Goal: Task Accomplishment & Management: Use online tool/utility

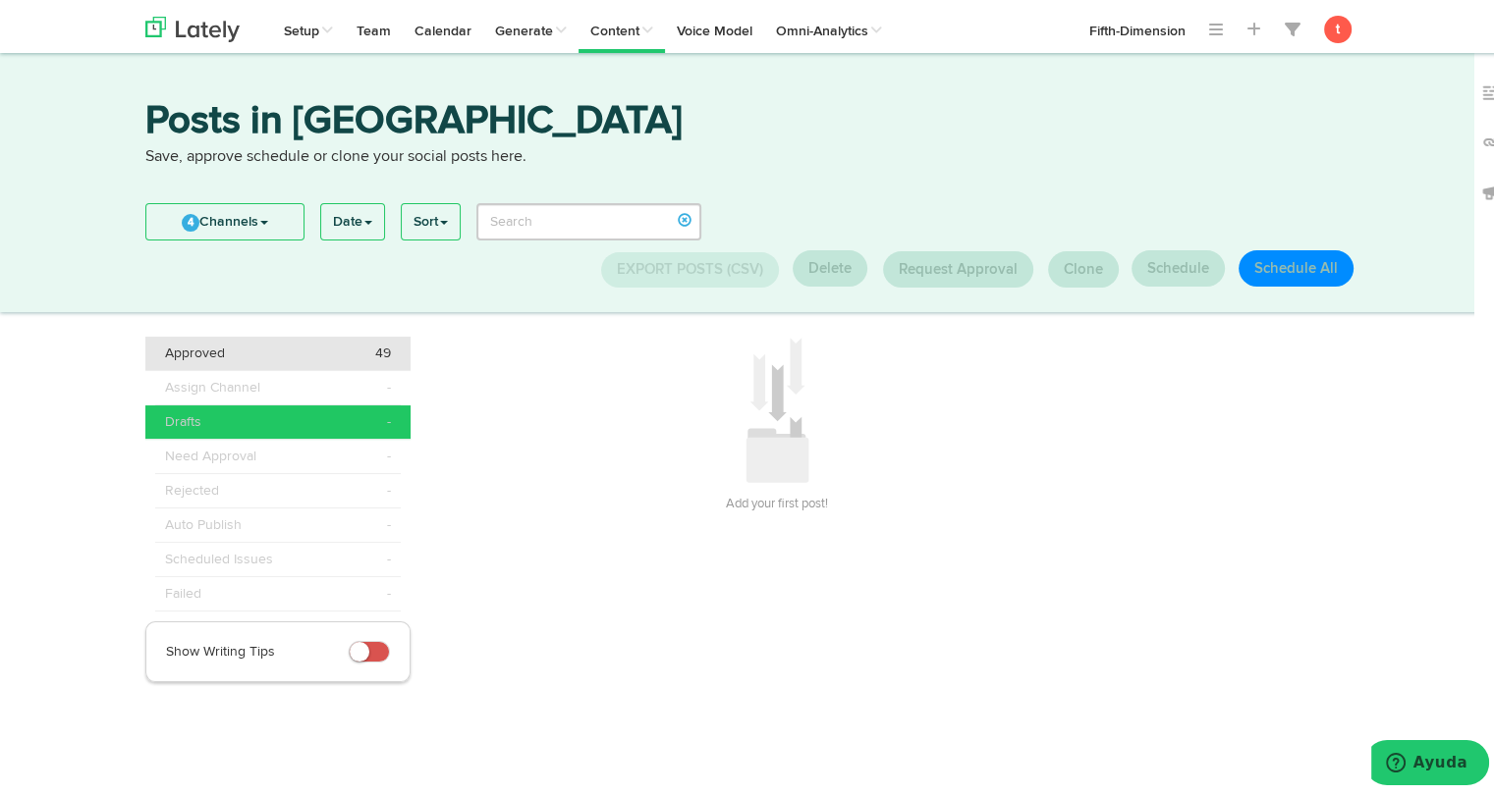
click at [261, 358] on div "Approved 49" at bounding box center [278, 350] width 226 height 20
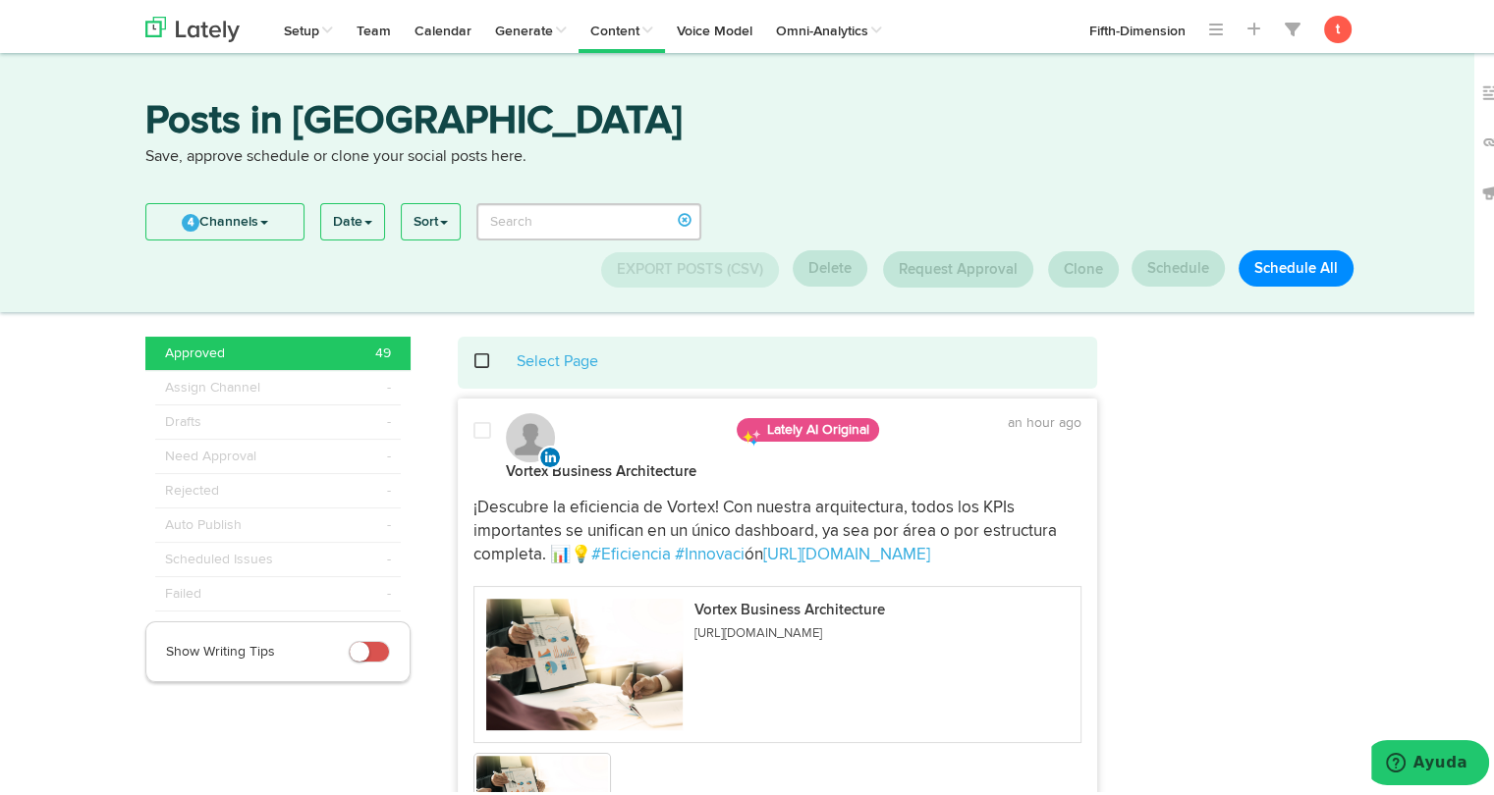
click at [475, 358] on span at bounding box center [492, 357] width 40 height 1
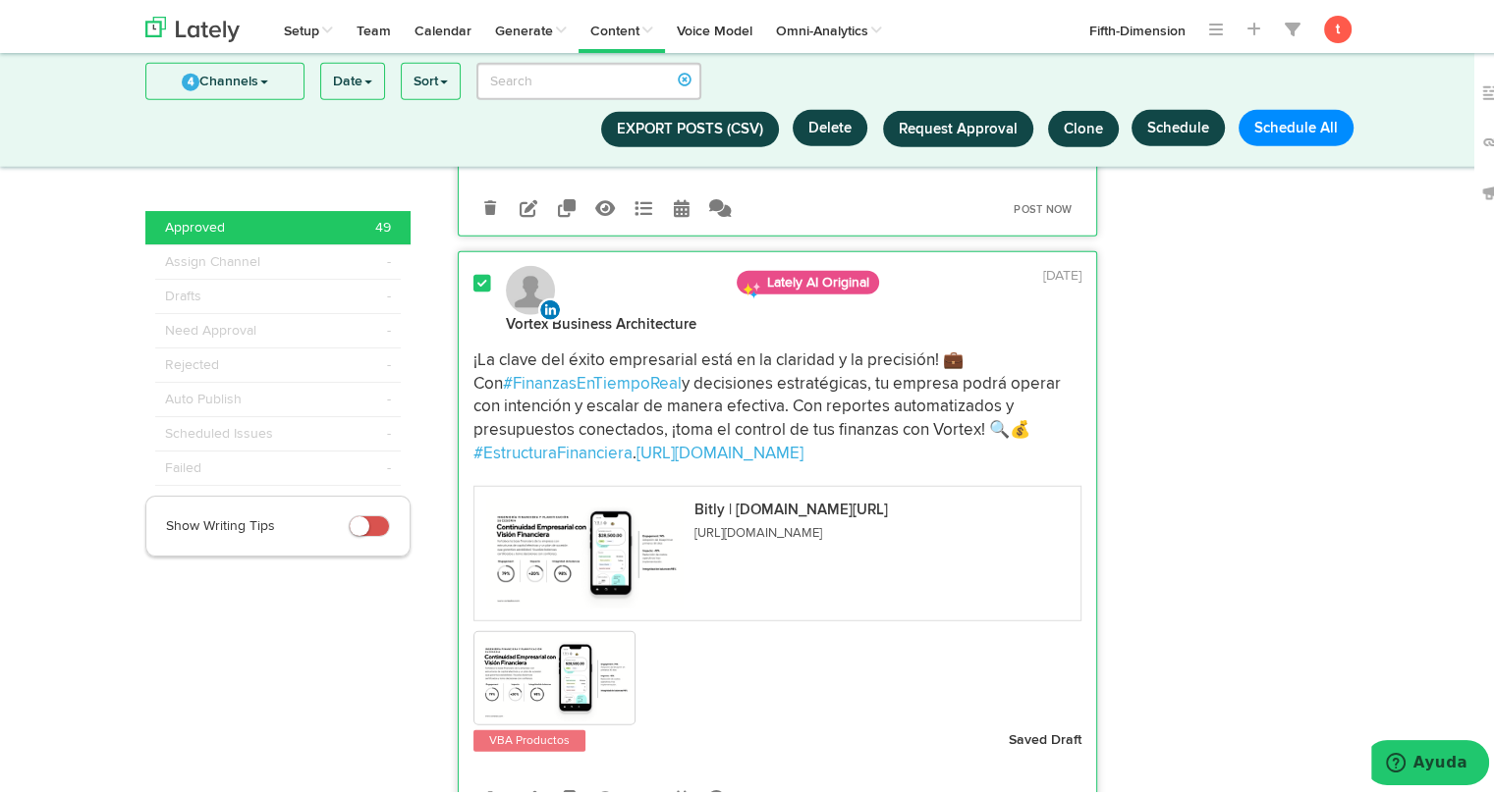
scroll to position [12847, 0]
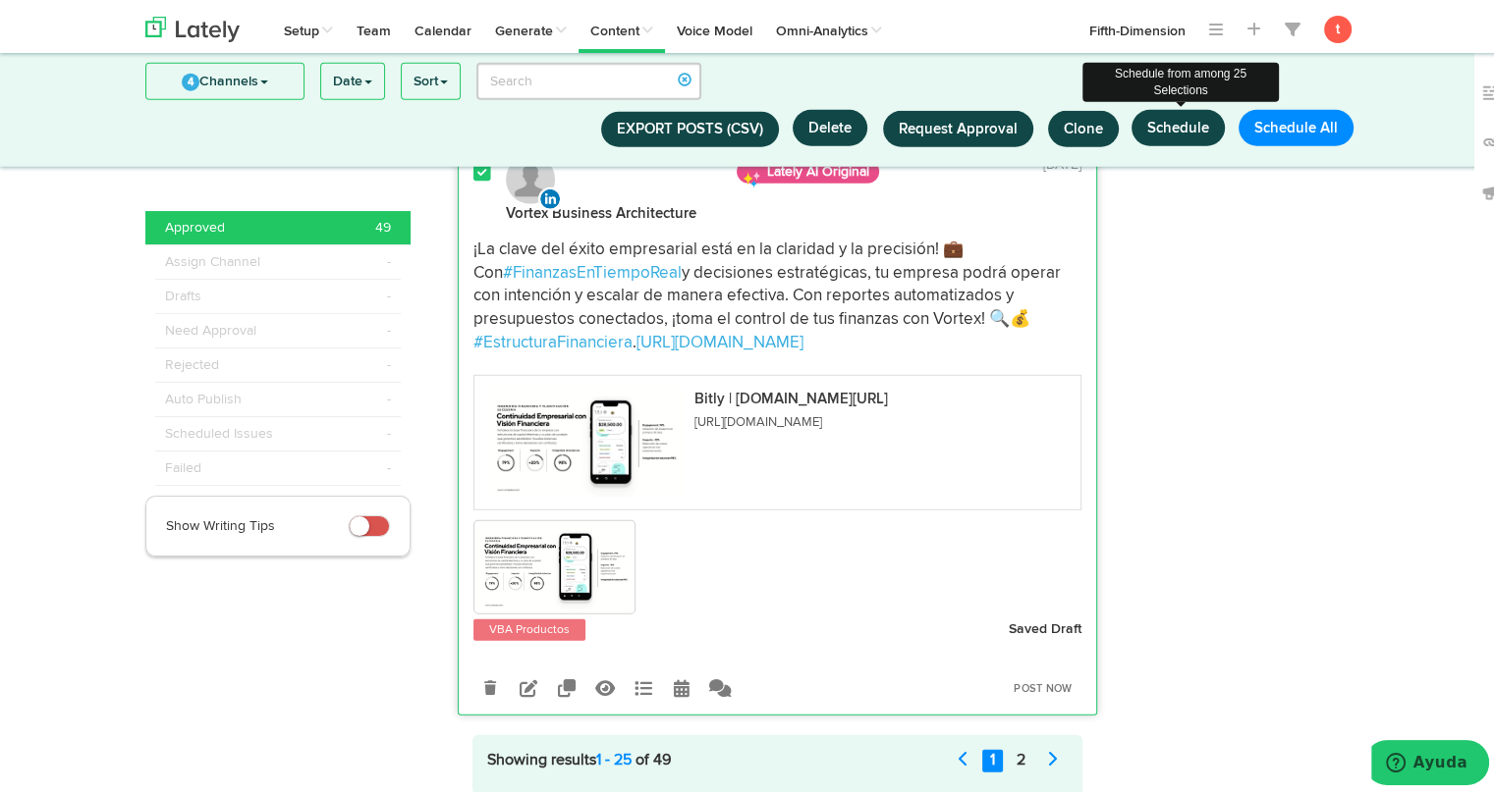
click at [1186, 115] on button "Schedule" at bounding box center [1177, 124] width 93 height 36
select select "11"
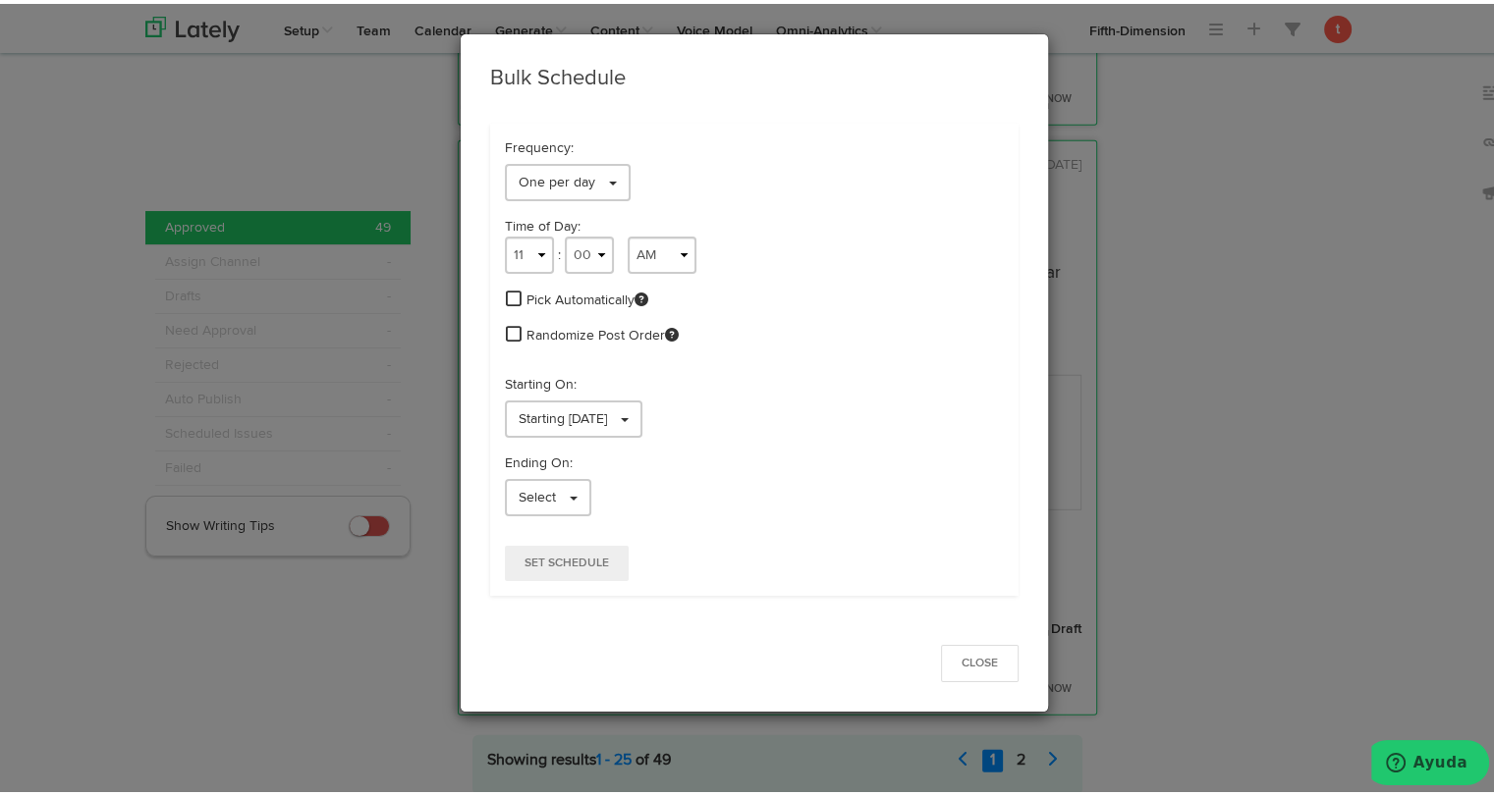
click at [512, 294] on span at bounding box center [514, 295] width 16 height 18
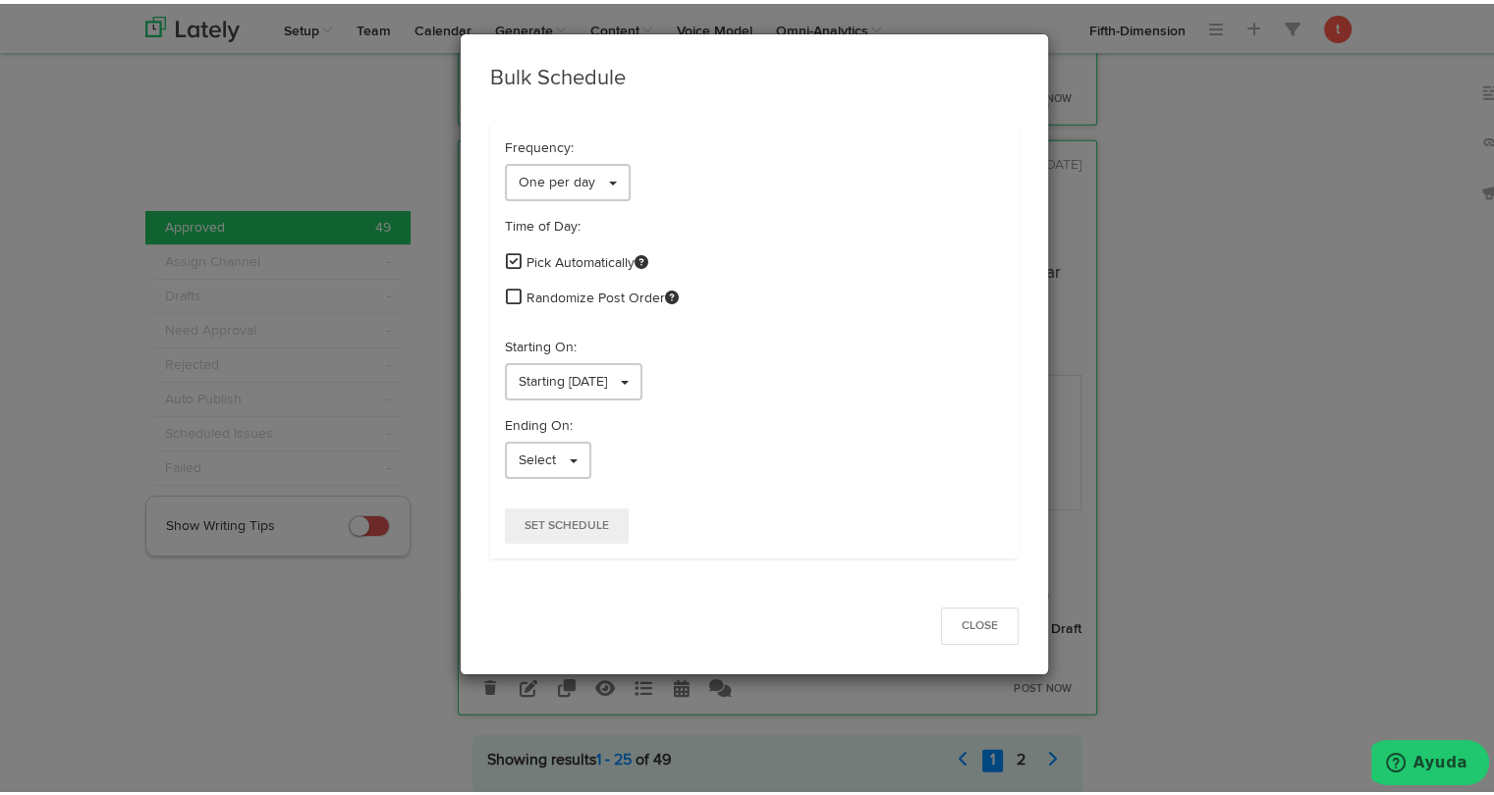
click at [506, 296] on span at bounding box center [514, 293] width 16 height 18
click at [532, 371] on span "Starting 08/22/2025" at bounding box center [562, 378] width 88 height 14
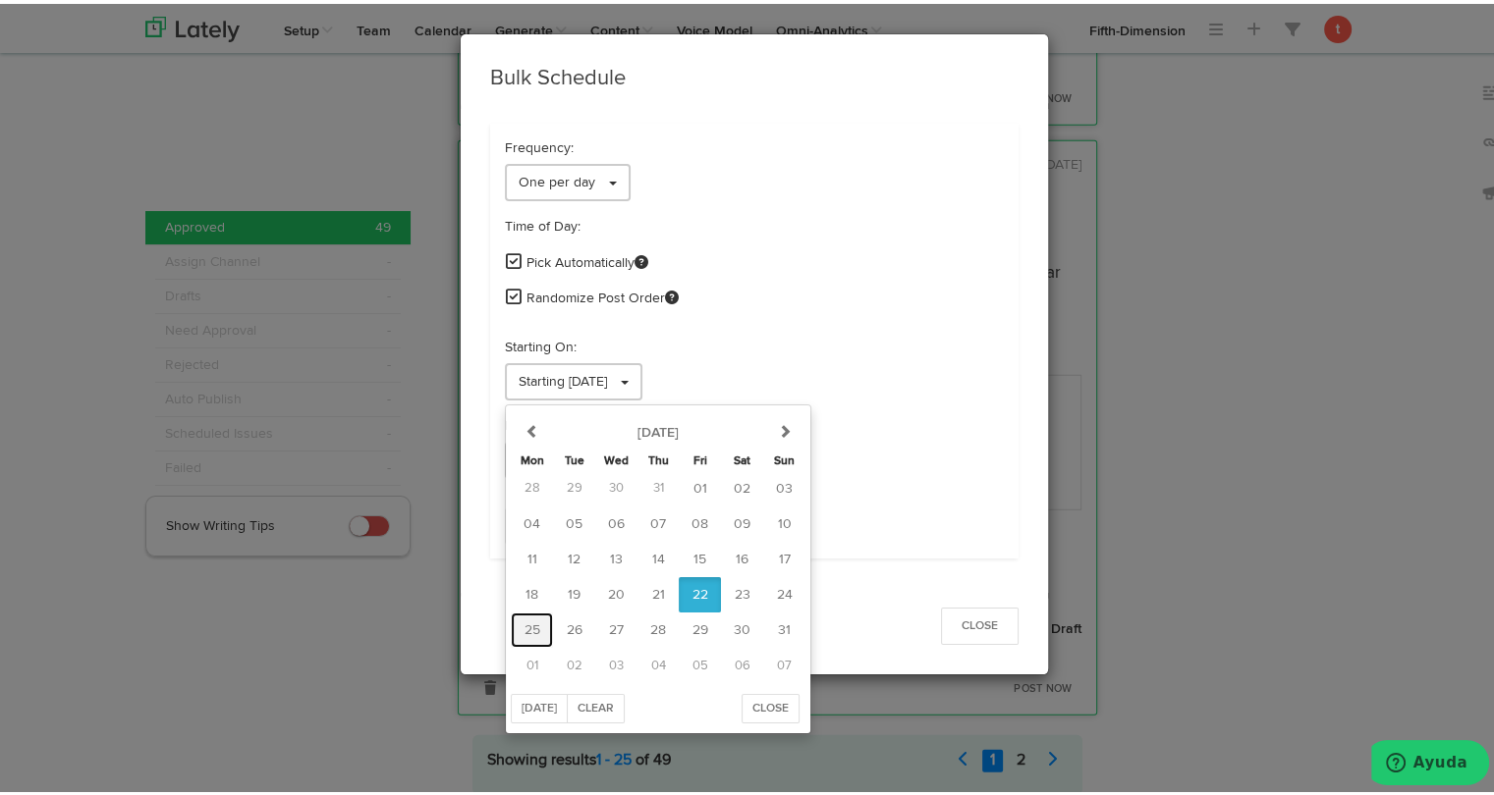
click at [534, 622] on button "25" at bounding box center [532, 626] width 42 height 35
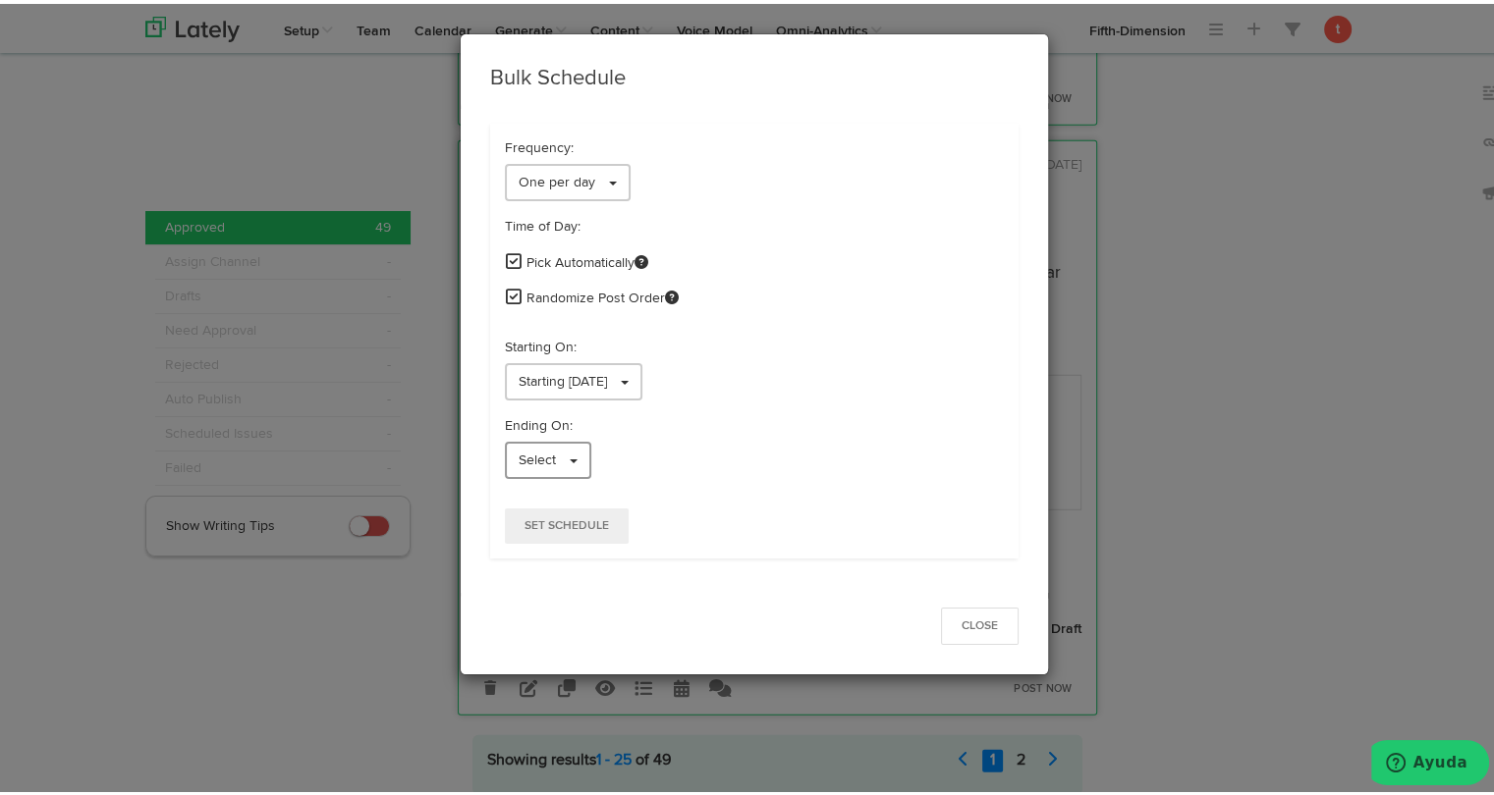
click at [550, 448] on link "Select" at bounding box center [548, 456] width 86 height 37
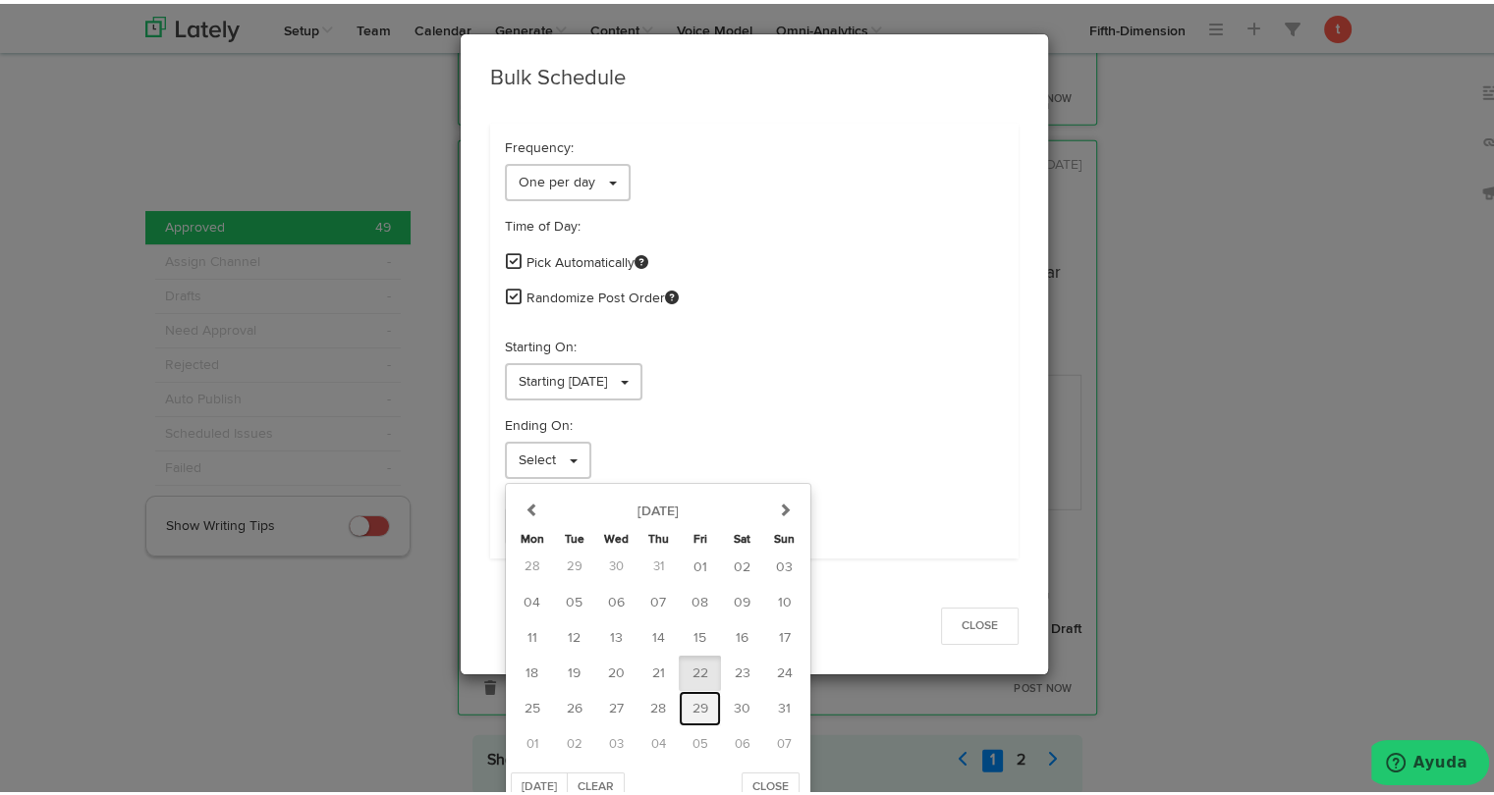
click at [692, 702] on span "29" at bounding box center [700, 705] width 16 height 14
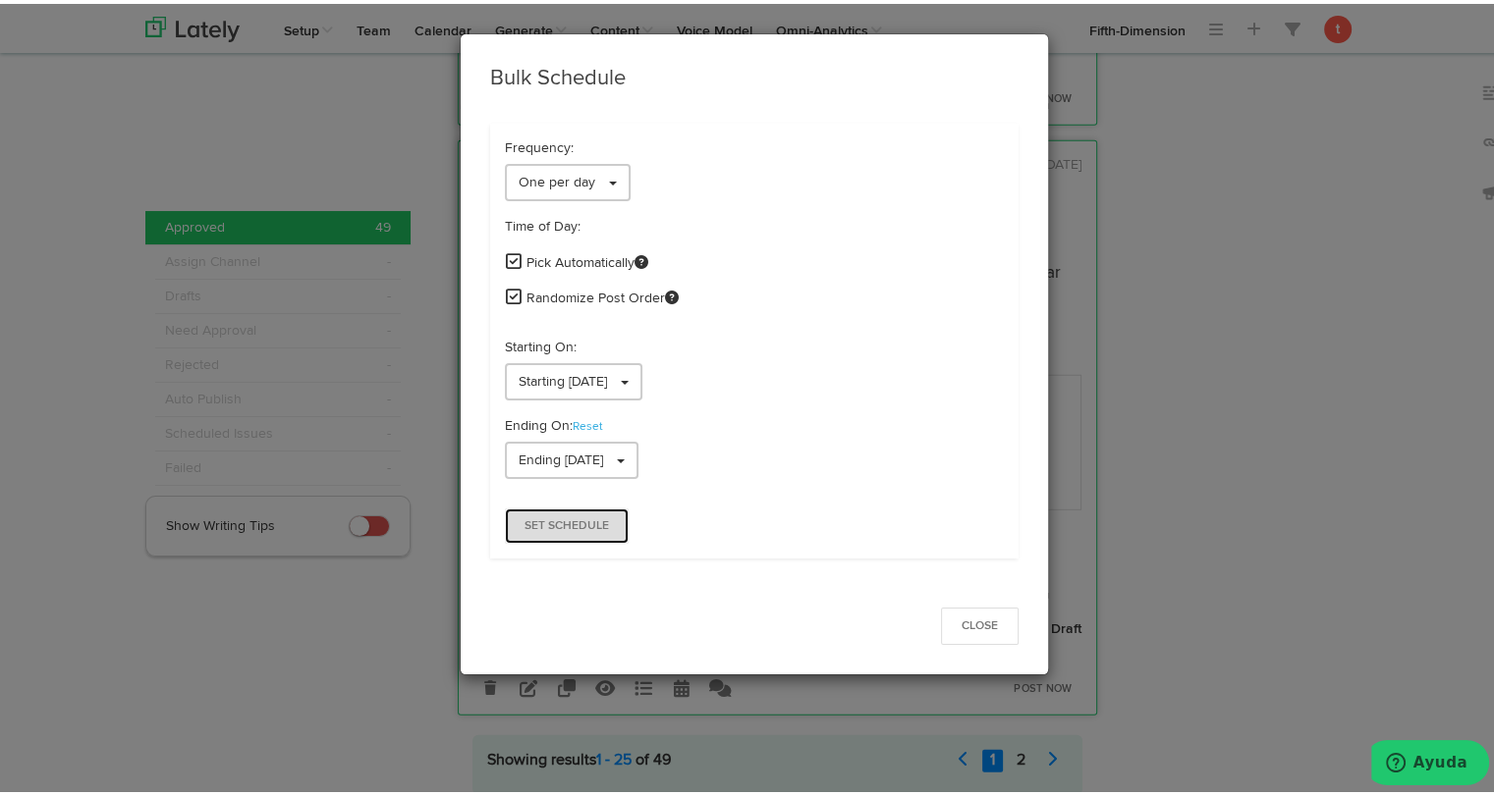
click at [559, 518] on span "Set Schedule" at bounding box center [566, 522] width 84 height 12
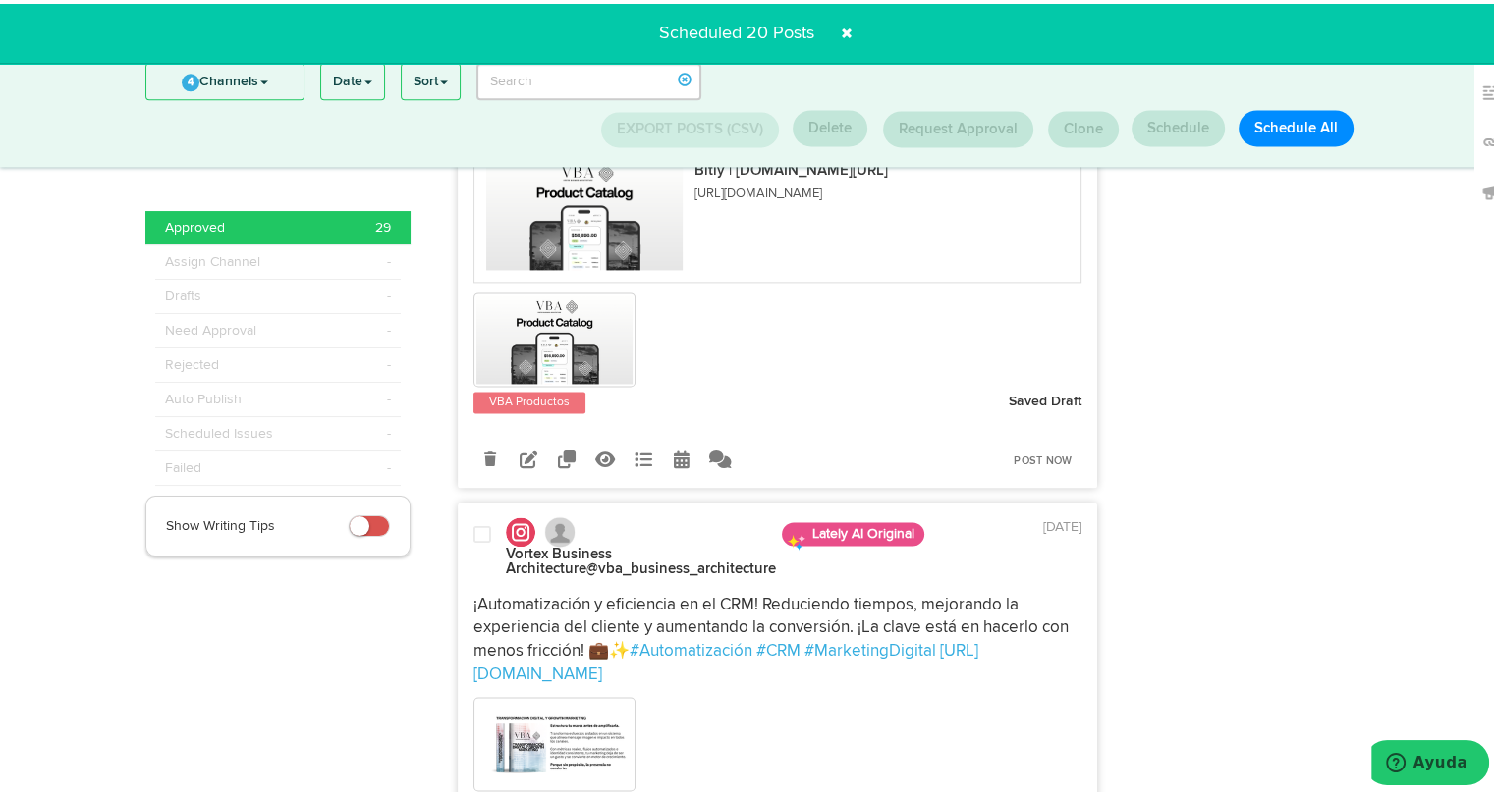
scroll to position [2690, 0]
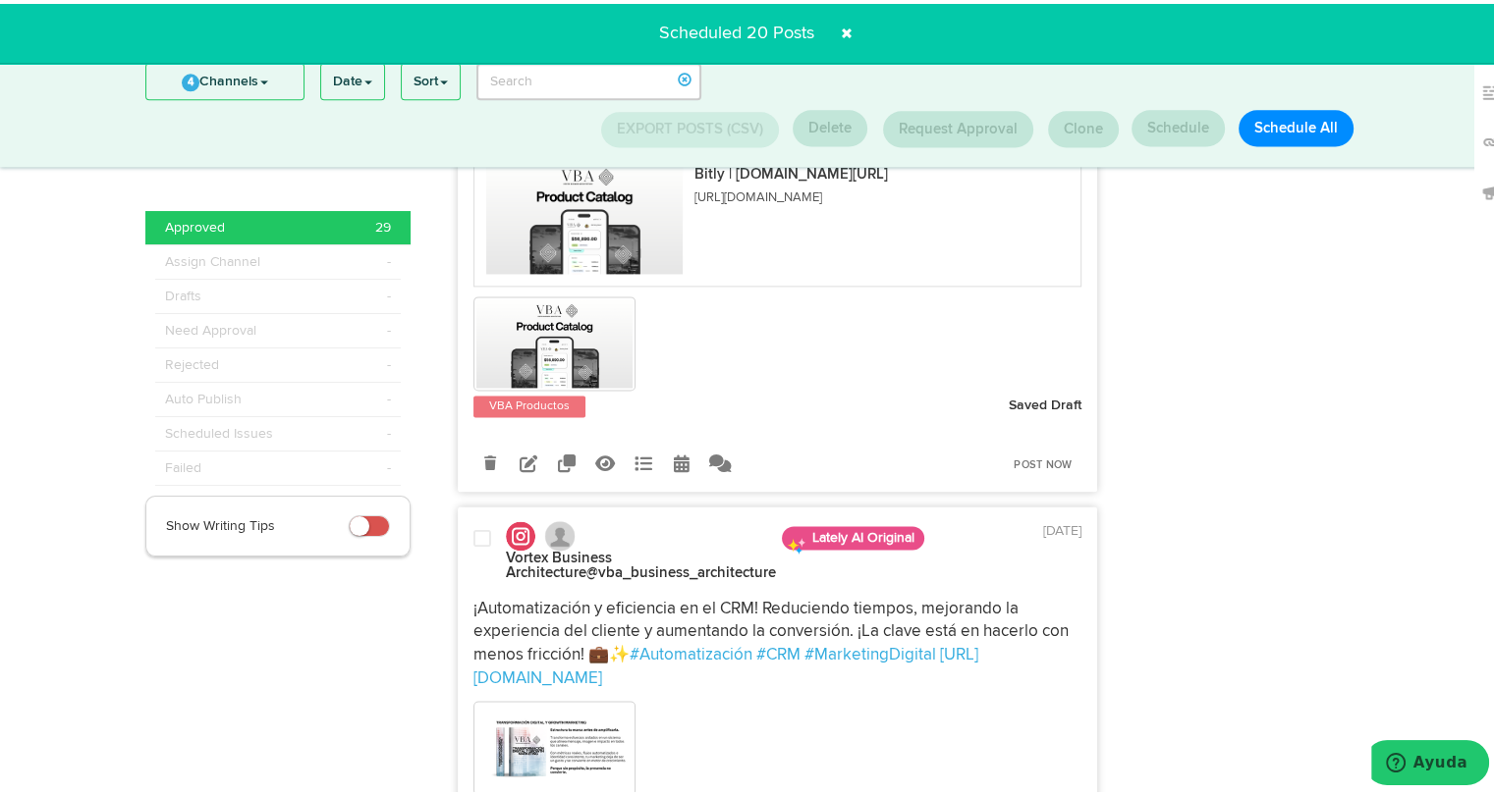
click at [475, 525] on span at bounding box center [482, 535] width 18 height 20
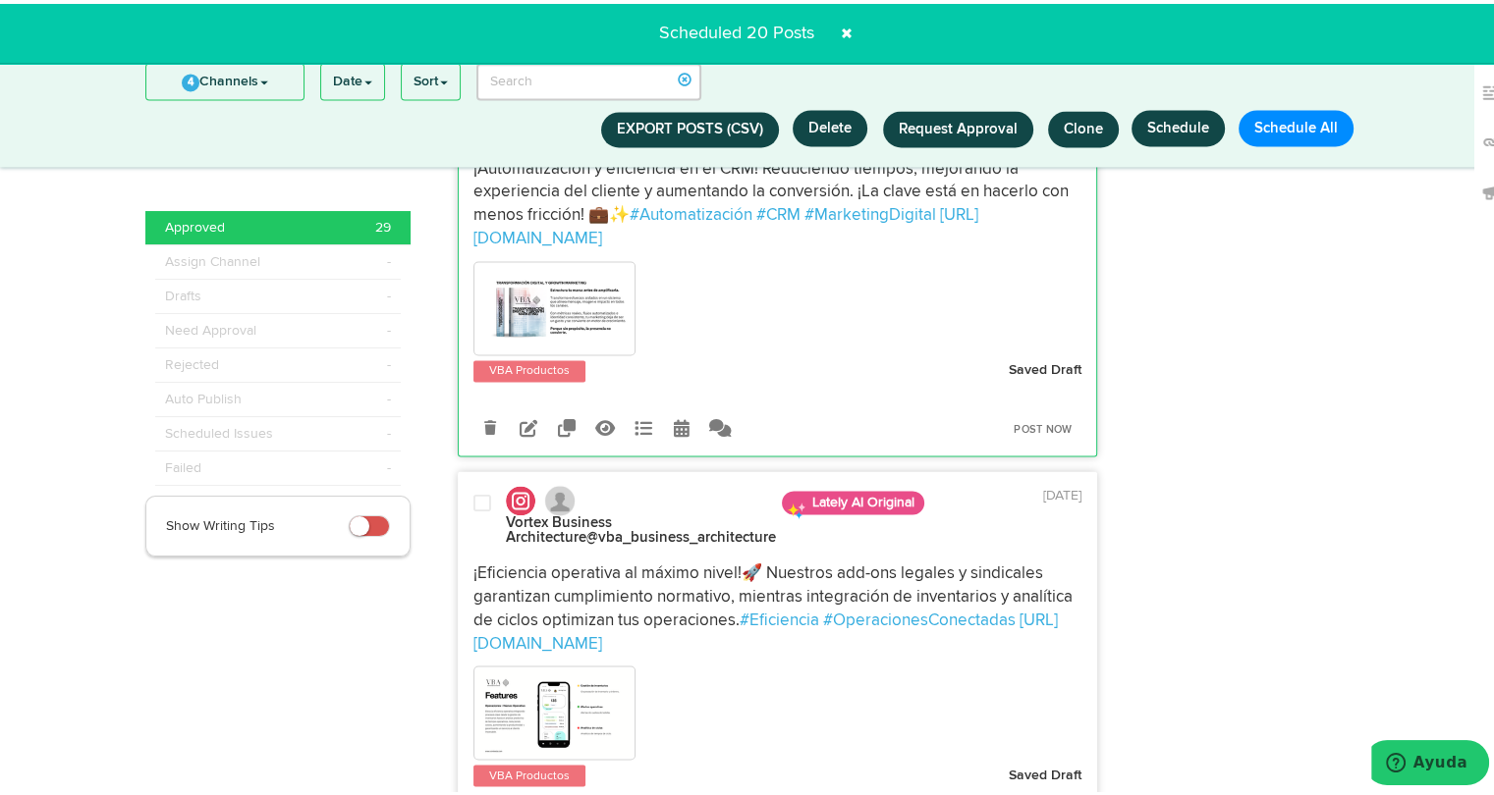
scroll to position [3134, 0]
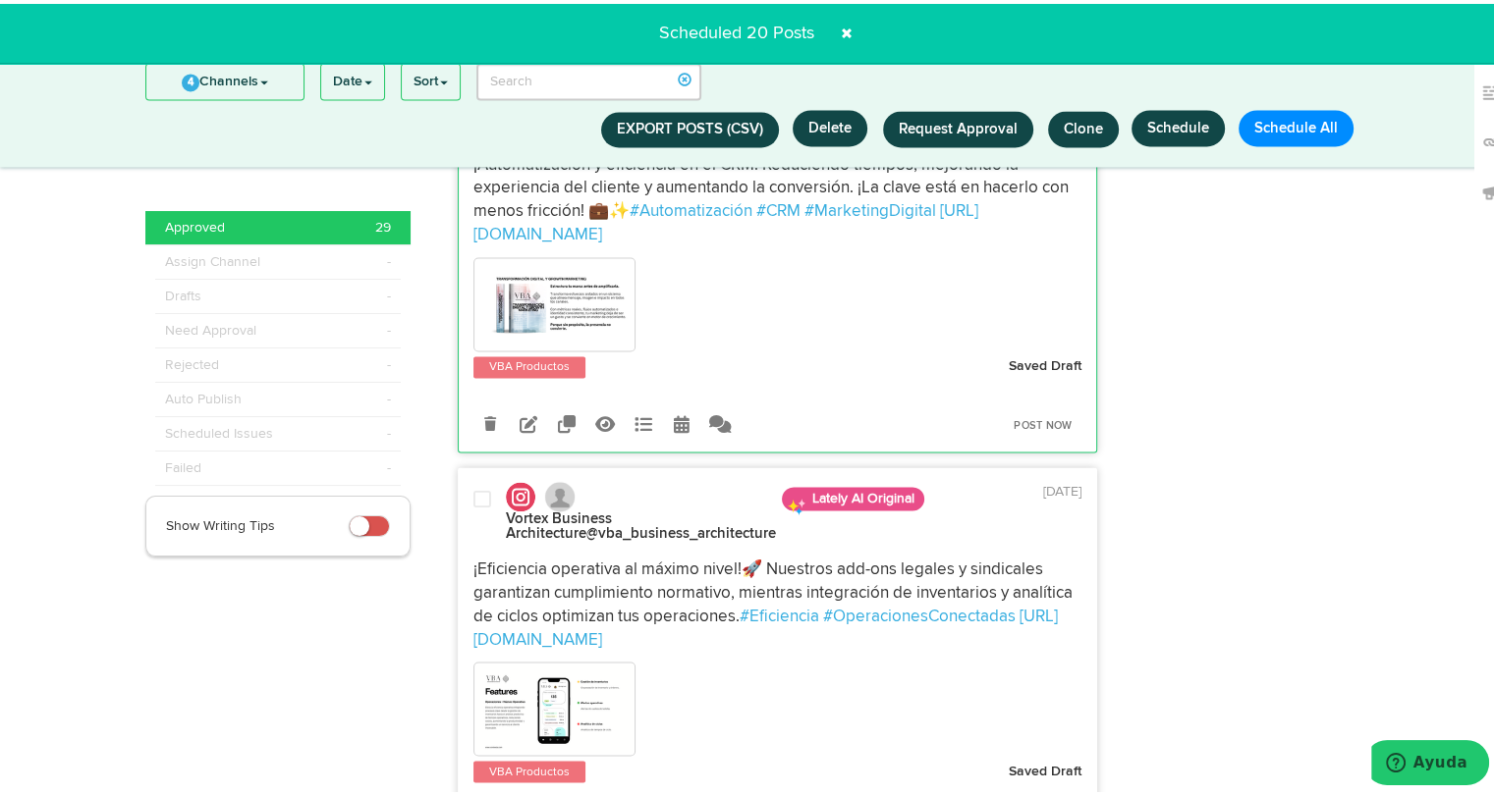
click at [472, 486] on div at bounding box center [482, 513] width 47 height 54
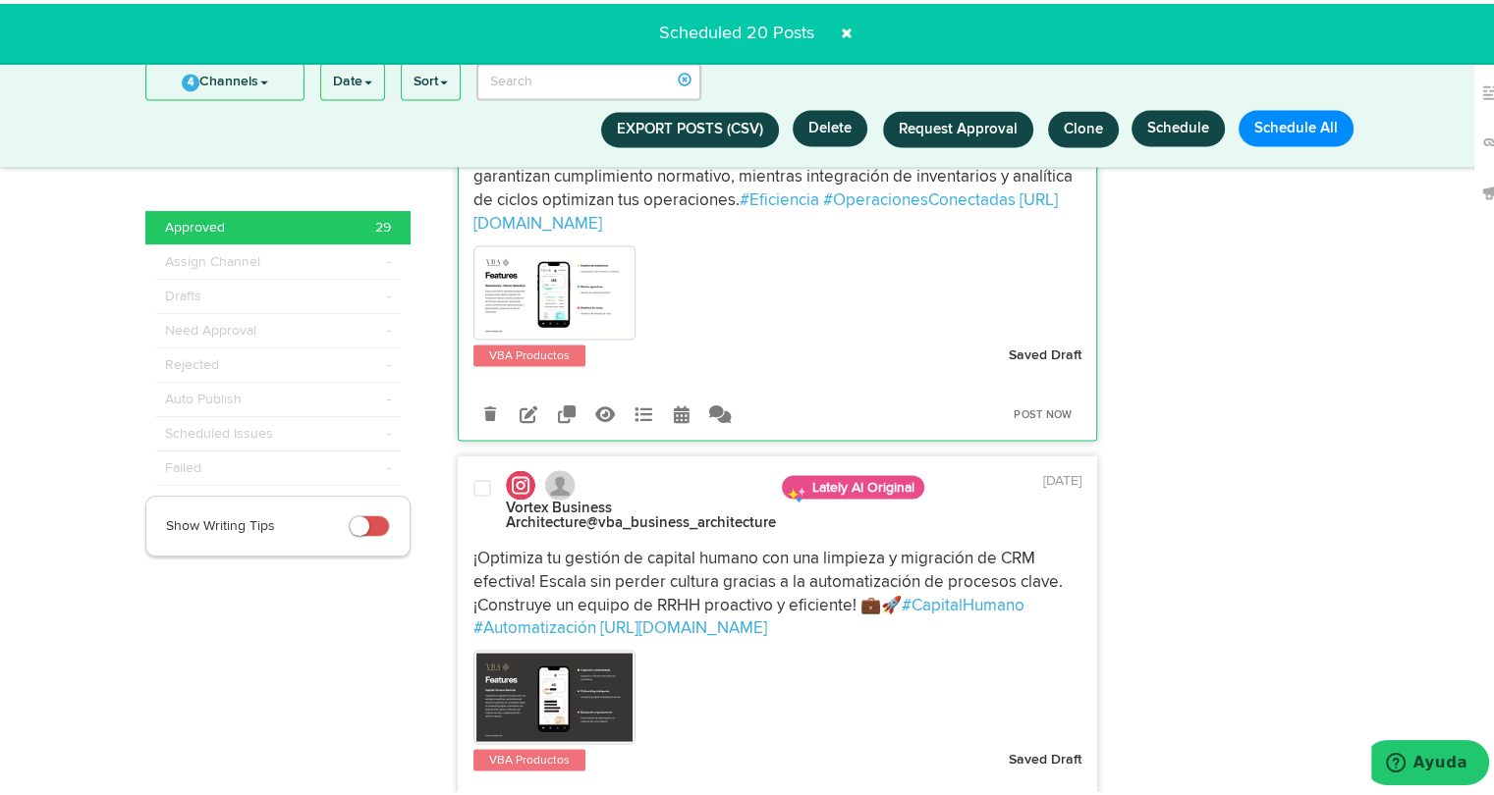
click at [473, 474] on span at bounding box center [482, 484] width 18 height 20
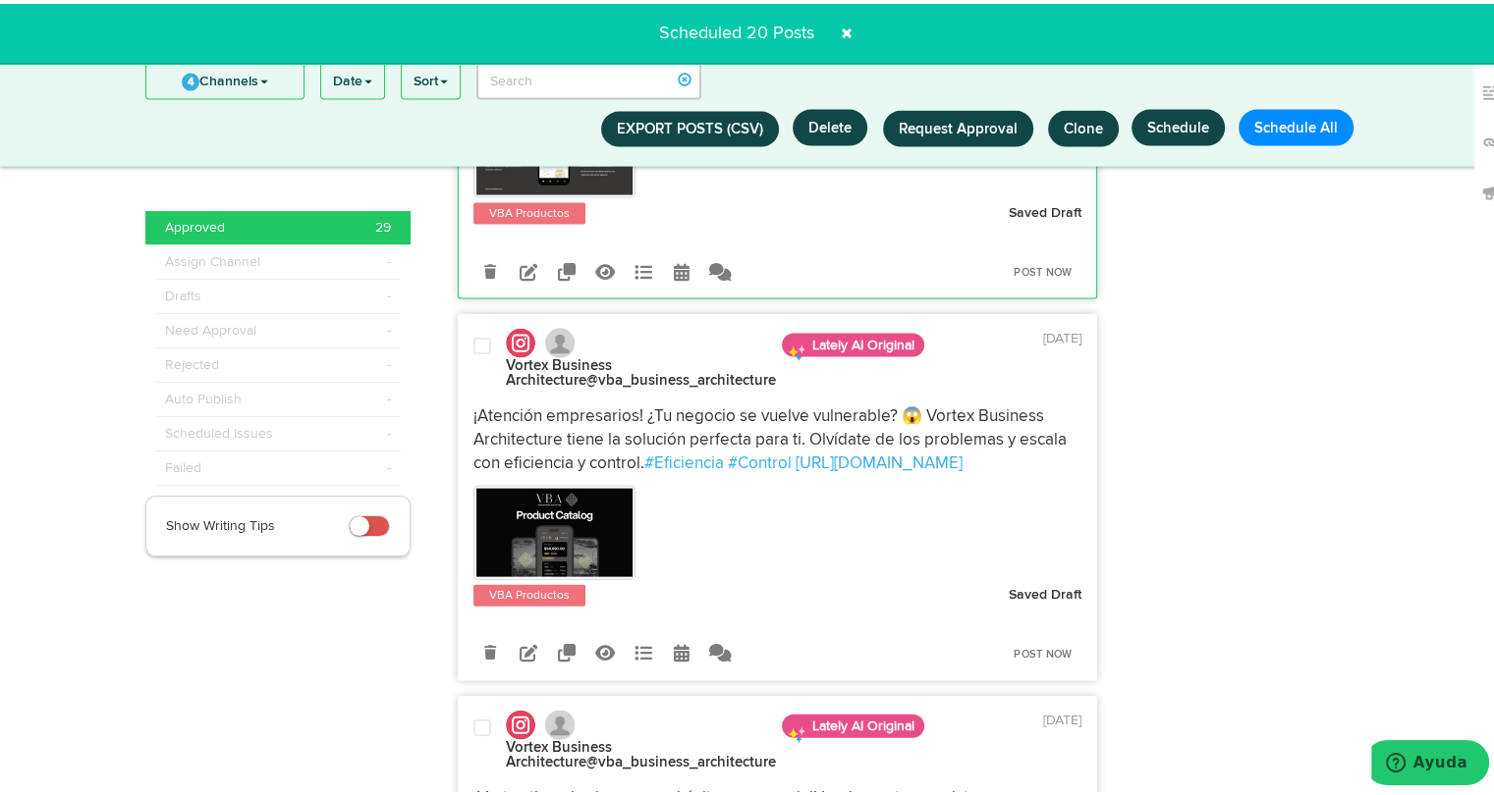
click at [473, 333] on span at bounding box center [482, 343] width 18 height 20
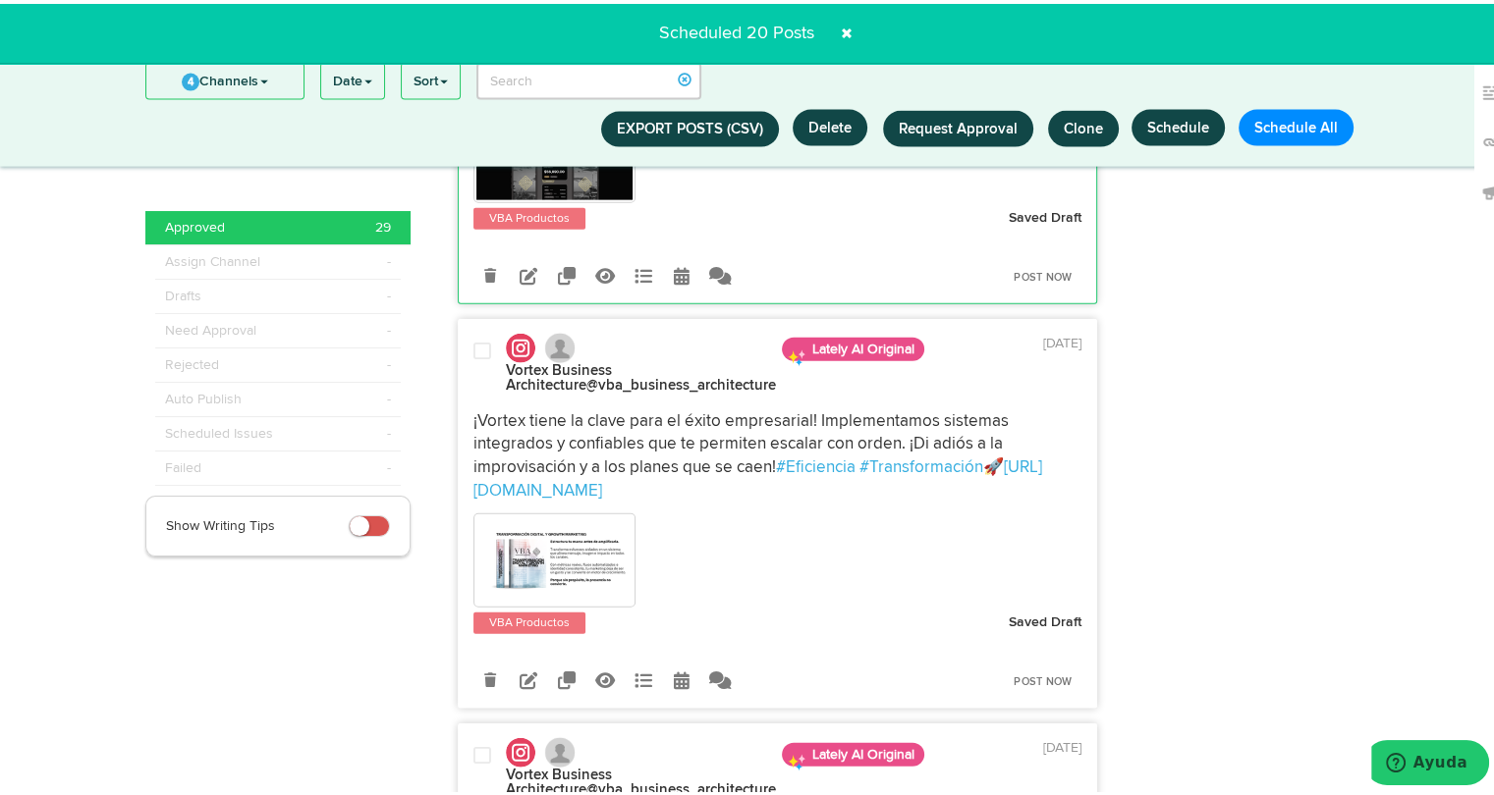
scroll to position [4474, 0]
click at [473, 338] on span at bounding box center [482, 348] width 18 height 20
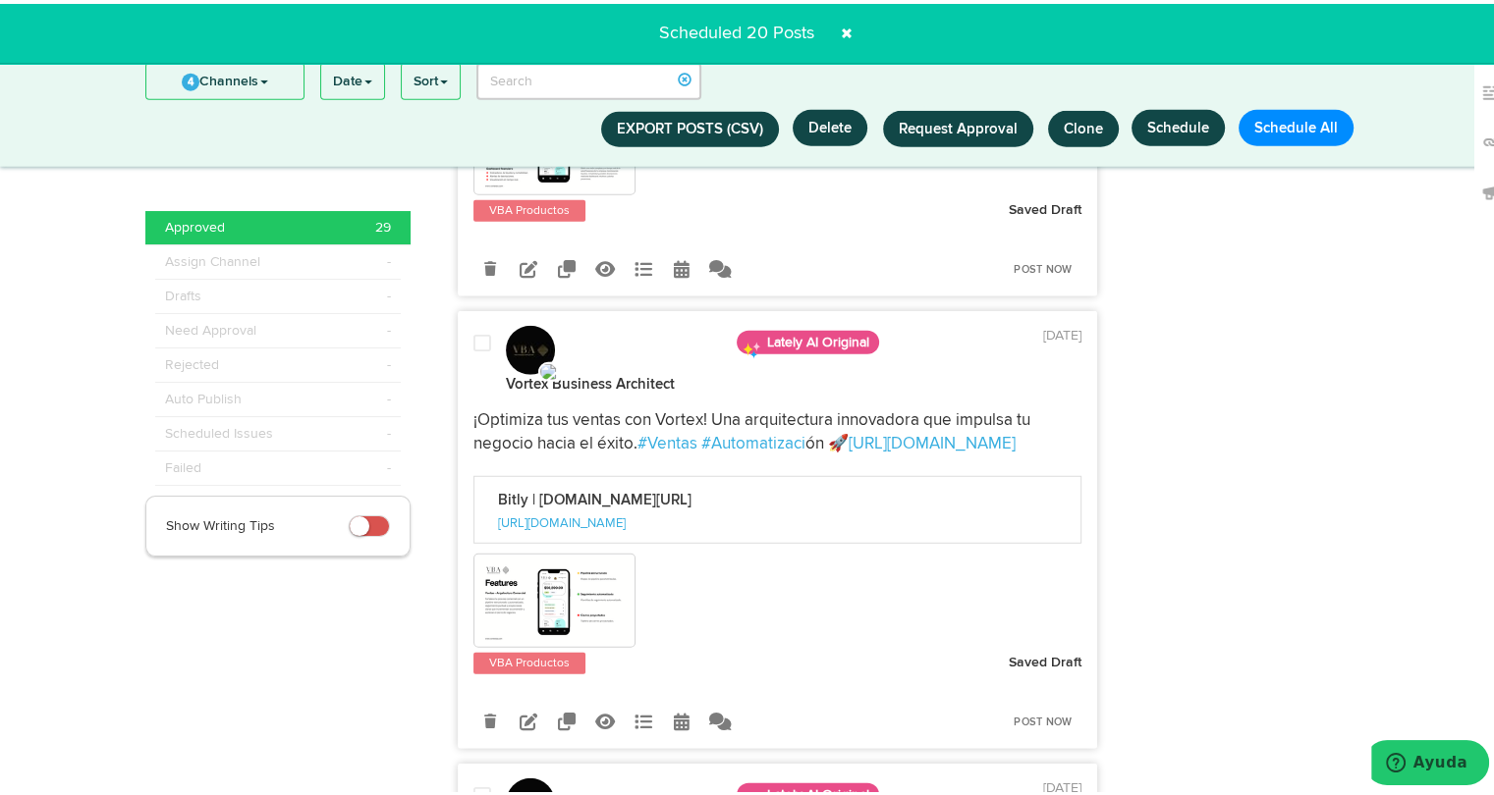
scroll to position [5254, 0]
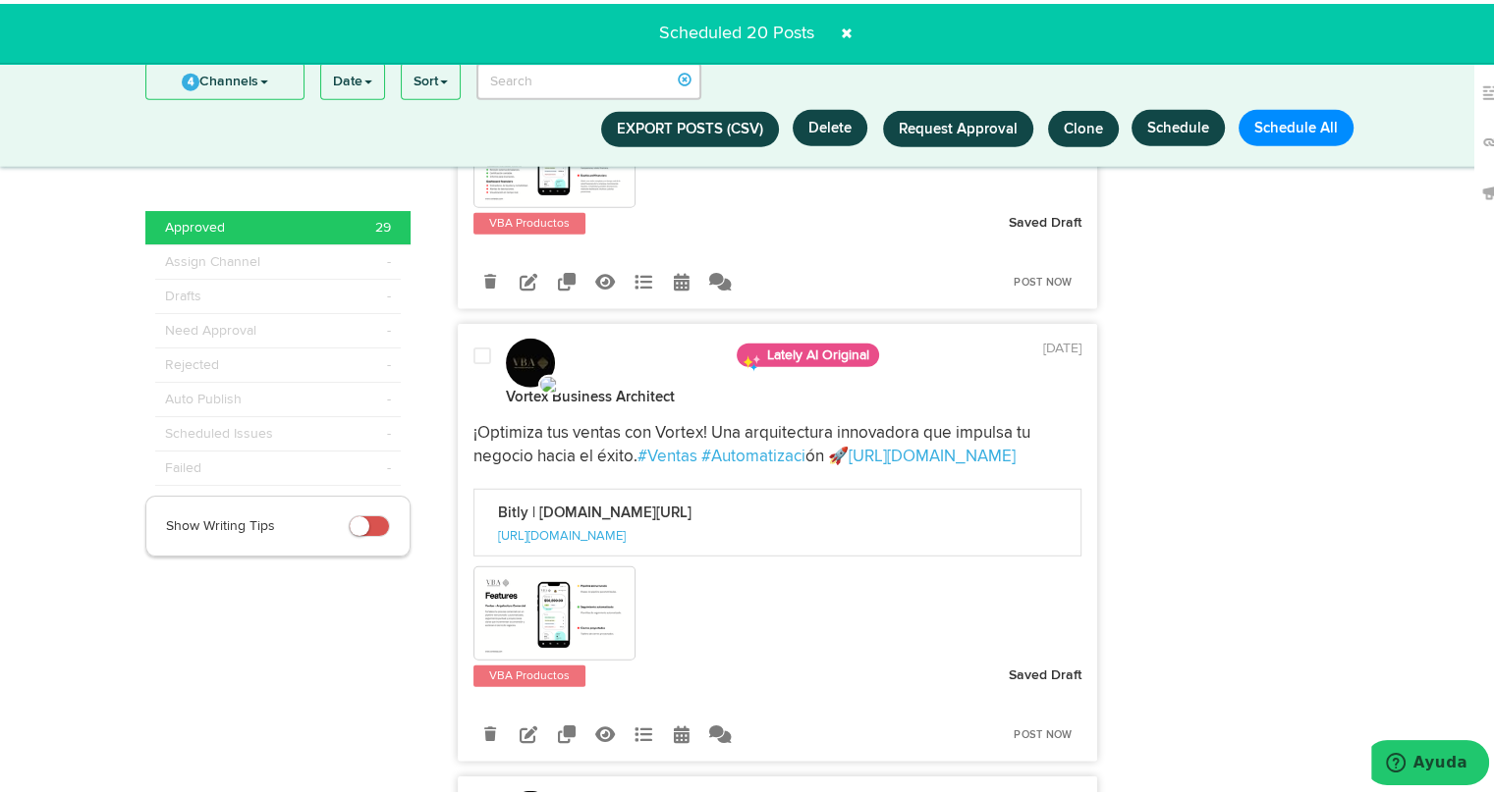
click at [474, 343] on span at bounding box center [482, 353] width 18 height 20
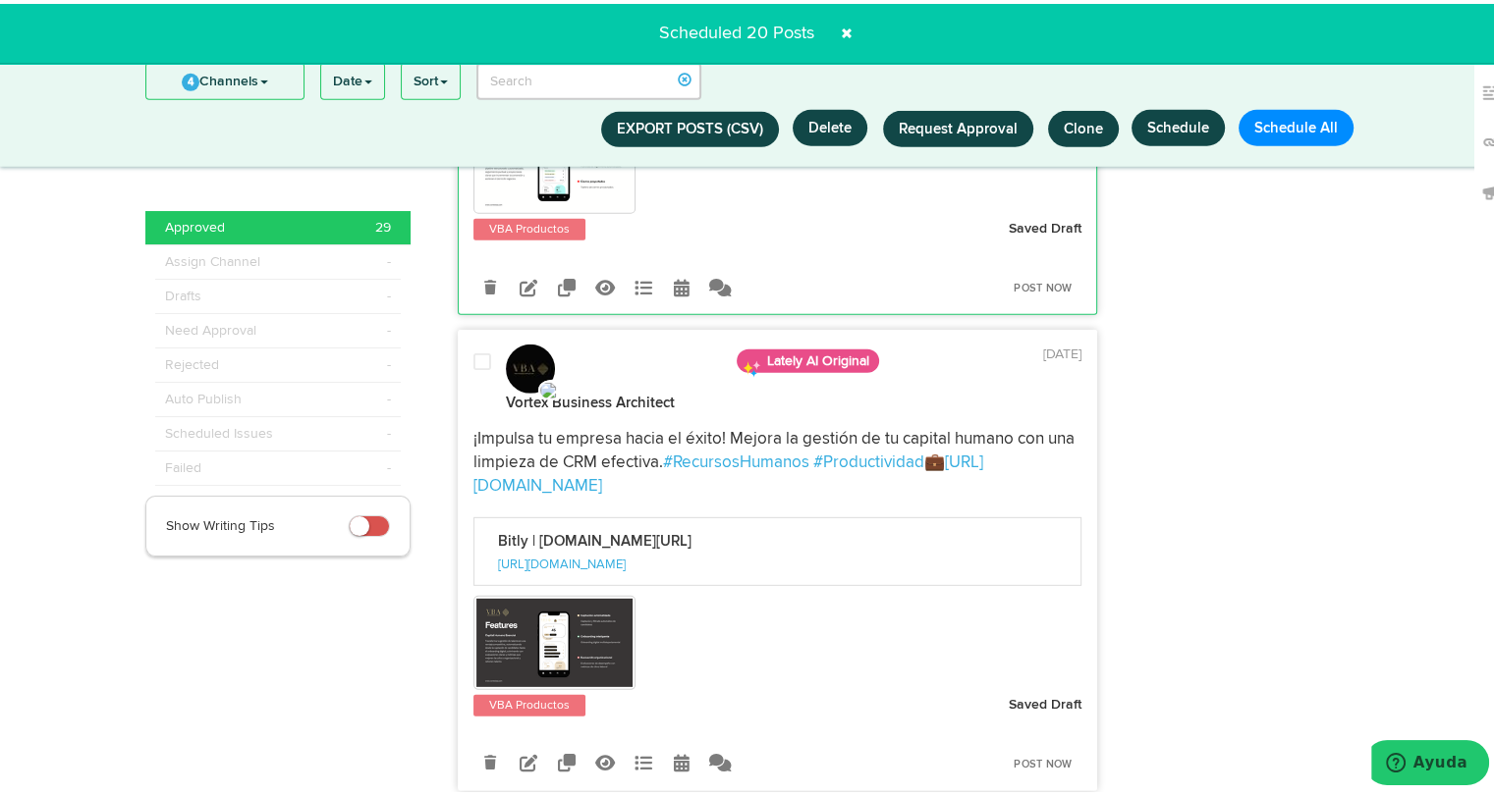
scroll to position [5721, 0]
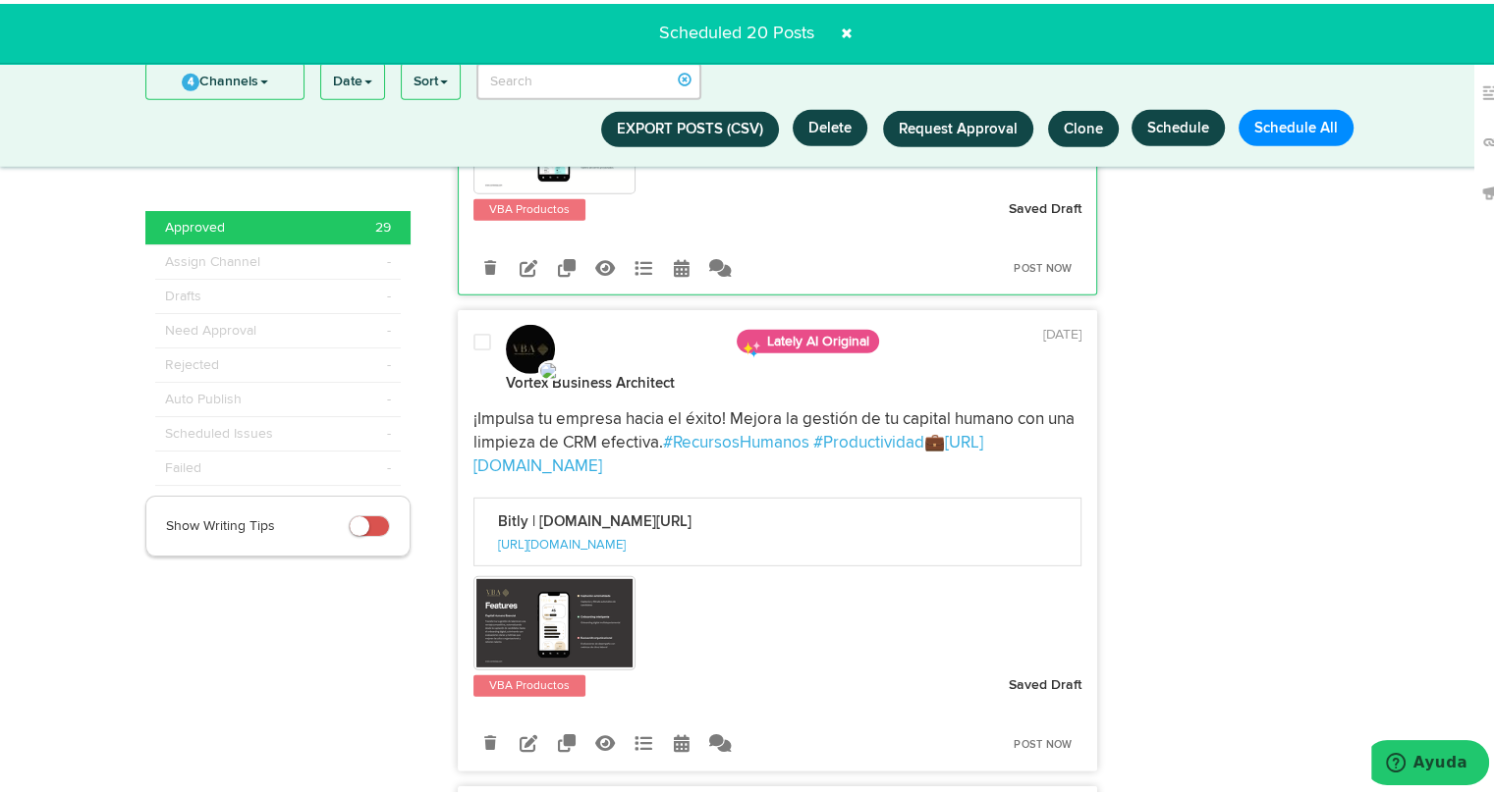
click at [477, 321] on div "Vortex Business Architect Lately AI Original 9 days ago" at bounding box center [778, 355] width 638 height 69
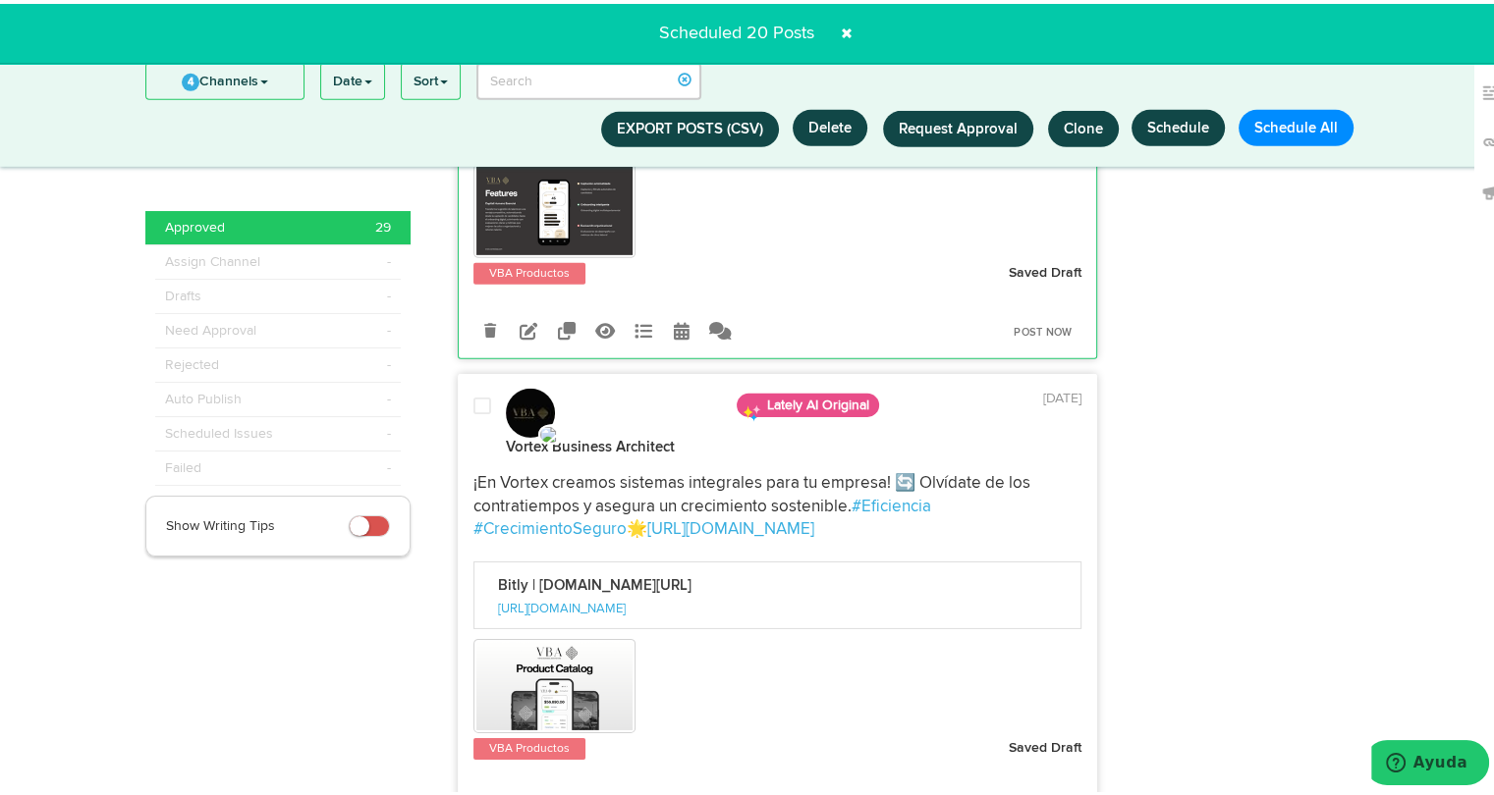
scroll to position [6231, 0]
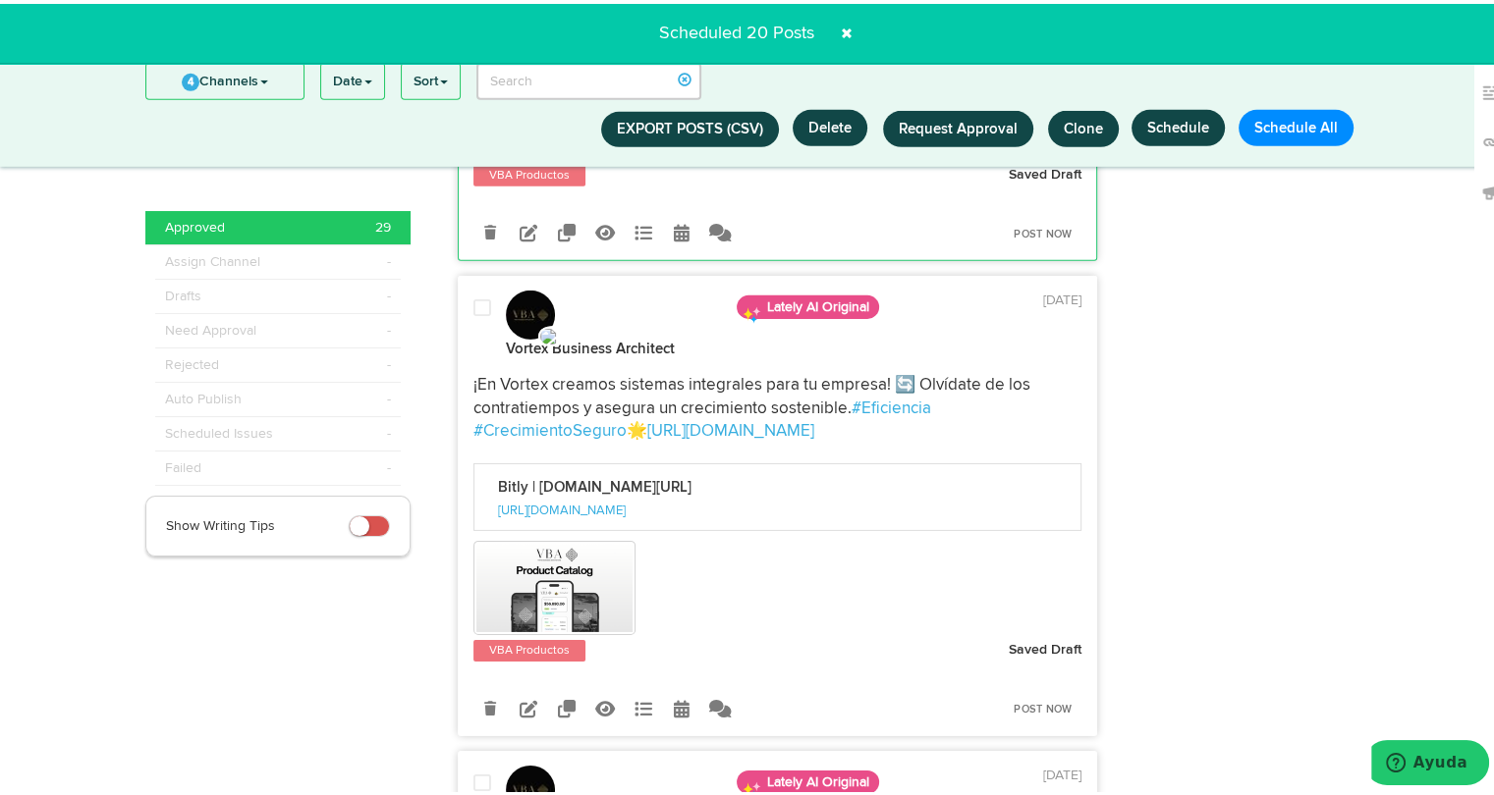
click at [476, 295] on span at bounding box center [482, 305] width 18 height 20
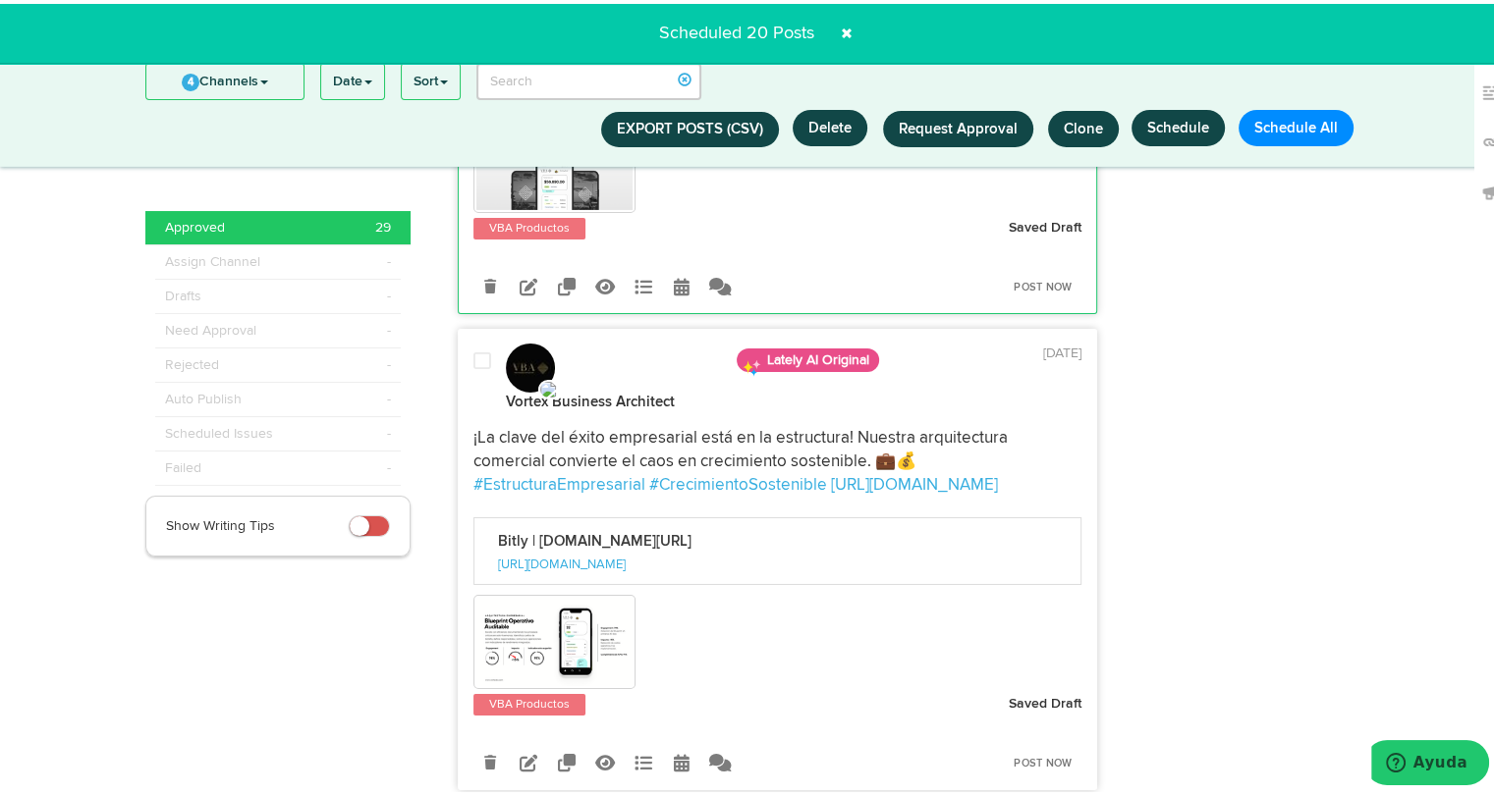
click at [473, 348] on span at bounding box center [482, 358] width 18 height 20
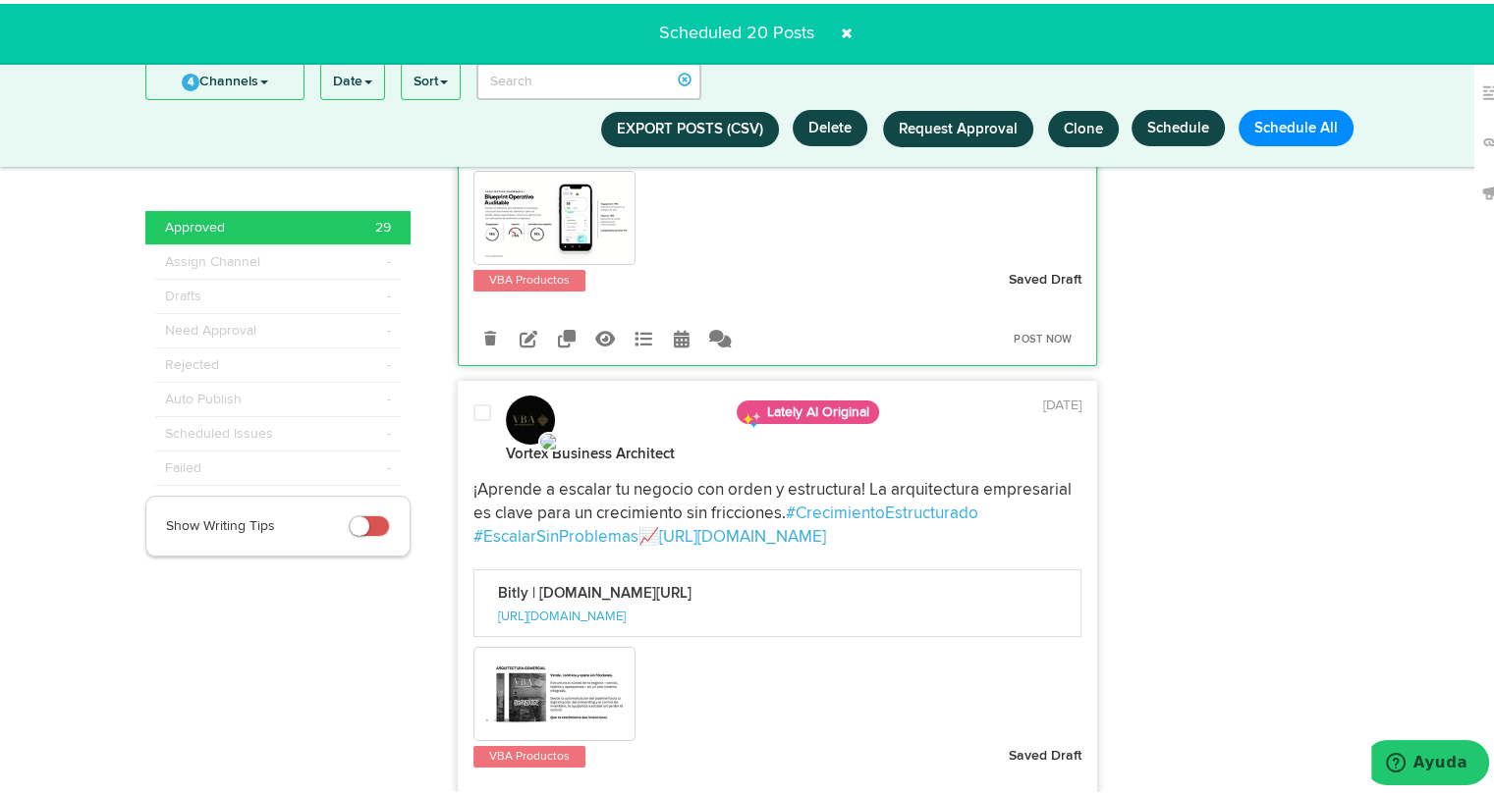
scroll to position [7088, 0]
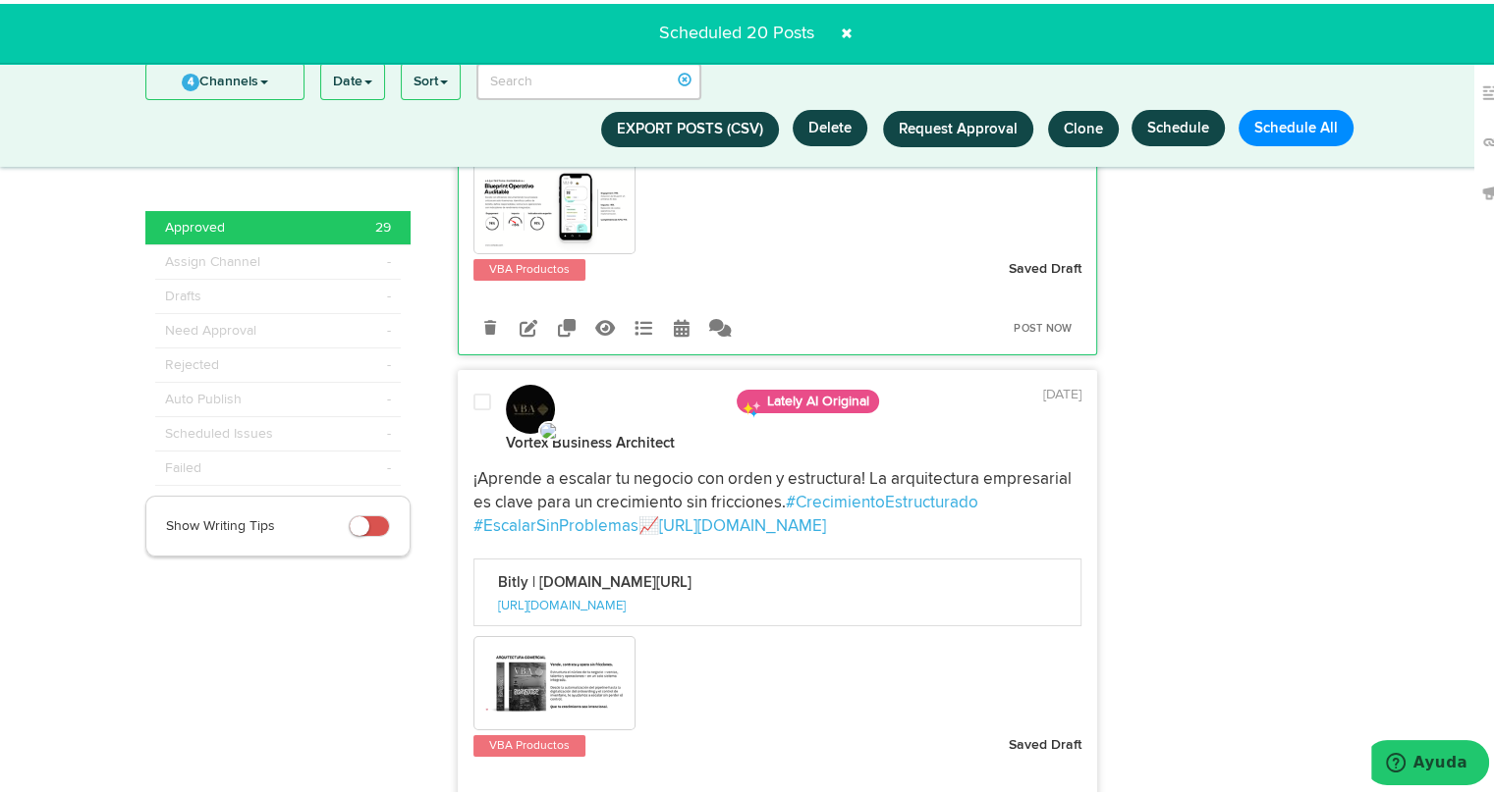
click at [472, 389] on div at bounding box center [482, 419] width 47 height 61
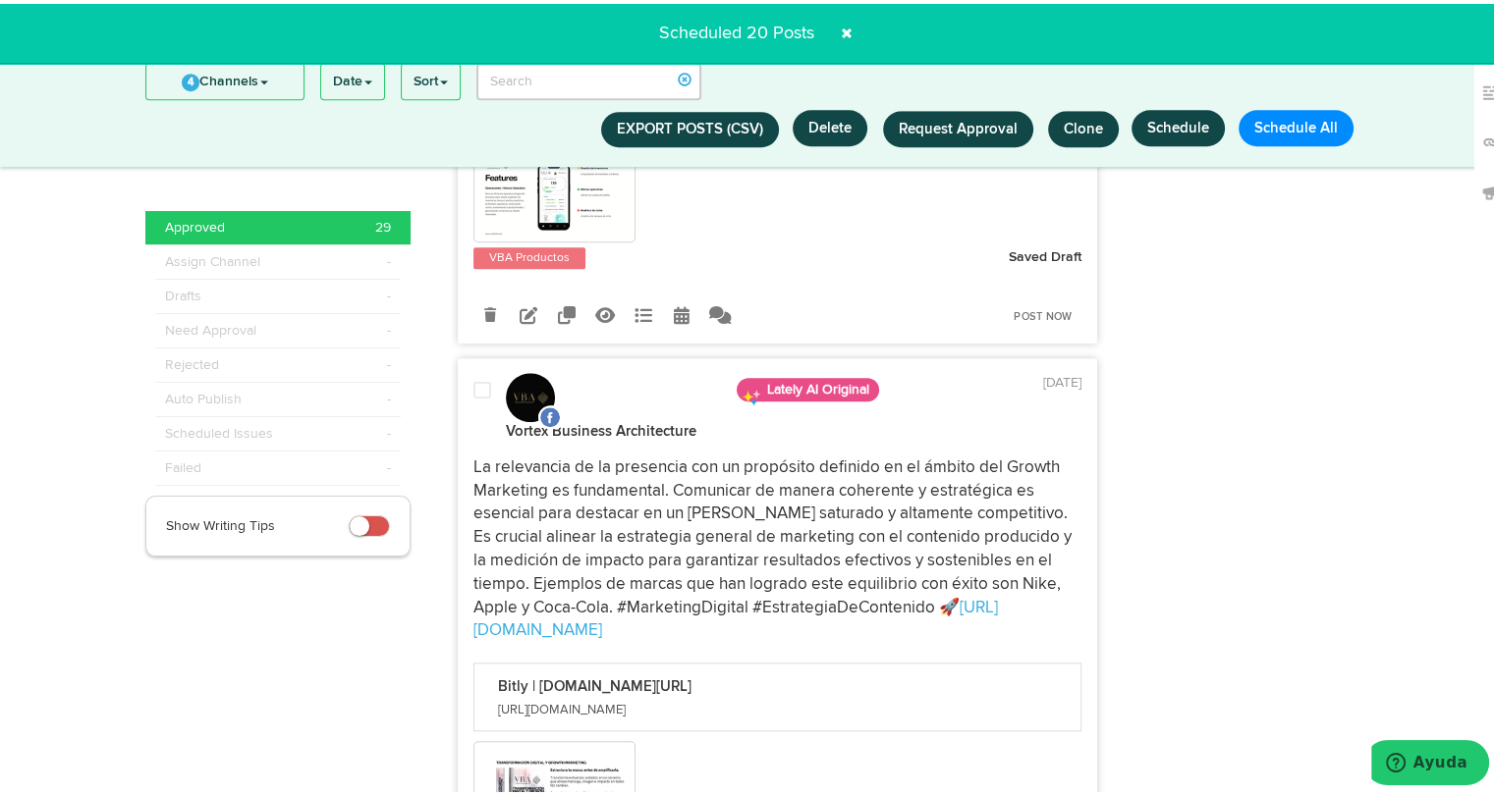
scroll to position [9009, 0]
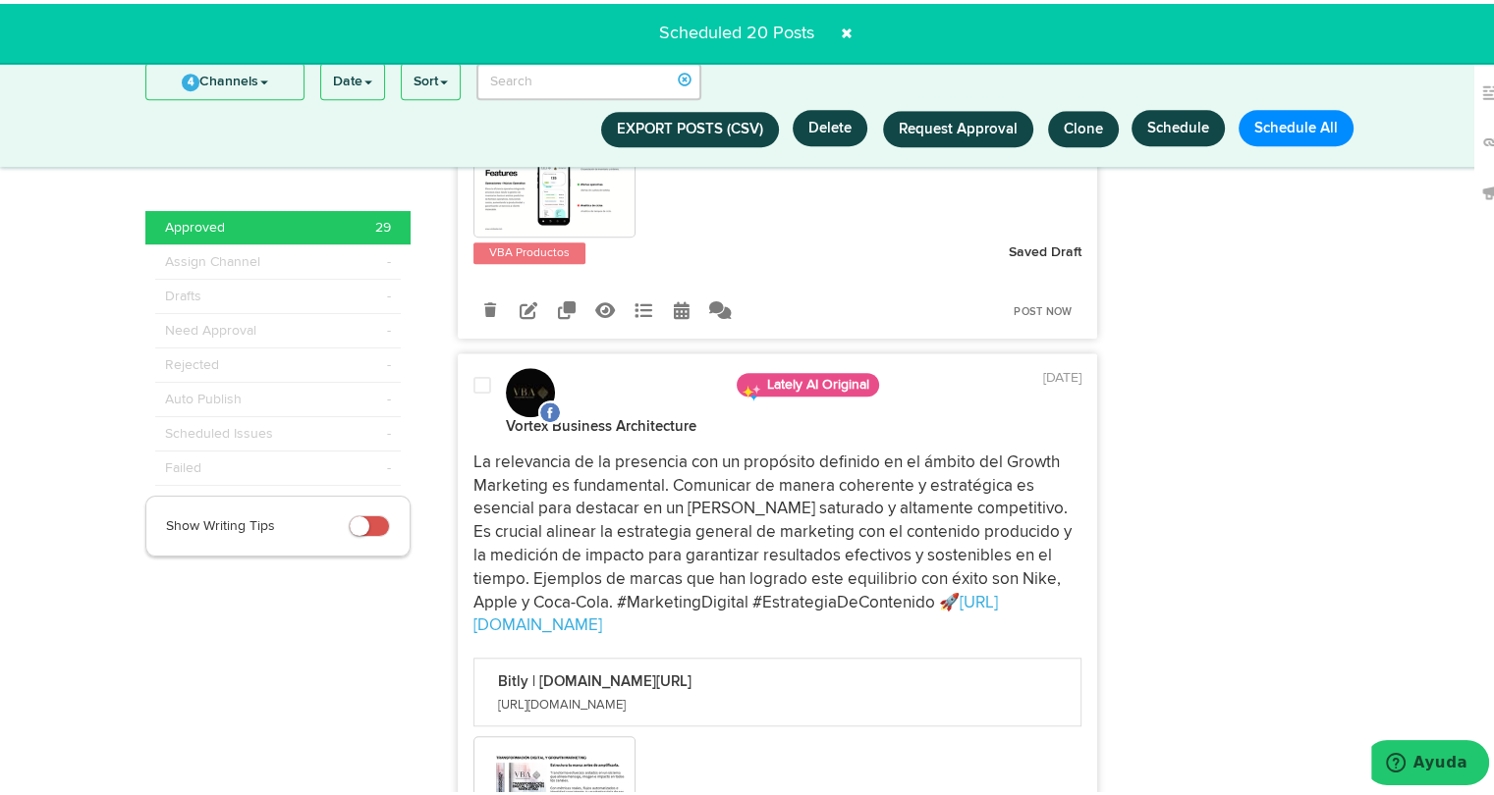
click at [476, 372] on span at bounding box center [482, 382] width 18 height 20
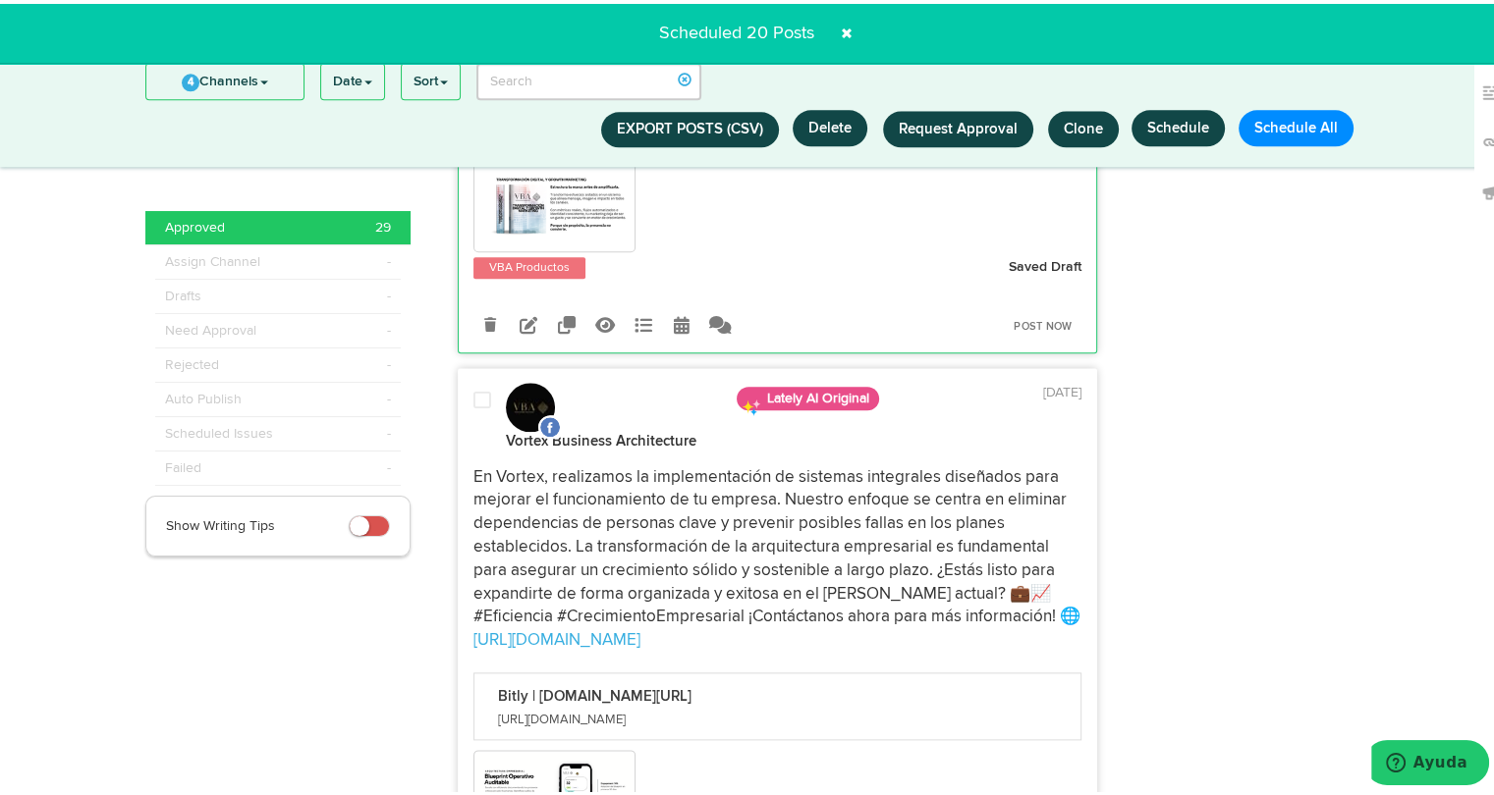
scroll to position [9603, 0]
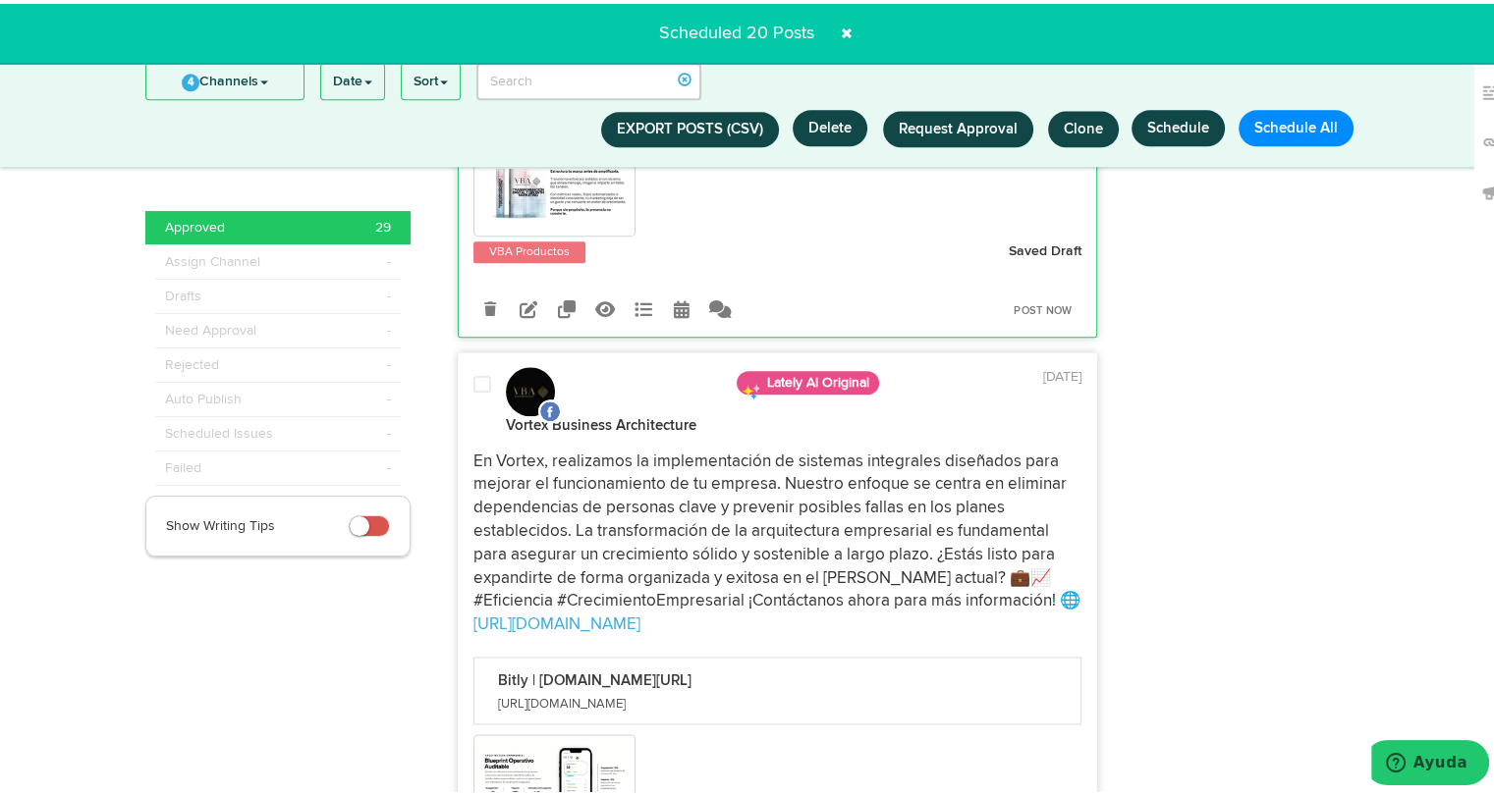
click at [473, 371] on span at bounding box center [482, 381] width 18 height 20
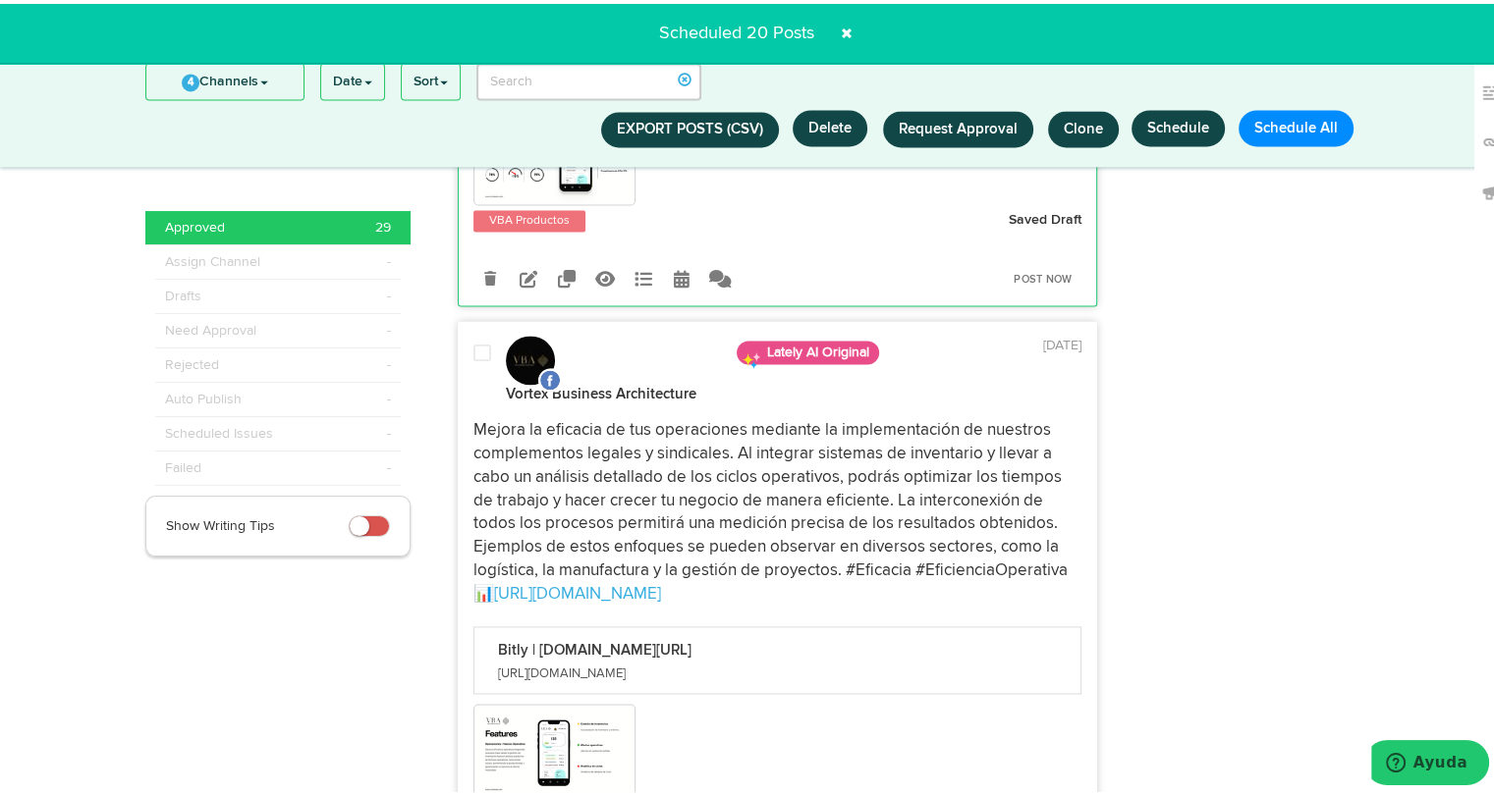
scroll to position [10239, 0]
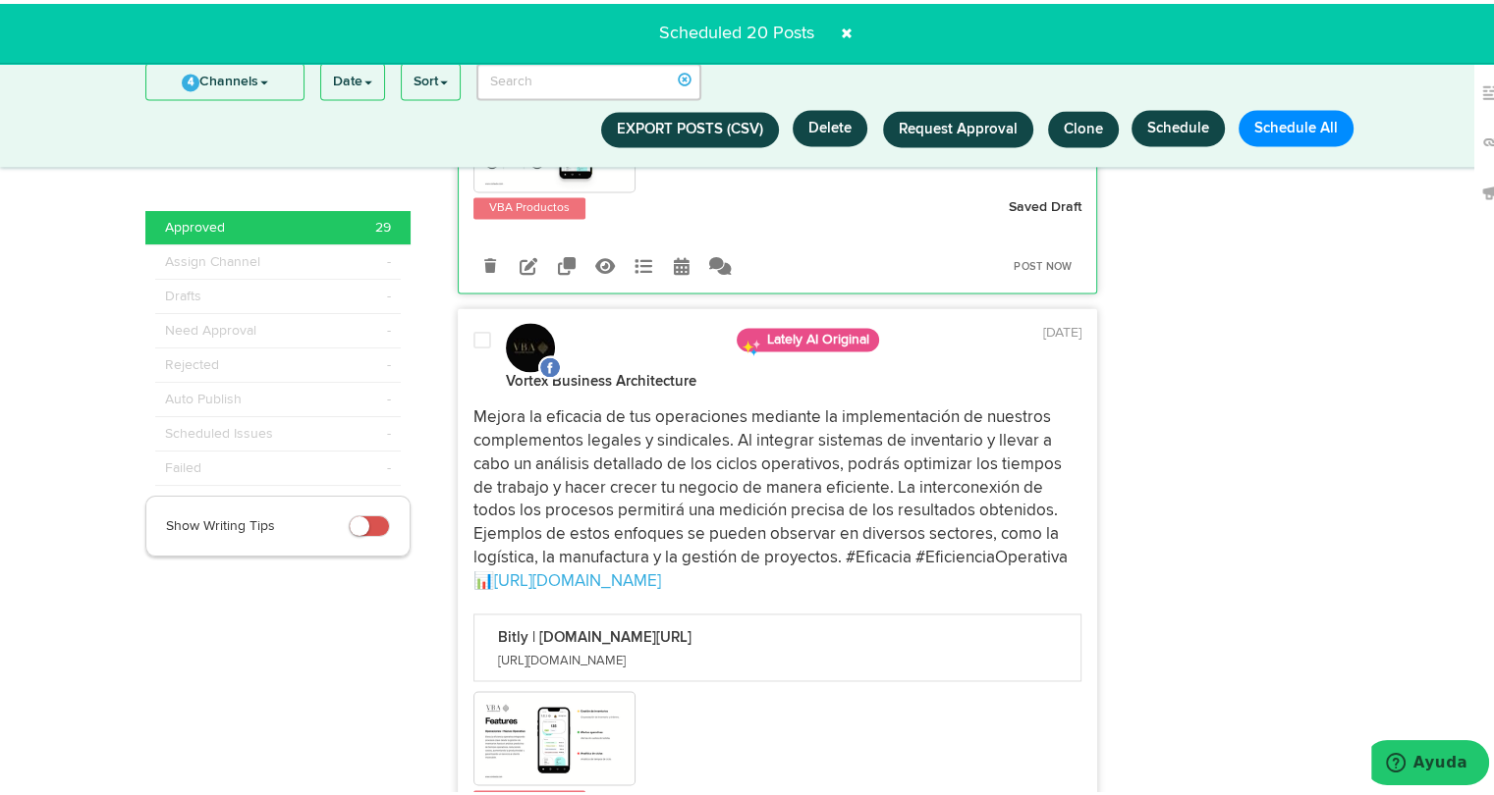
click at [473, 327] on span at bounding box center [482, 337] width 18 height 20
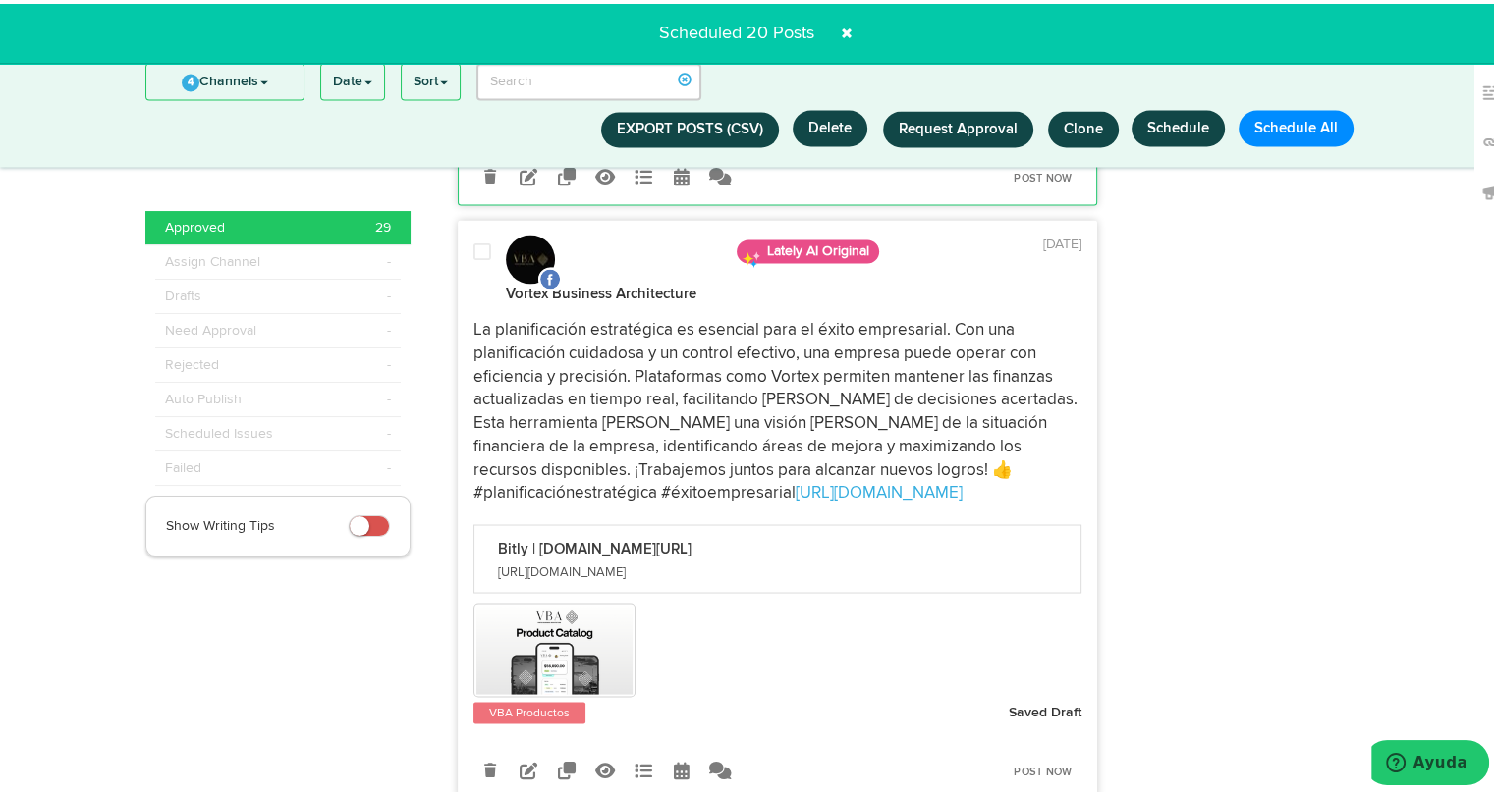
scroll to position [10874, 0]
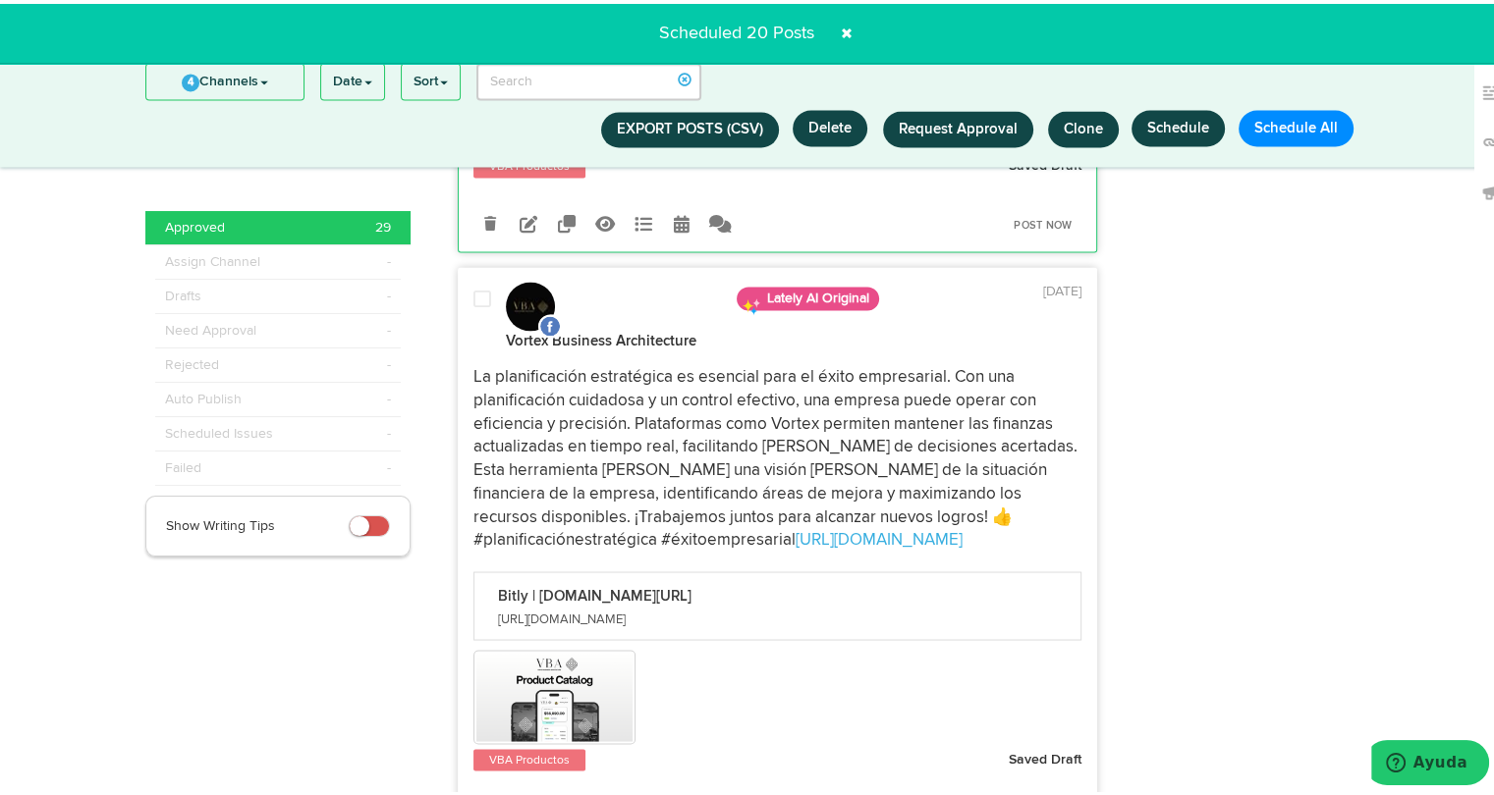
click at [467, 286] on div at bounding box center [482, 316] width 47 height 61
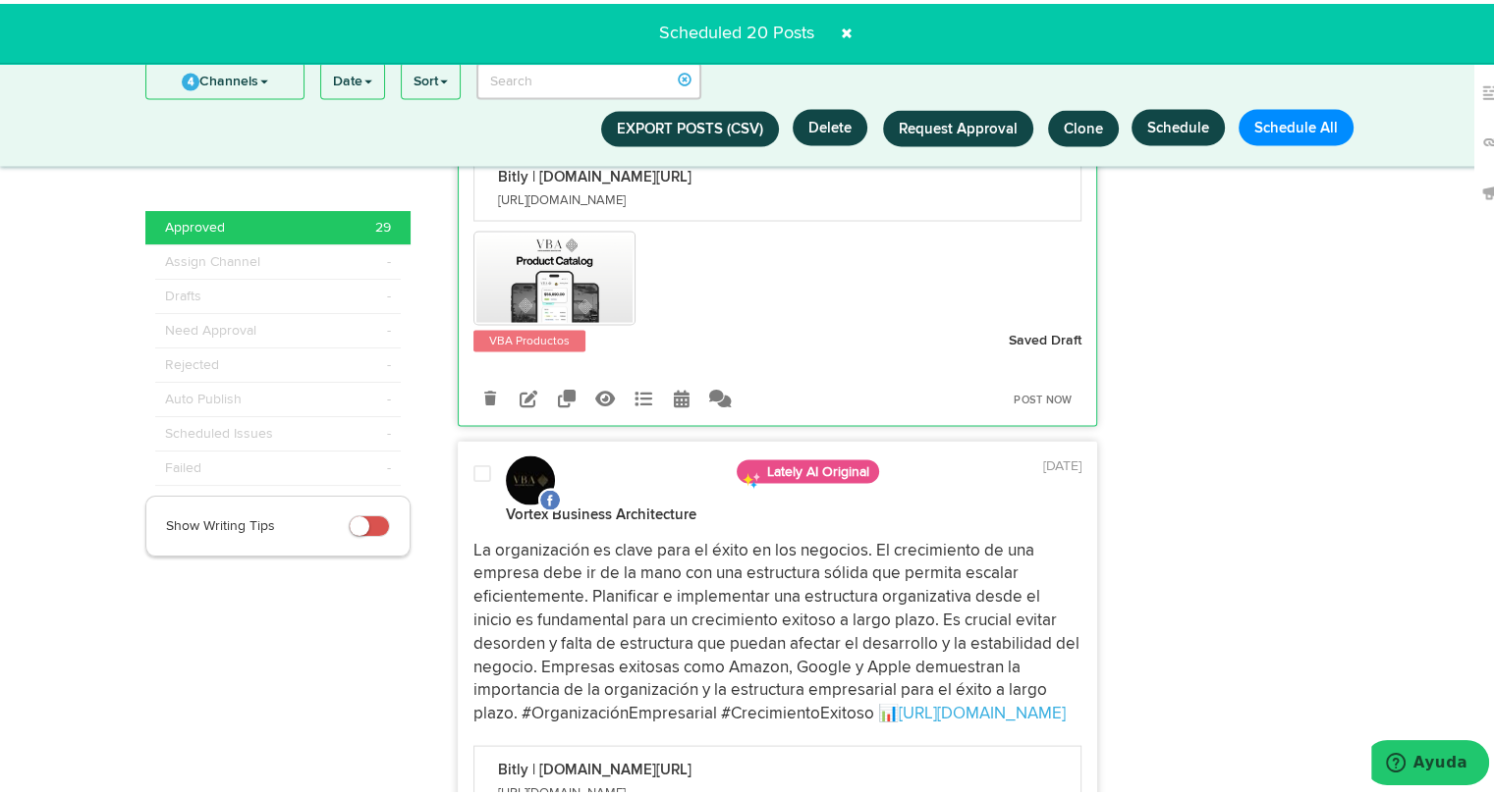
scroll to position [11308, 0]
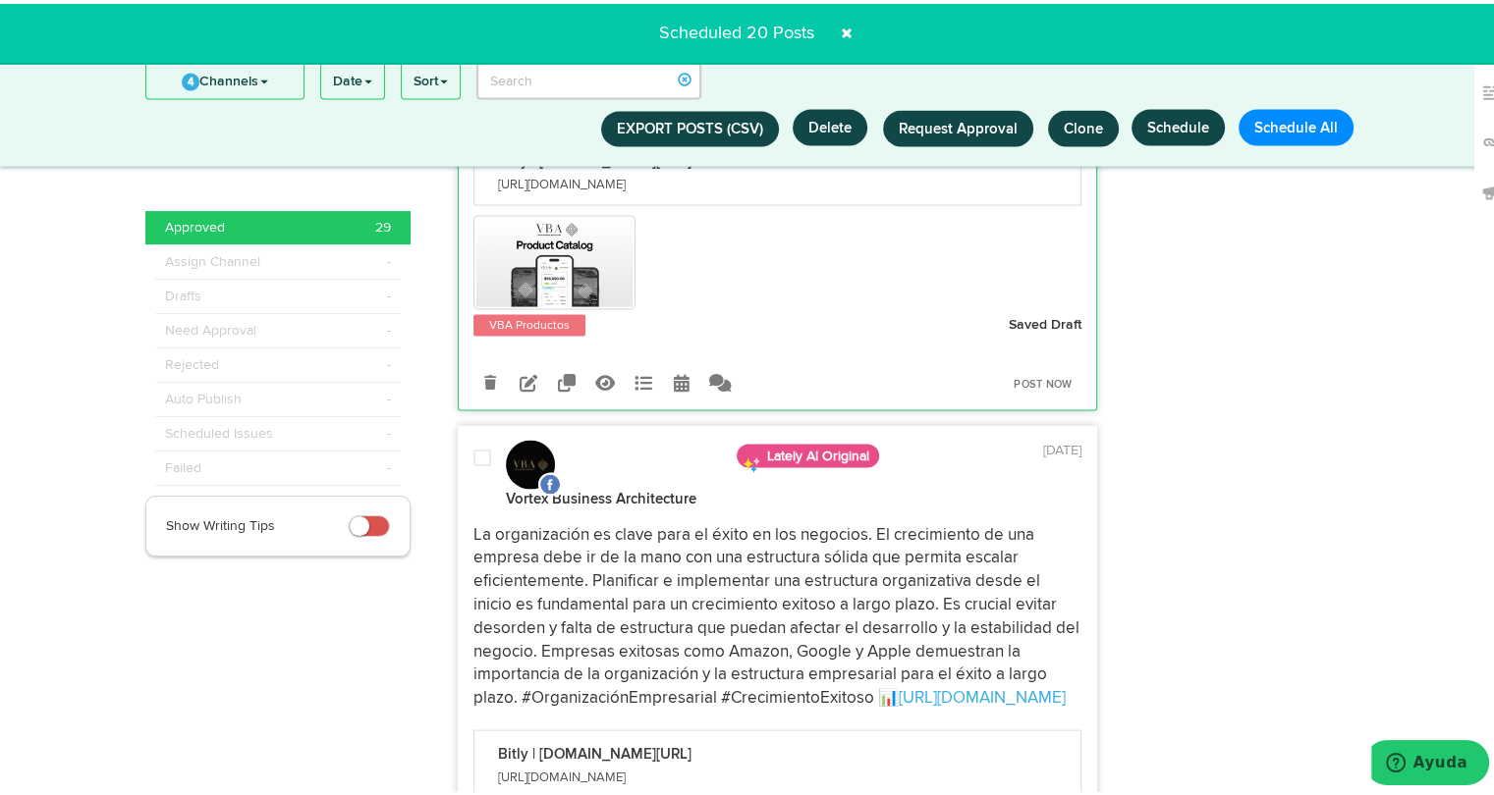
click at [473, 445] on span at bounding box center [482, 455] width 18 height 20
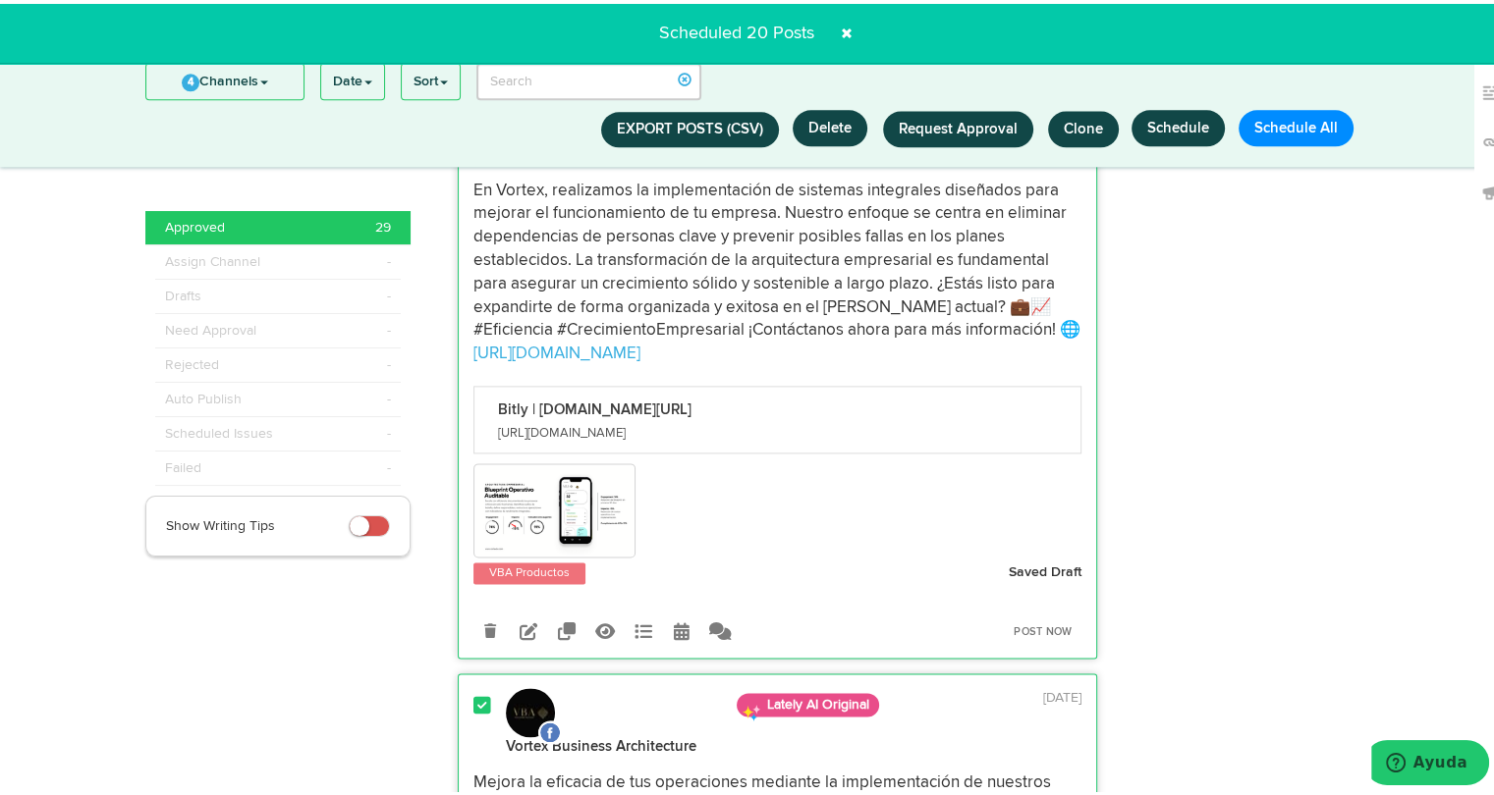
scroll to position [9841, 0]
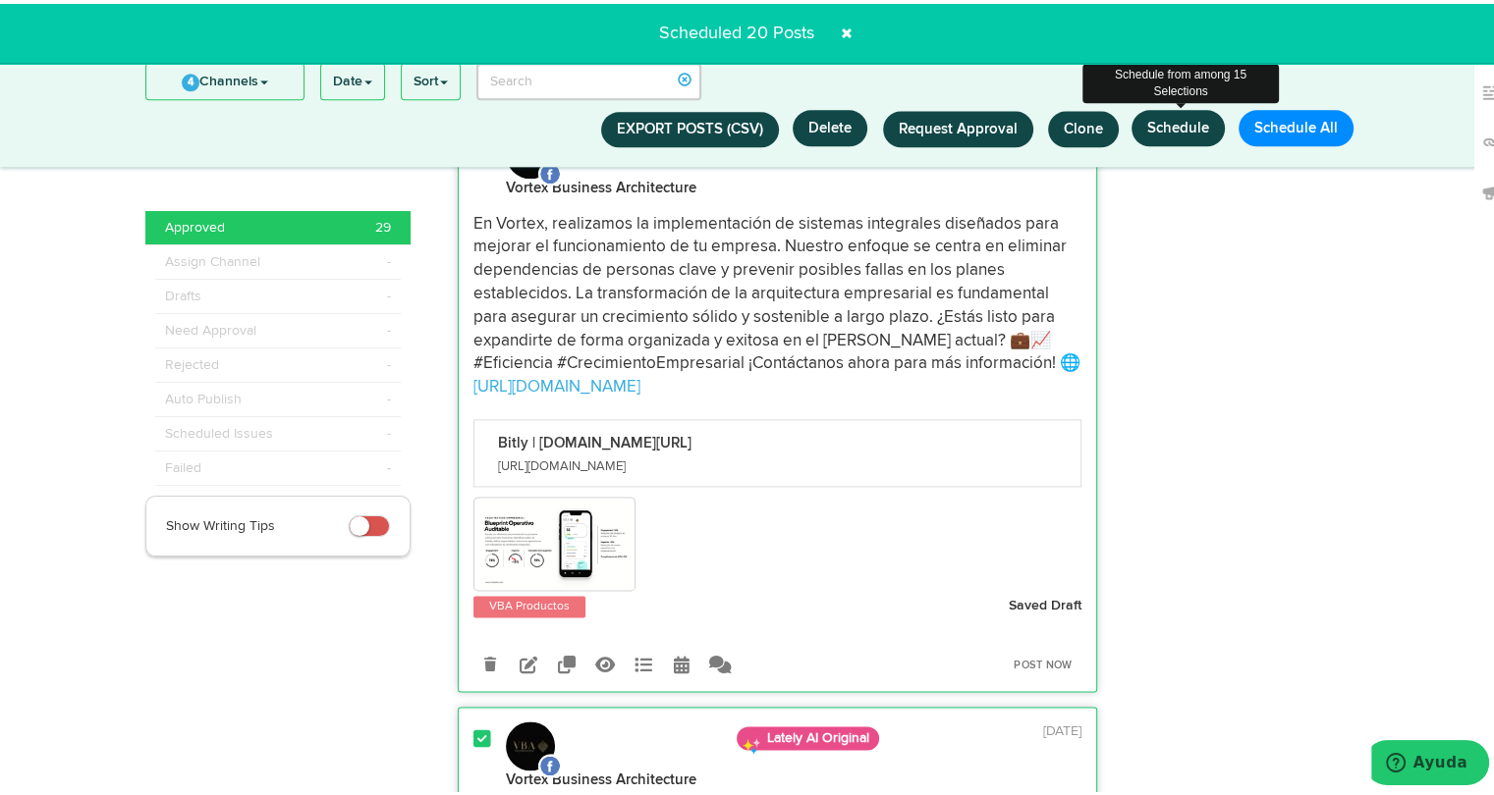
click at [1161, 120] on button "Schedule" at bounding box center [1177, 124] width 93 height 36
select select "11"
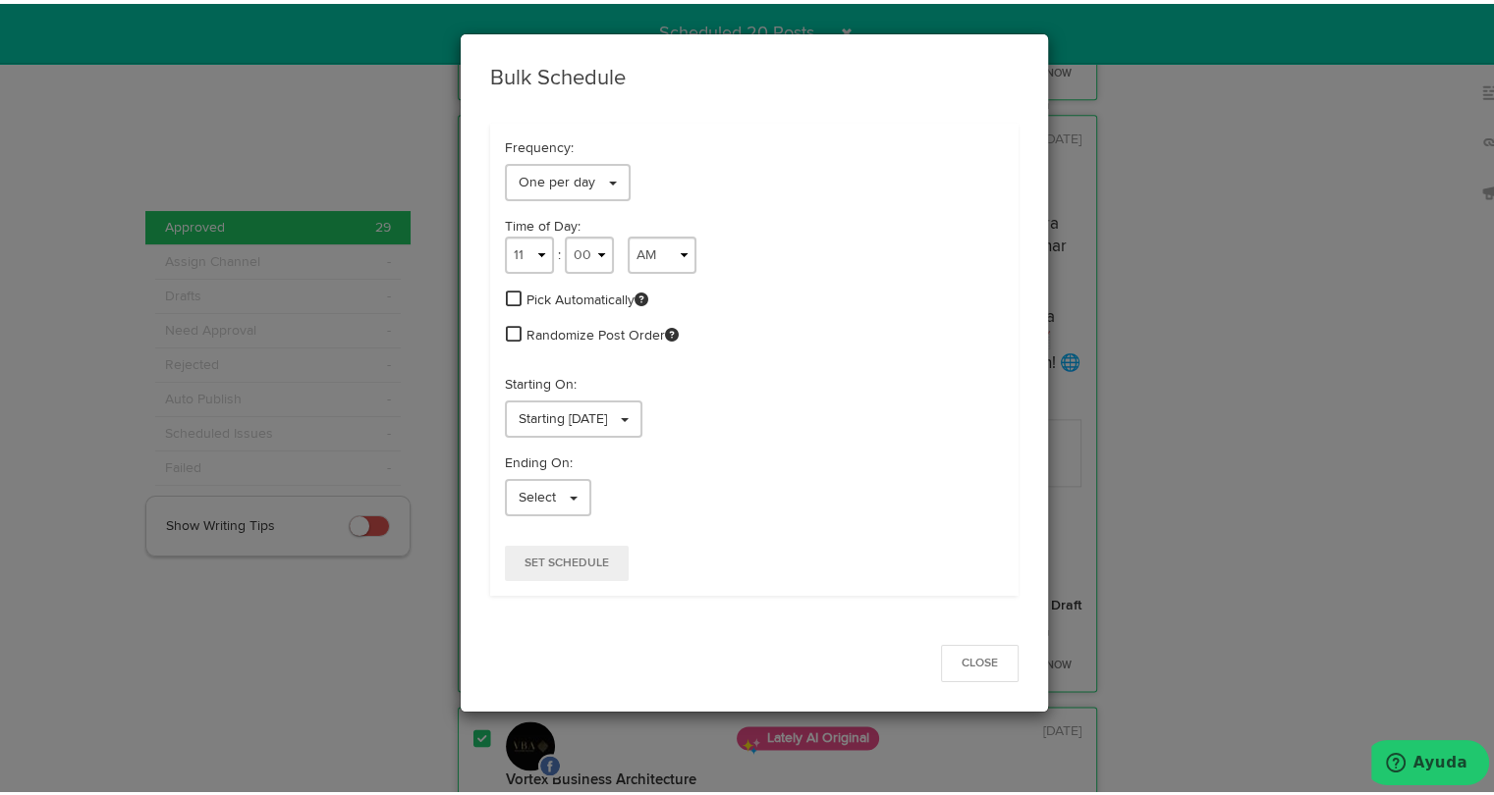
click at [509, 286] on span at bounding box center [514, 295] width 16 height 18
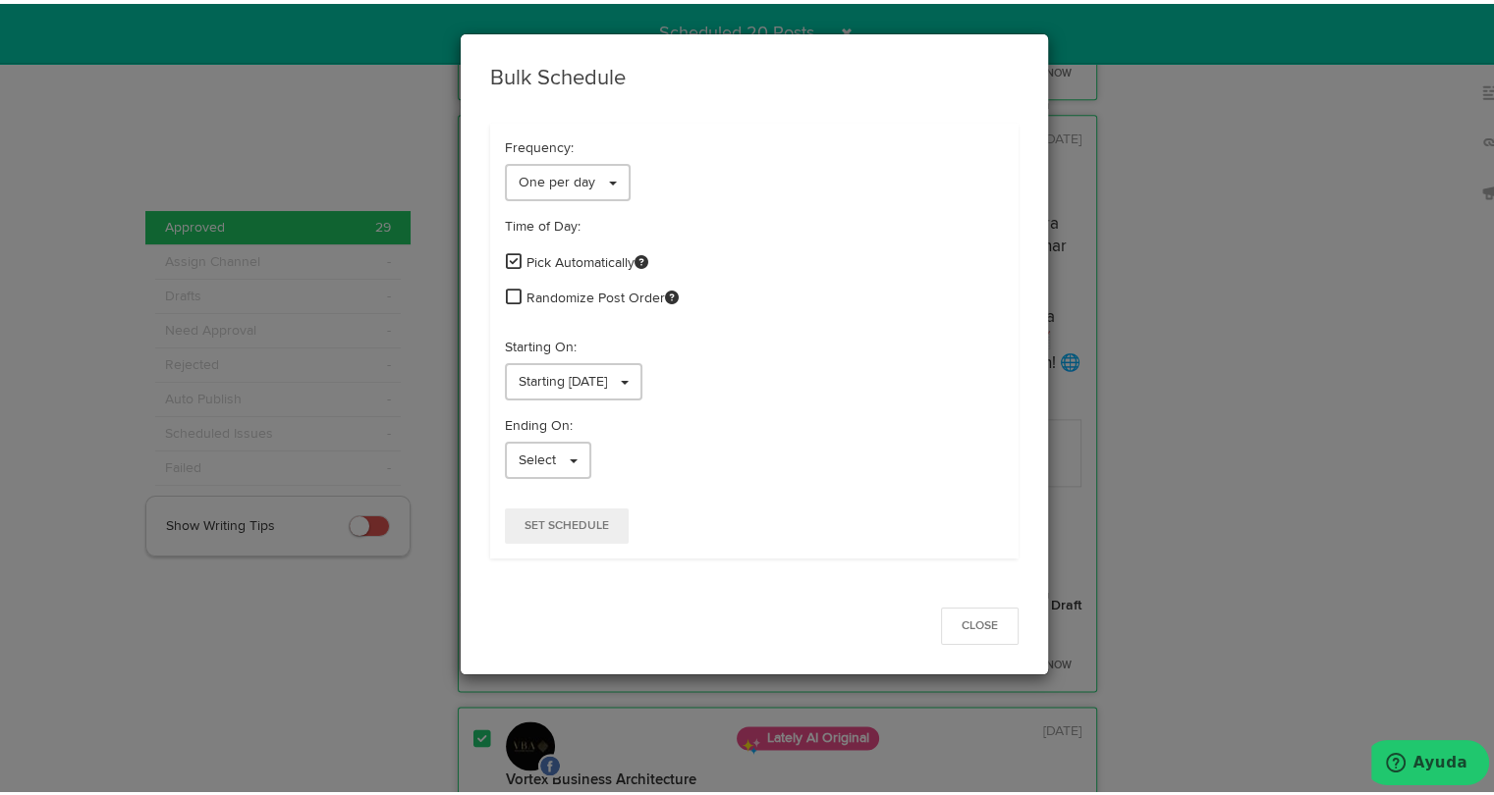
click at [507, 298] on span at bounding box center [514, 293] width 16 height 18
click at [554, 382] on span "Starting 08/22/2025" at bounding box center [562, 378] width 88 height 14
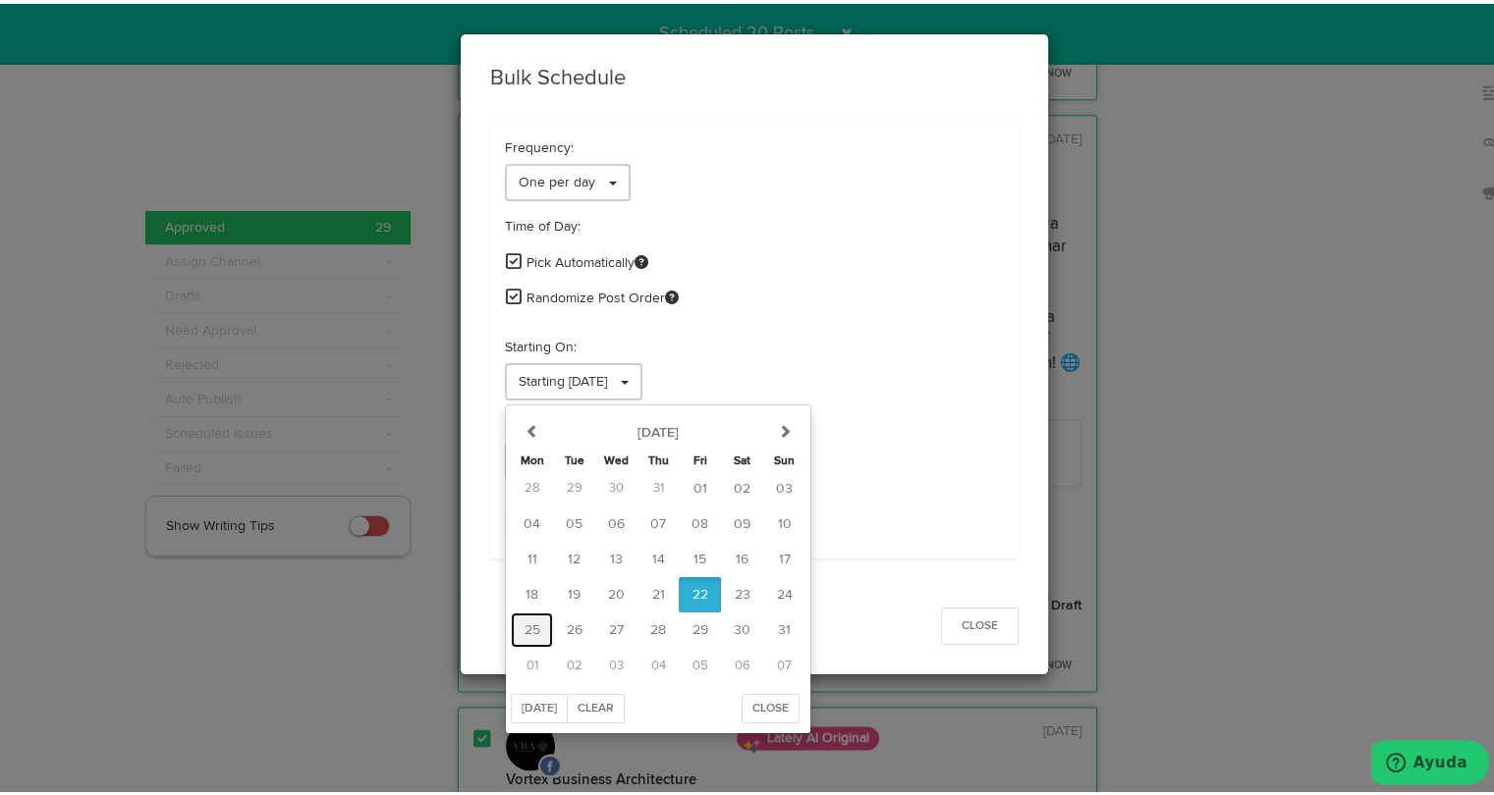
click at [532, 621] on button "25" at bounding box center [532, 626] width 42 height 35
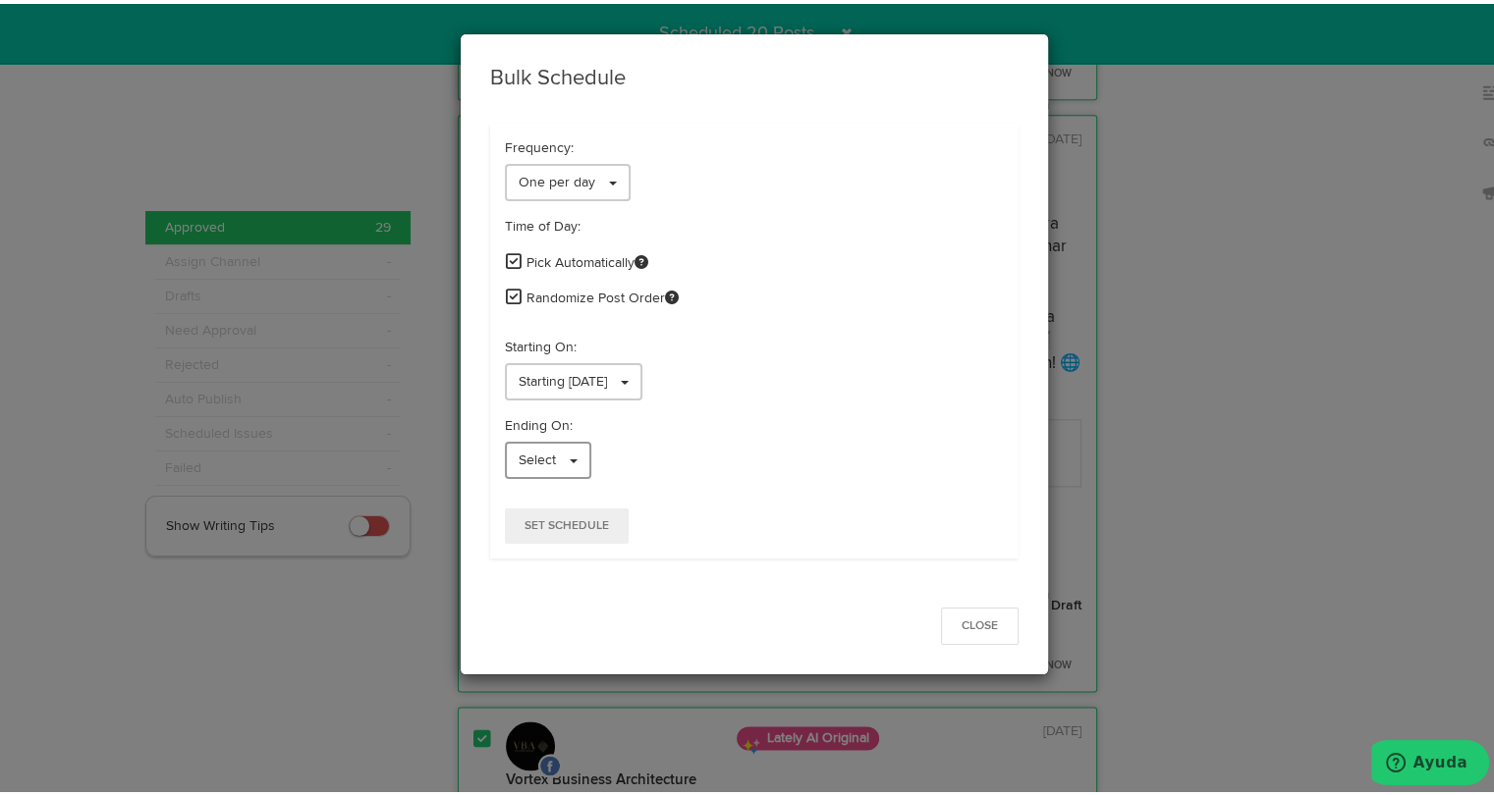
click at [540, 451] on span "Select" at bounding box center [536, 457] width 37 height 14
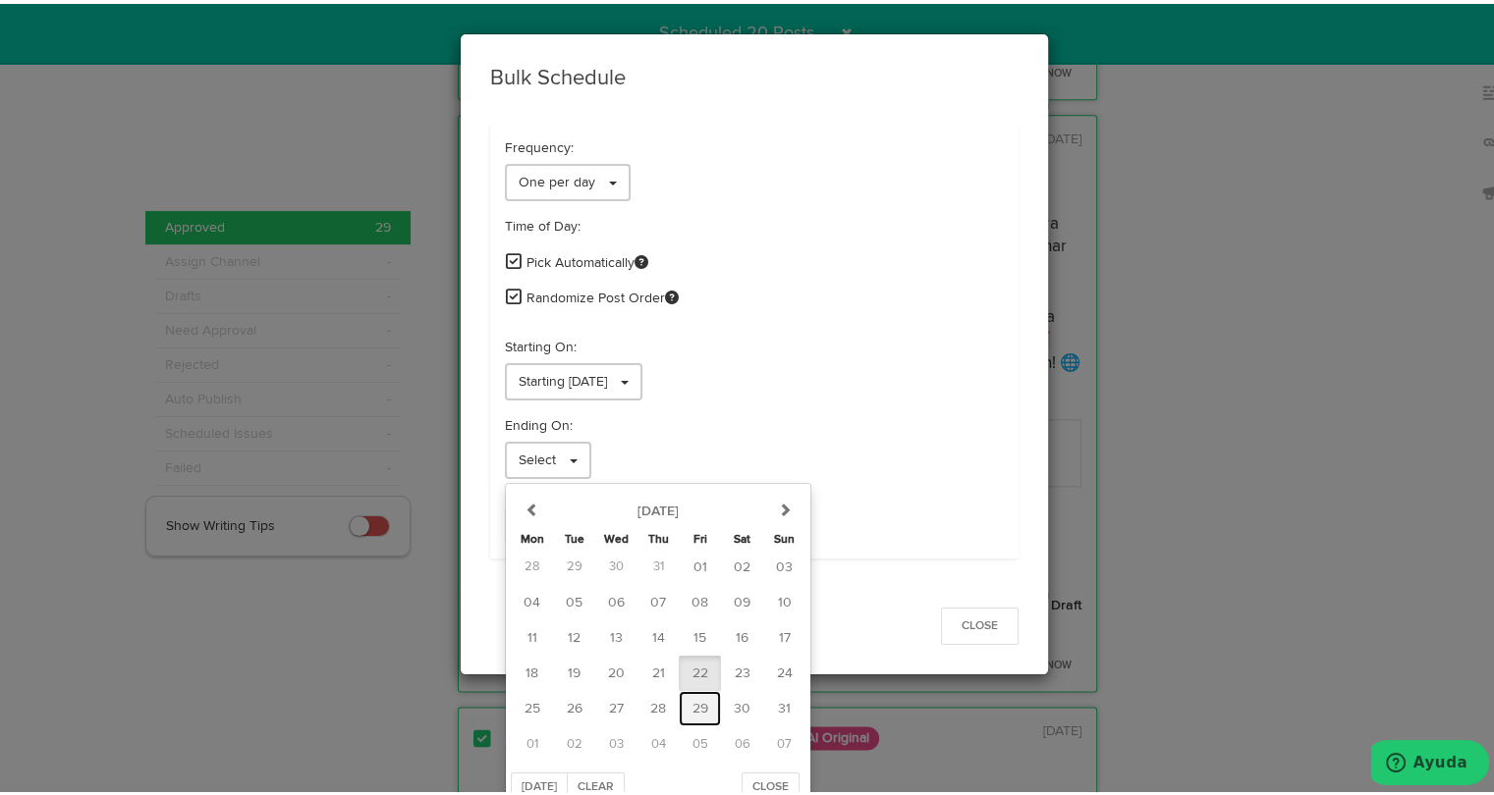
click at [695, 708] on button "29" at bounding box center [700, 704] width 42 height 35
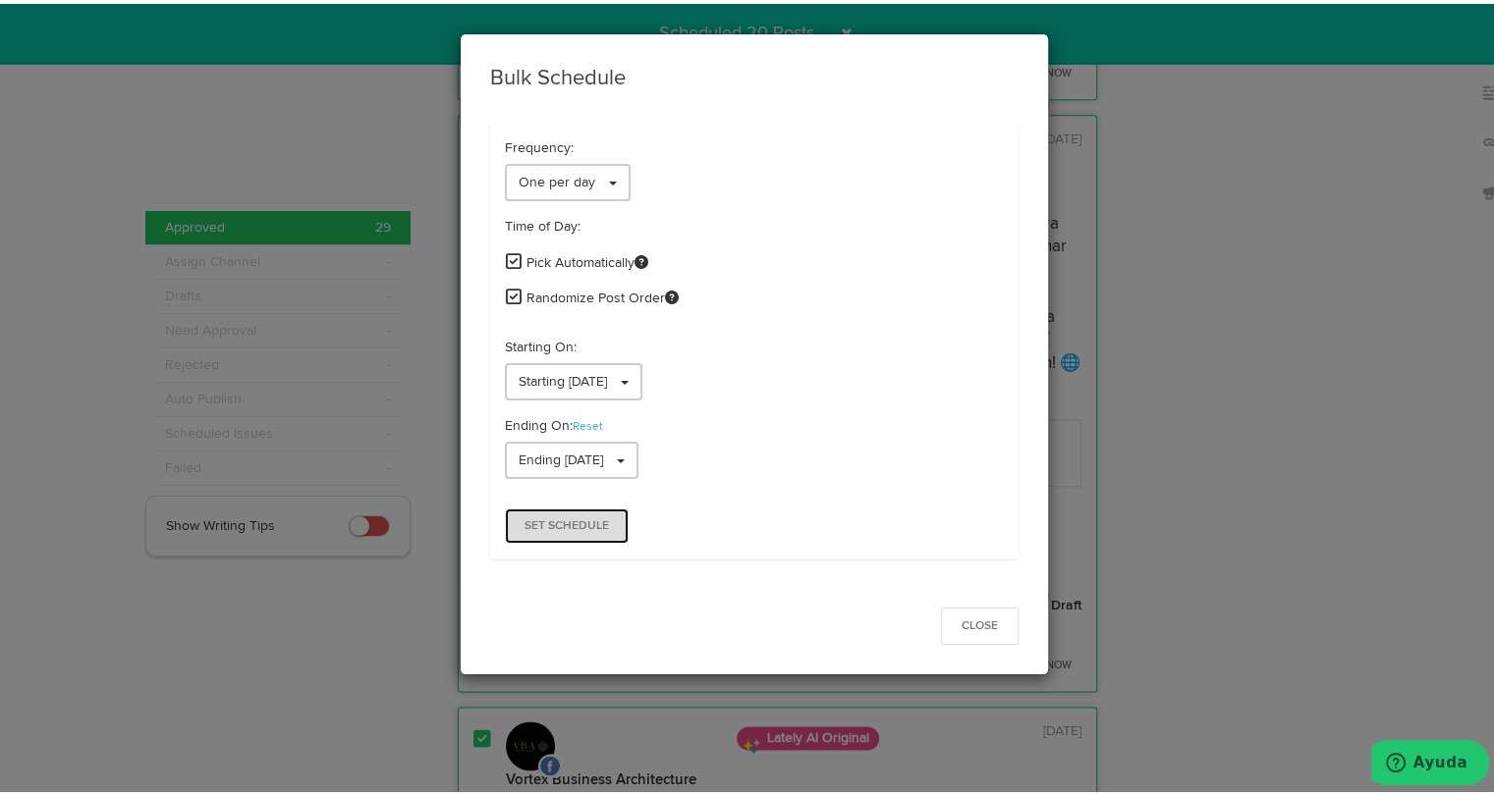
click at [598, 524] on span "Set Schedule" at bounding box center [566, 522] width 84 height 12
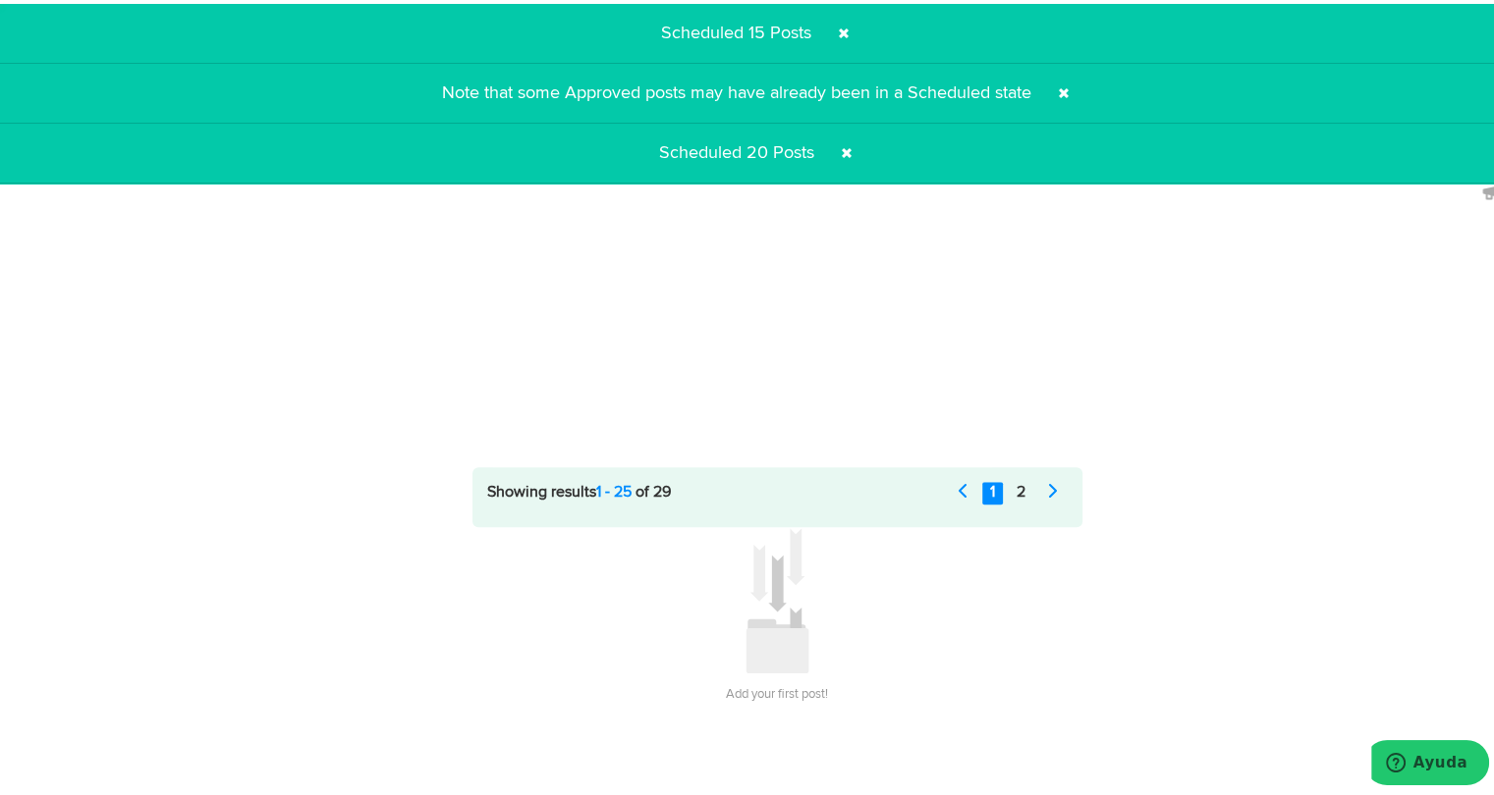
scroll to position [0, 0]
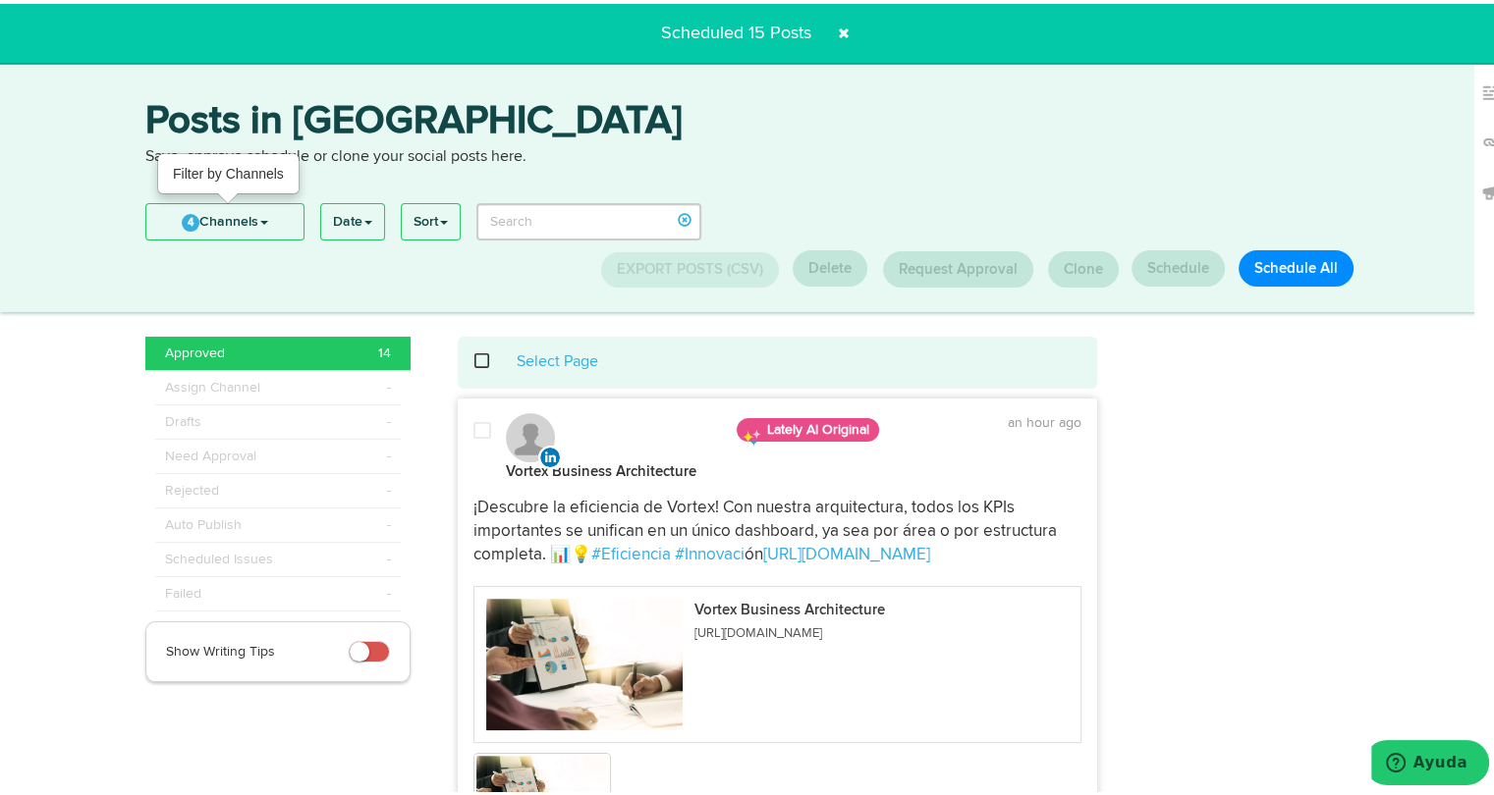
click at [260, 221] on span at bounding box center [264, 219] width 8 height 4
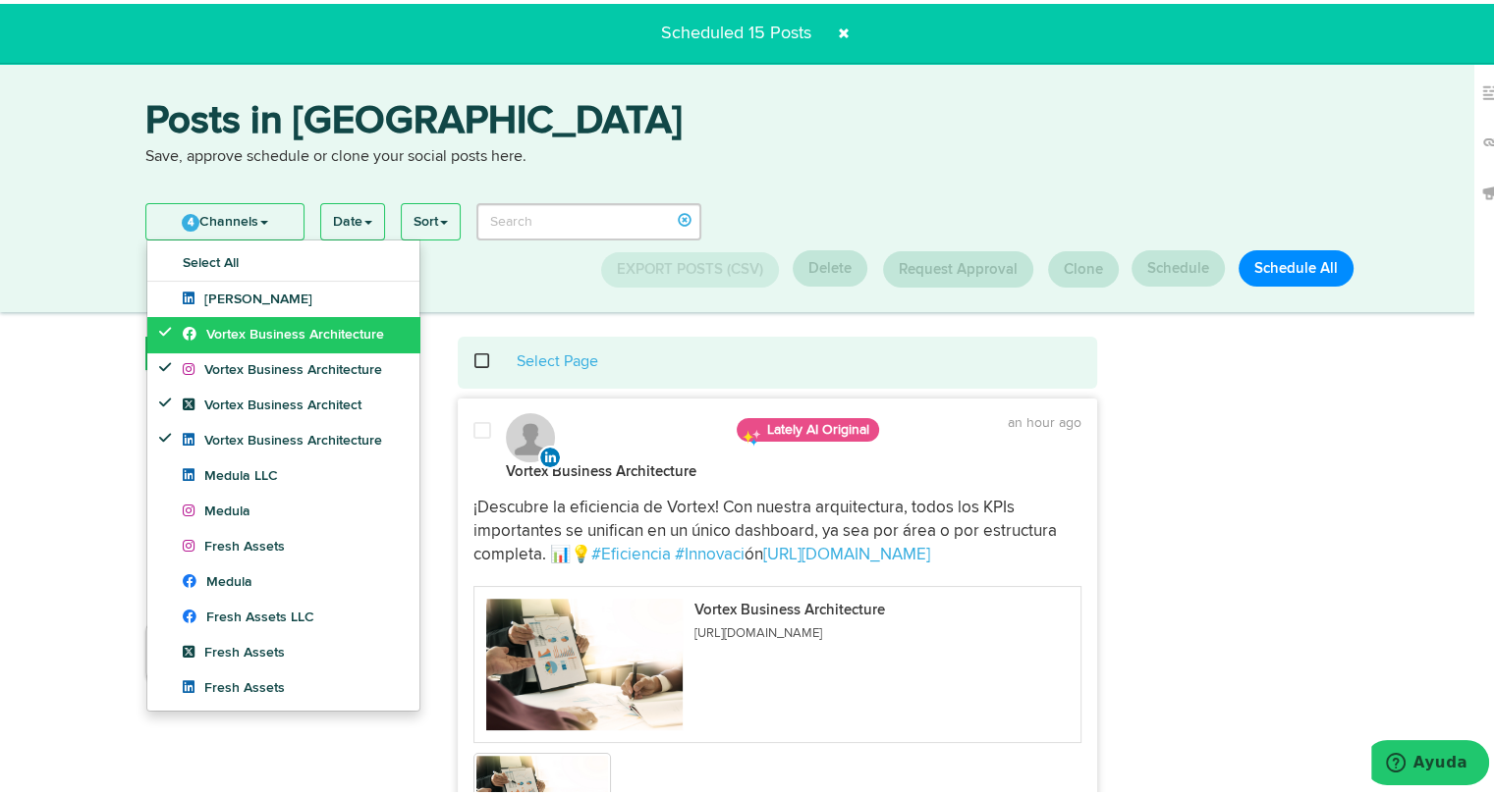
click at [216, 329] on span "Vortex Business Architecture" at bounding box center [283, 331] width 201 height 14
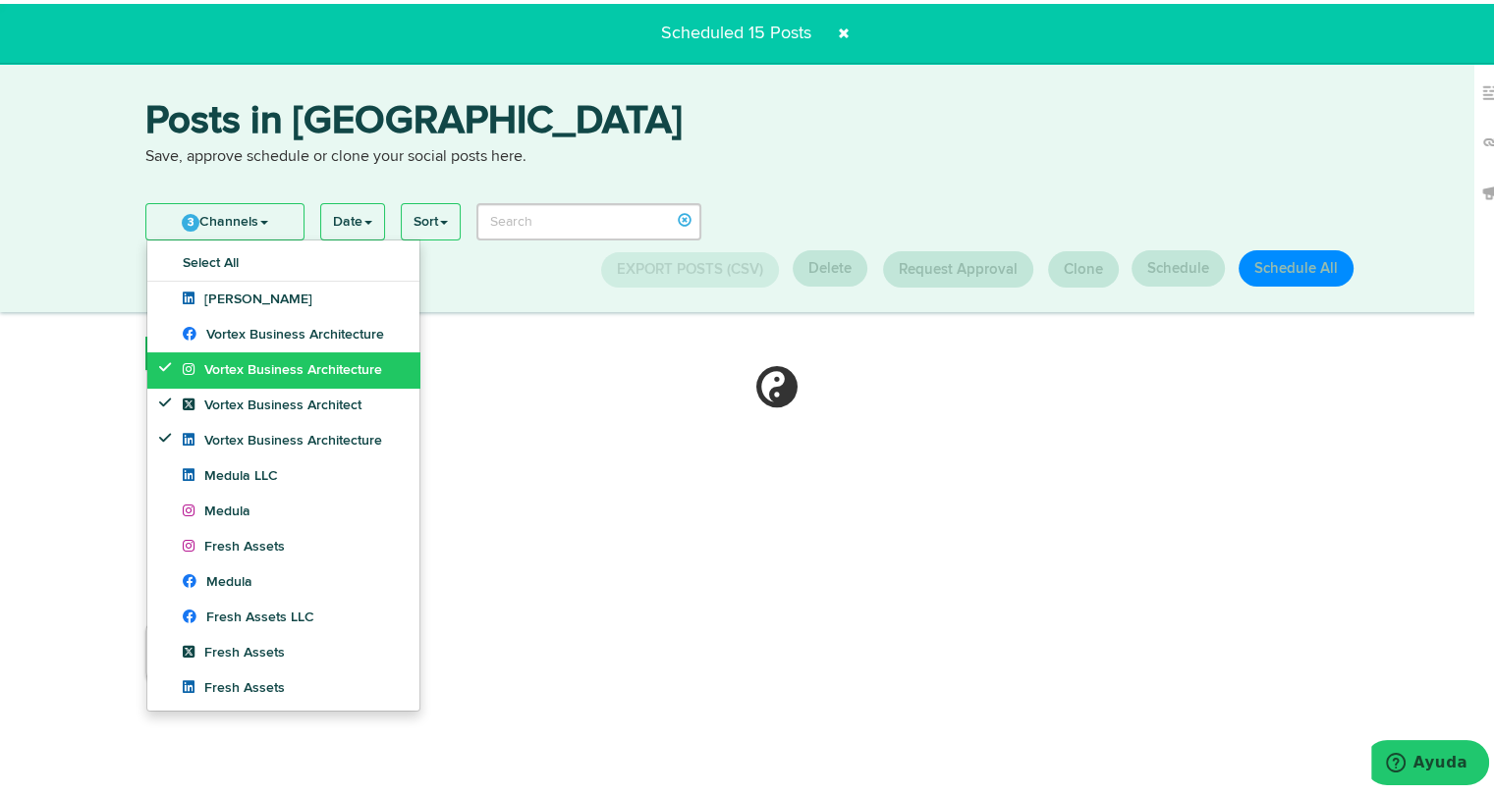
click at [213, 362] on span "Vortex Business Architecture" at bounding box center [282, 366] width 199 height 14
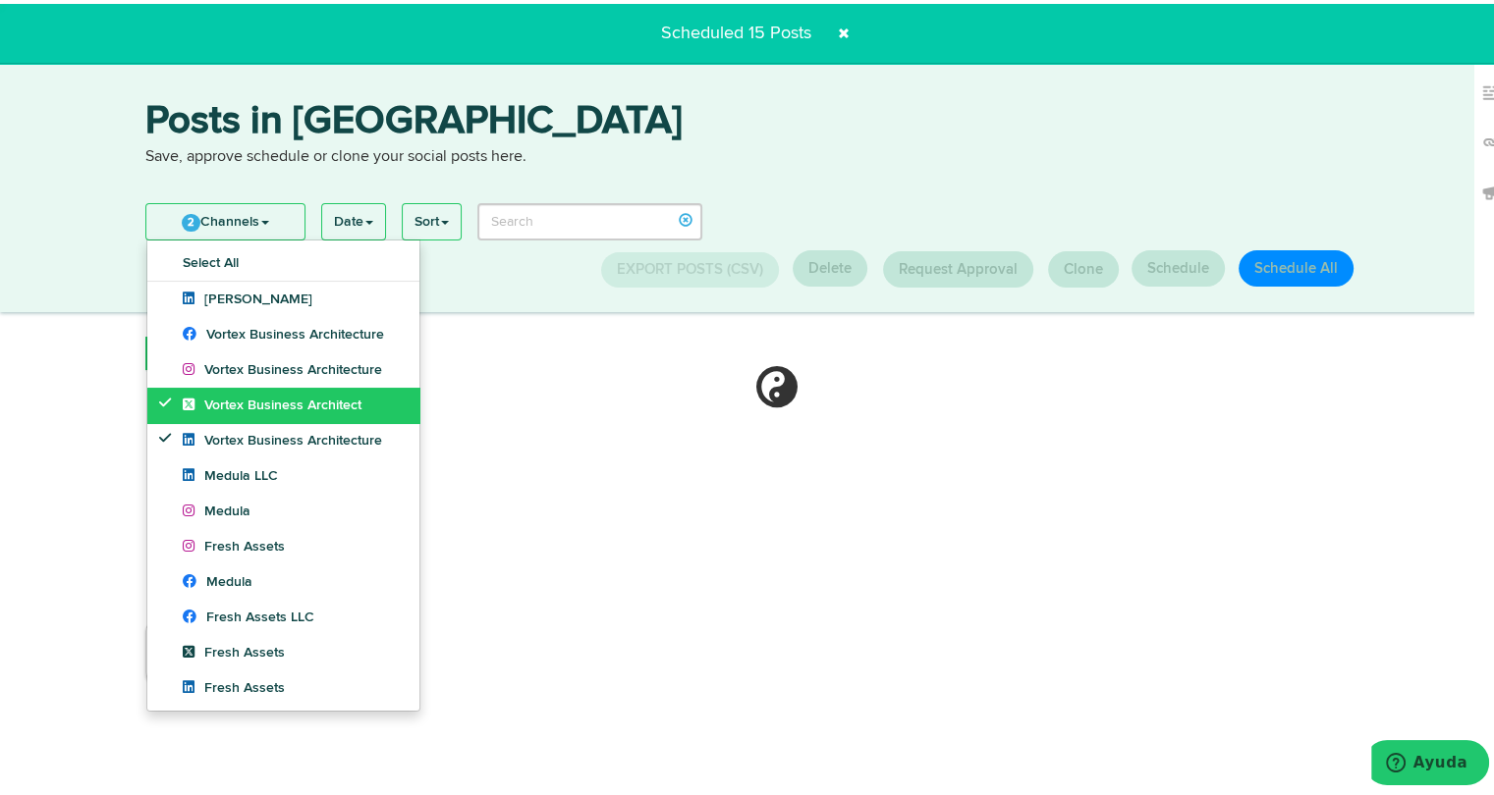
click at [209, 397] on span "Vortex Business Architect" at bounding box center [272, 402] width 179 height 14
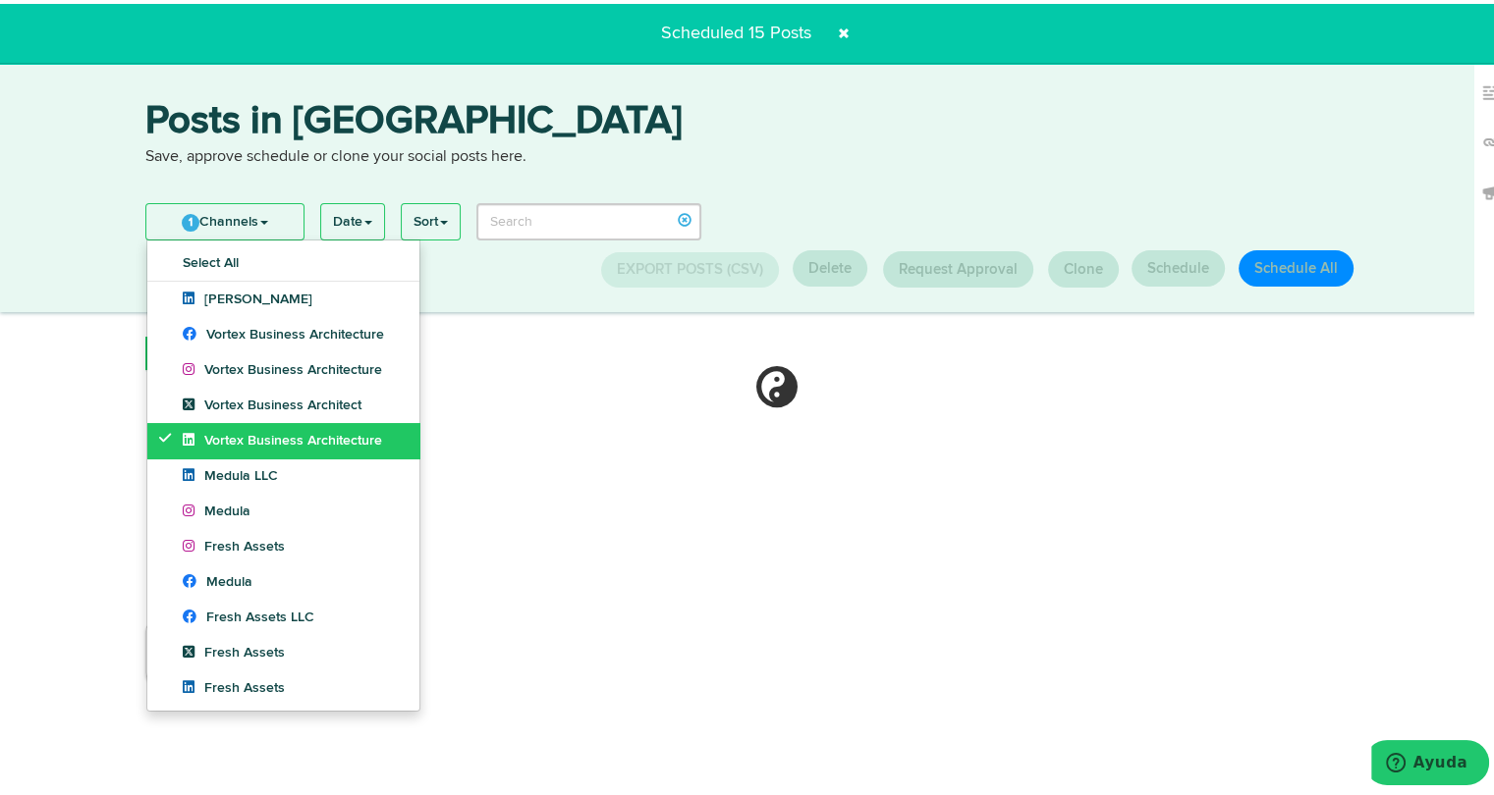
click at [207, 430] on span "Vortex Business Architecture" at bounding box center [282, 437] width 199 height 14
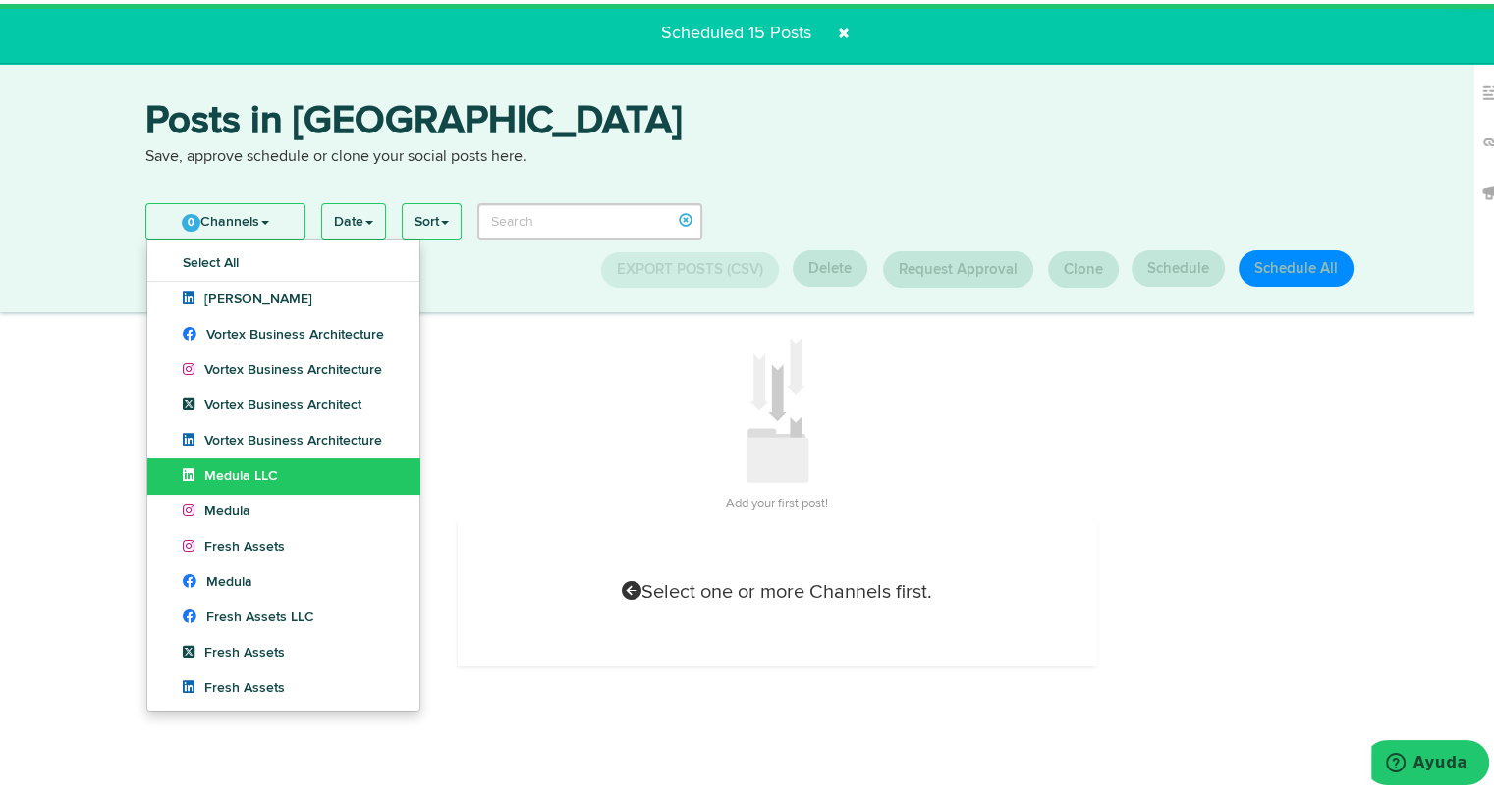
click at [204, 465] on span "Medula LLC" at bounding box center [230, 472] width 95 height 14
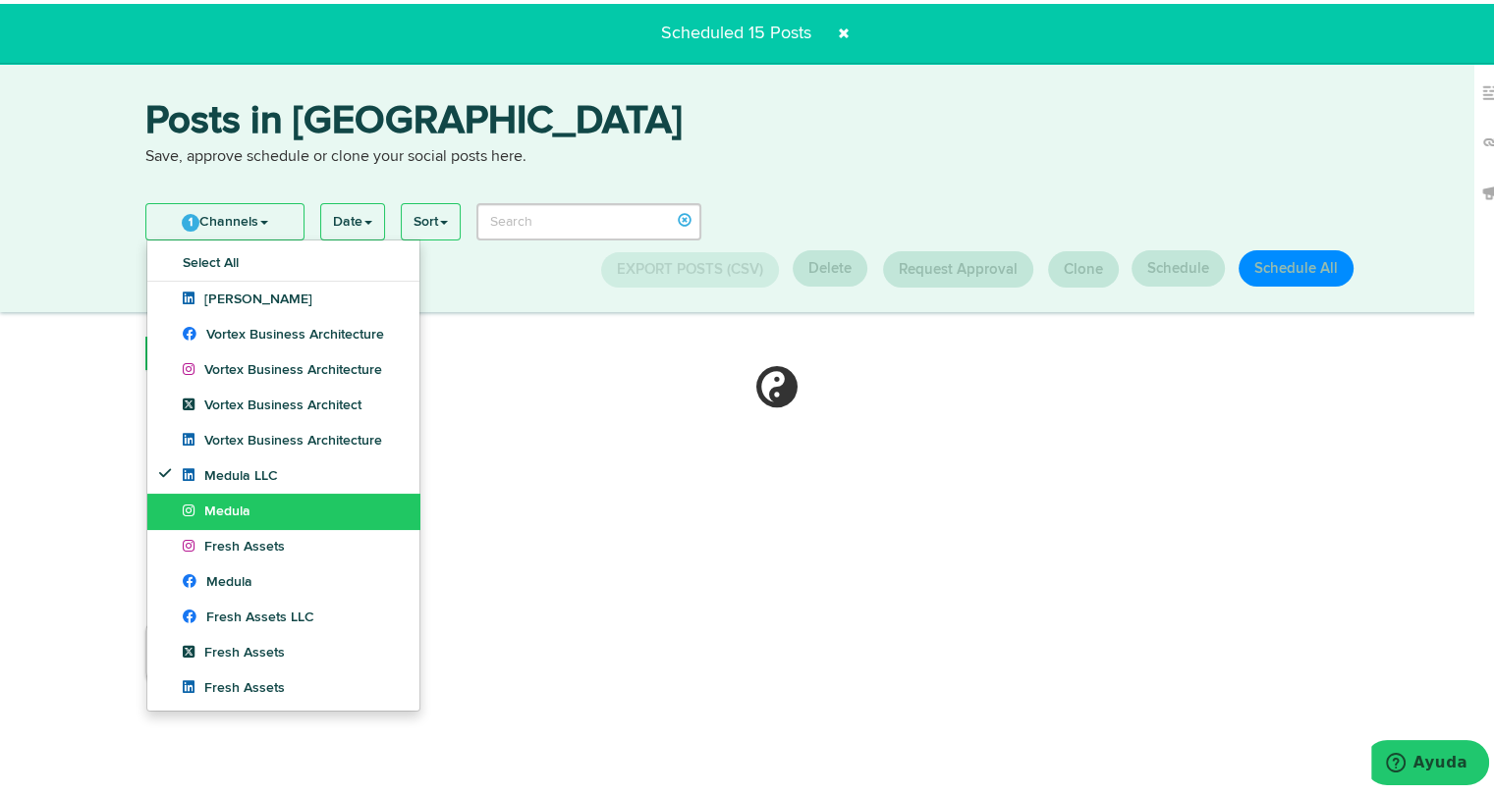
click at [204, 501] on span "Medula" at bounding box center [217, 508] width 68 height 14
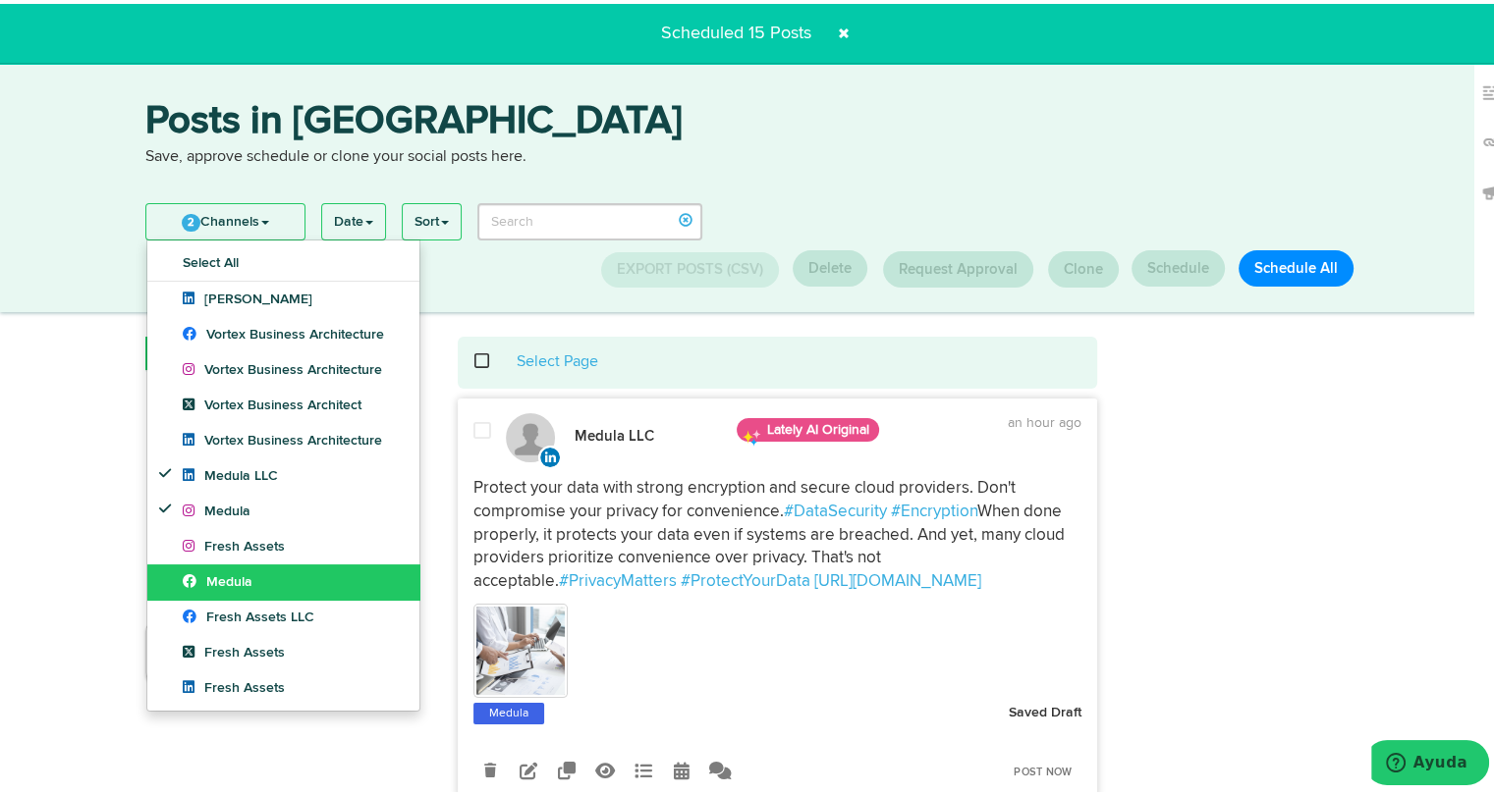
click at [192, 573] on icon at bounding box center [195, 577] width 24 height 14
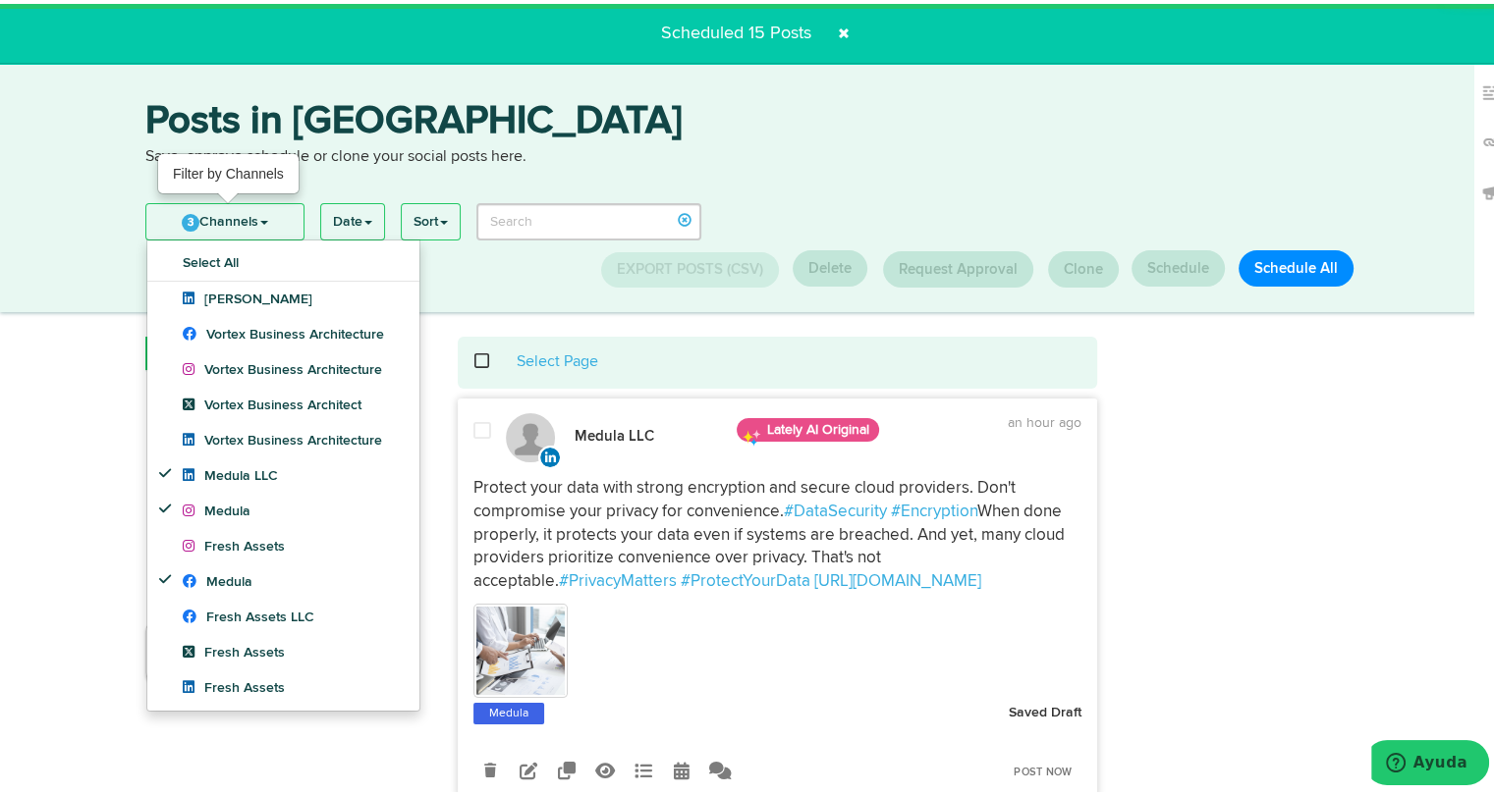
click at [269, 202] on link "3 Channels" at bounding box center [224, 217] width 157 height 35
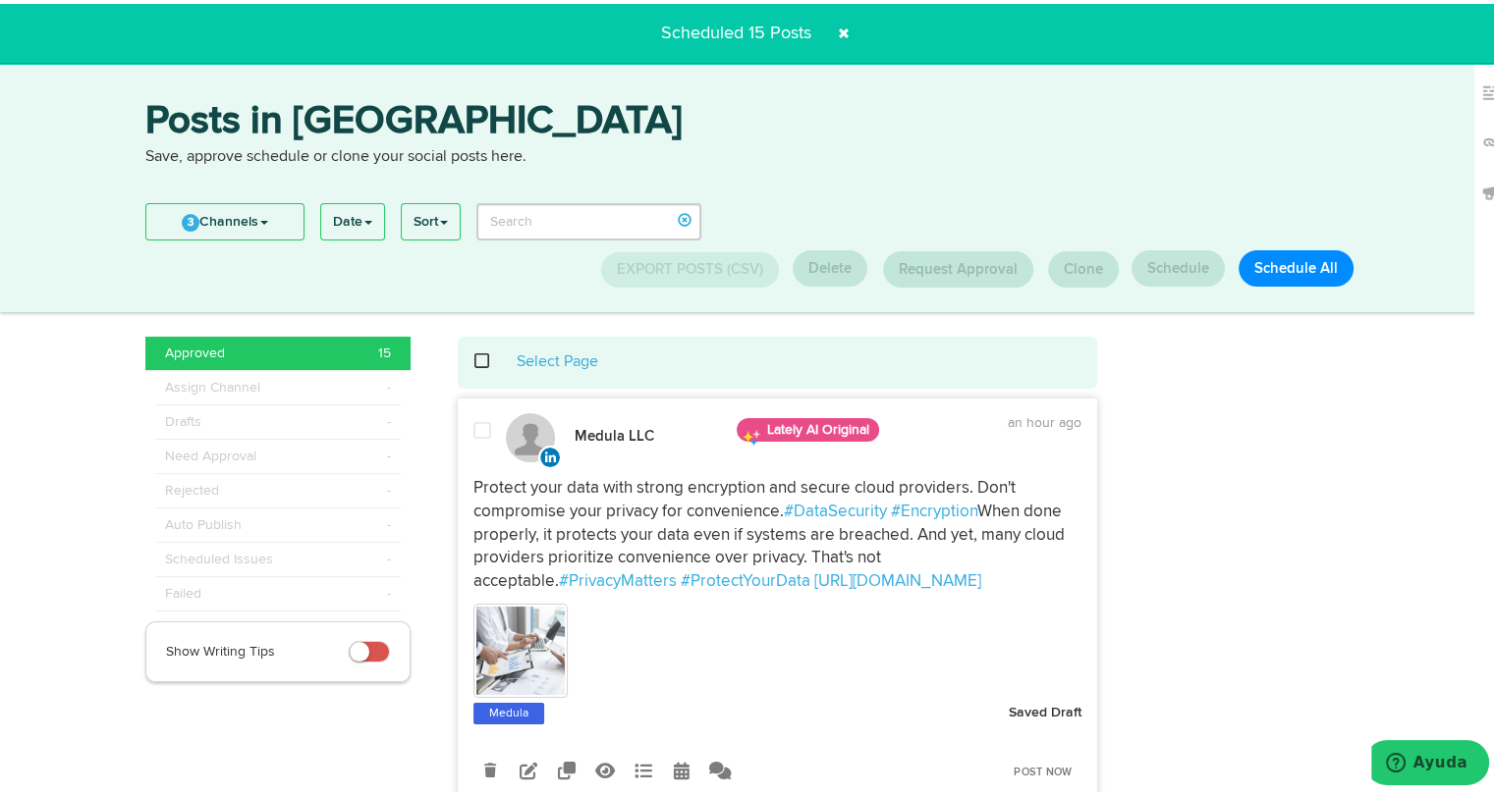
click at [479, 358] on span at bounding box center [492, 357] width 40 height 1
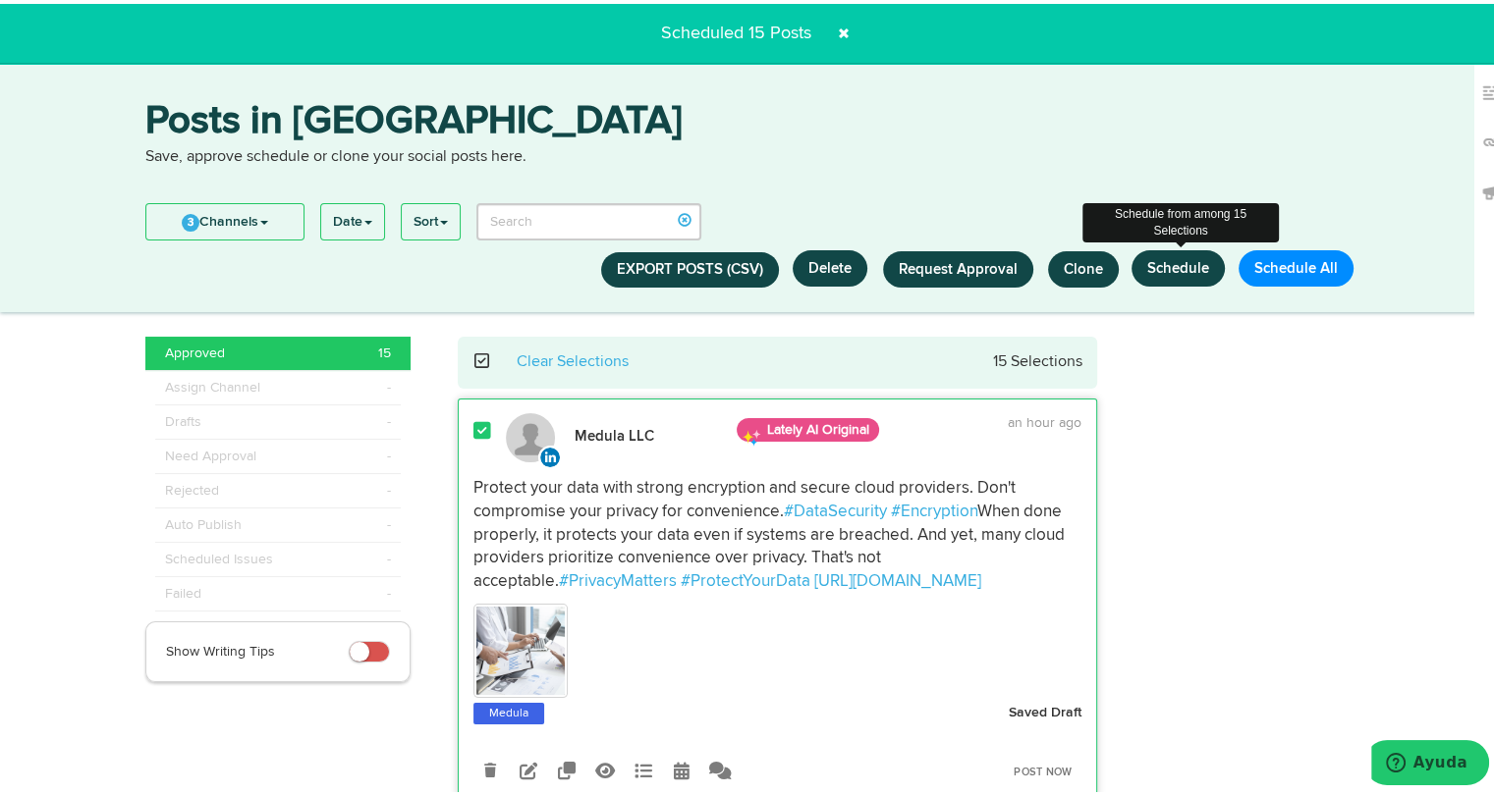
click at [1163, 253] on button "Schedule" at bounding box center [1177, 264] width 93 height 36
select select "11"
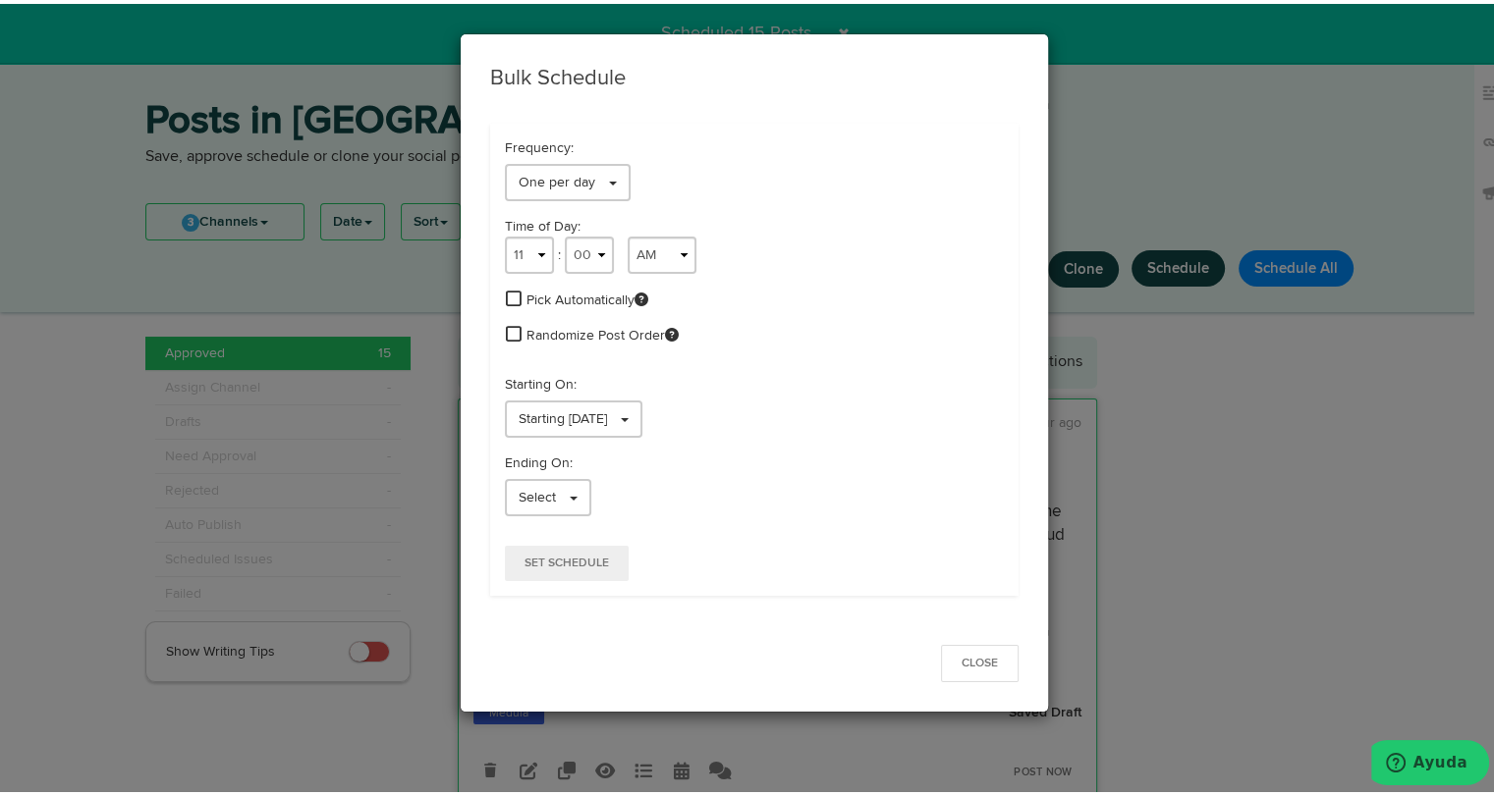
click at [549, 302] on span "Pick Automatically" at bounding box center [587, 297] width 122 height 20
click at [506, 297] on span at bounding box center [514, 295] width 16 height 18
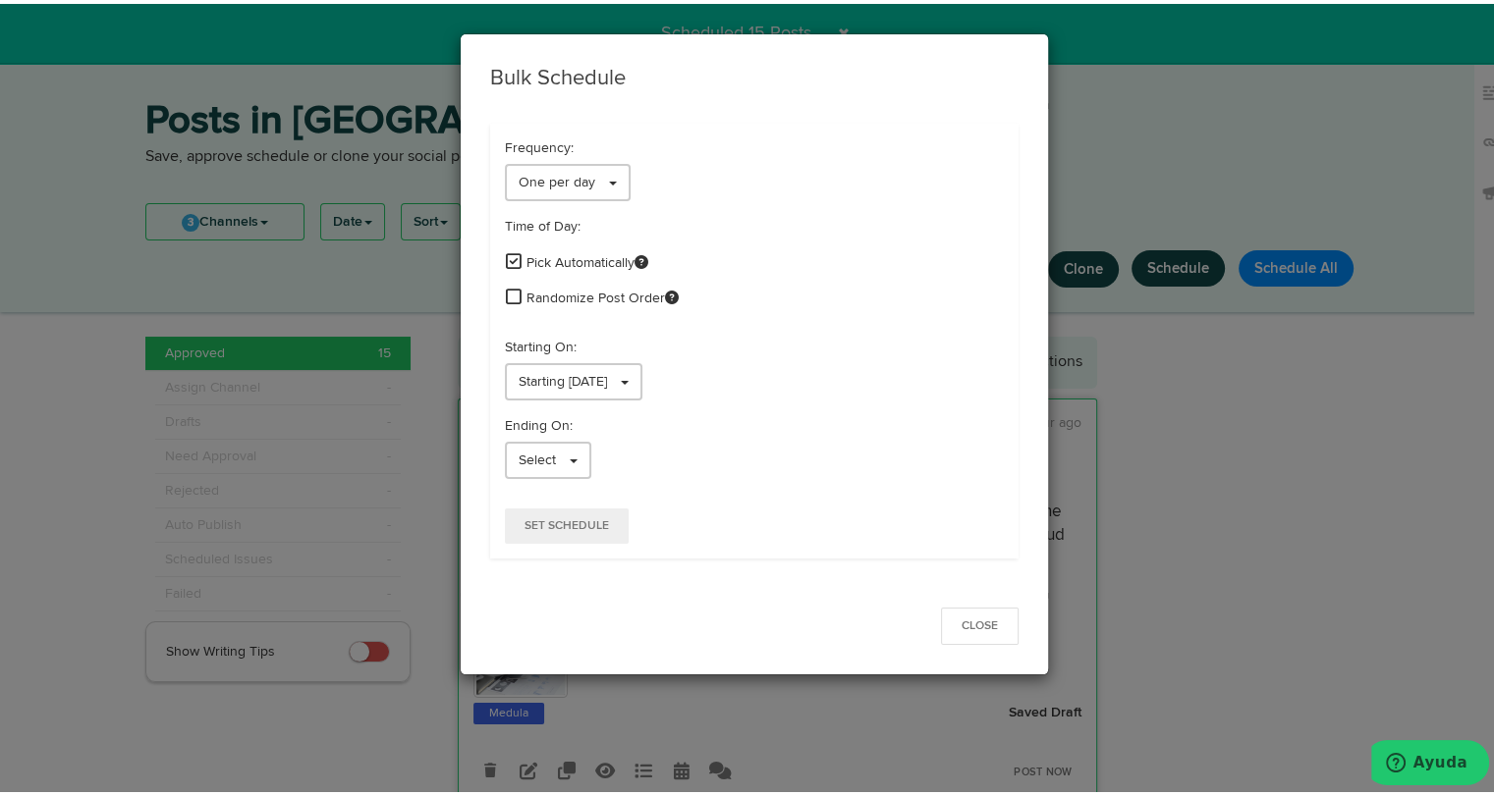
click at [506, 296] on span at bounding box center [514, 293] width 16 height 18
click at [561, 381] on span "Starting 08/22/2025" at bounding box center [562, 378] width 88 height 14
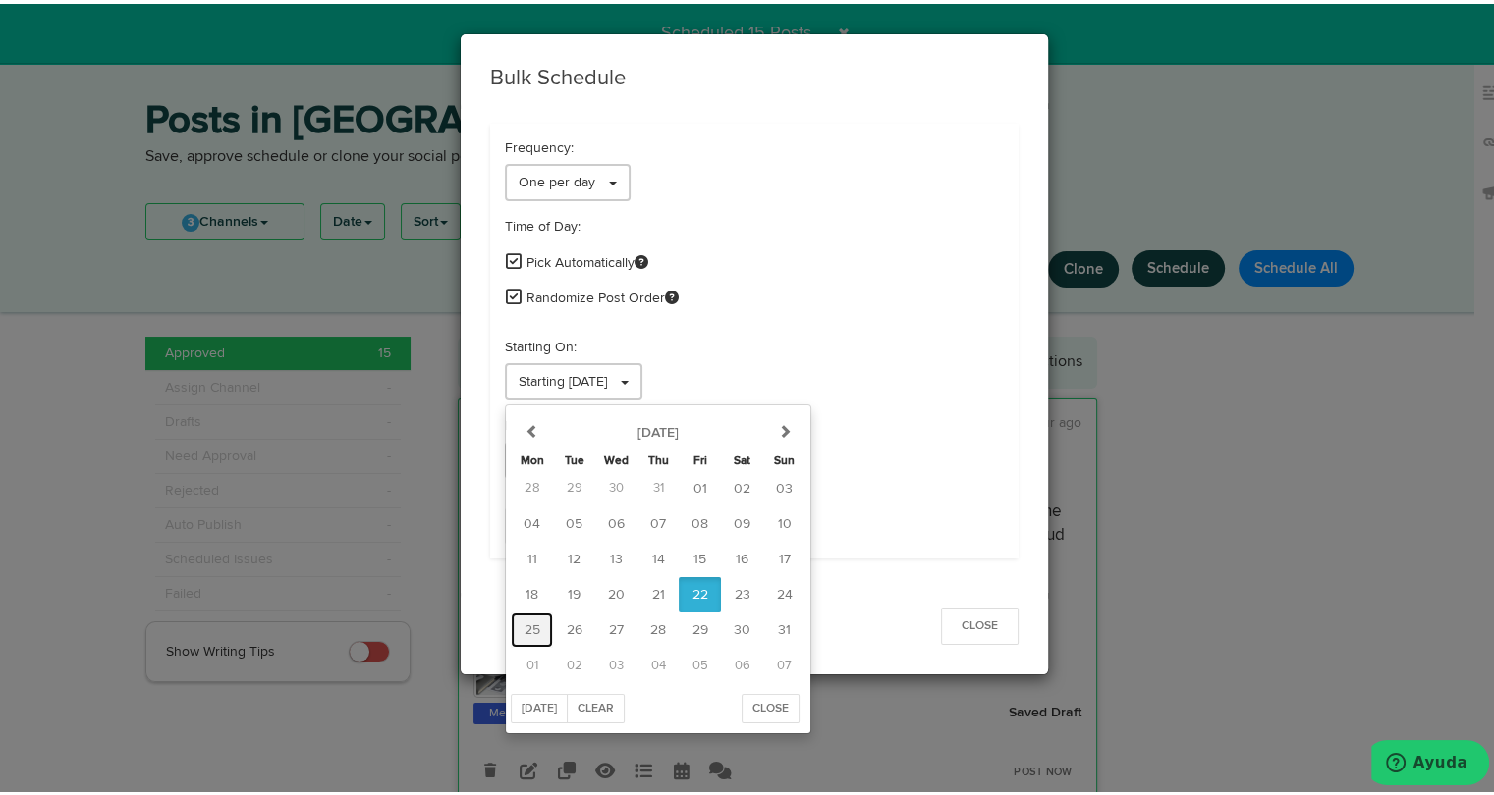
click at [524, 620] on span "25" at bounding box center [532, 627] width 16 height 14
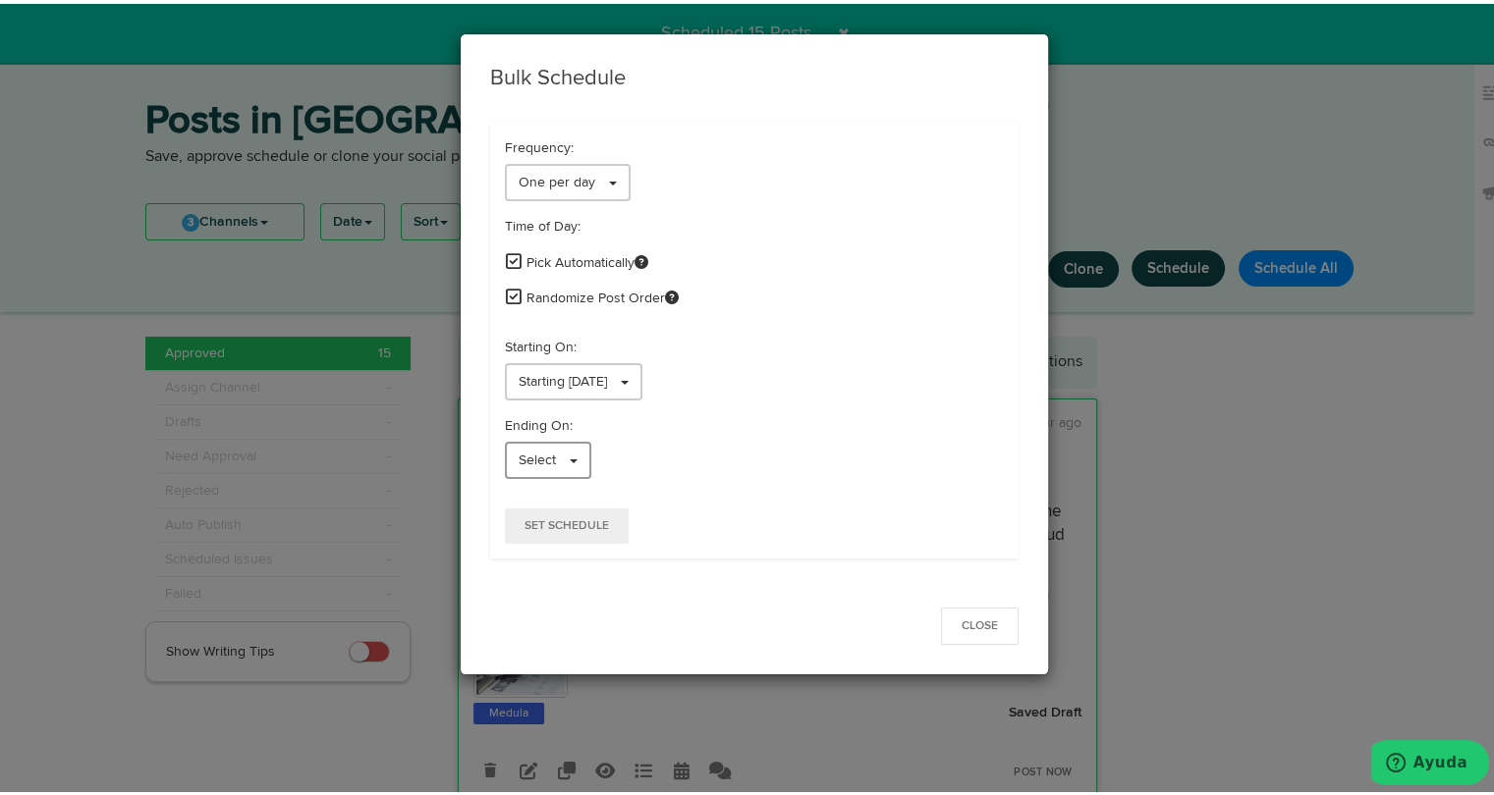
click at [529, 442] on link "Select" at bounding box center [548, 456] width 86 height 37
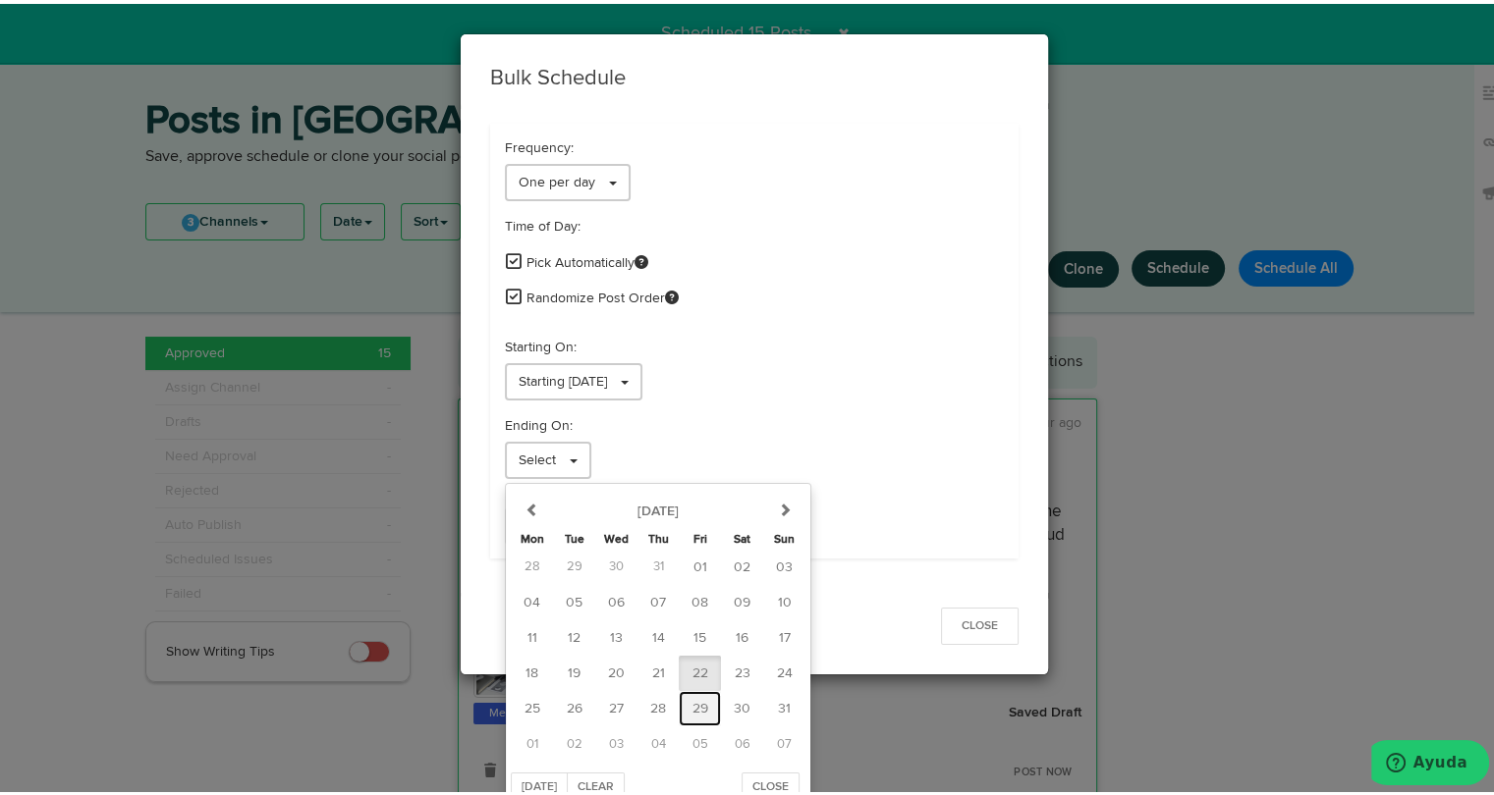
click at [692, 700] on span "29" at bounding box center [700, 705] width 16 height 14
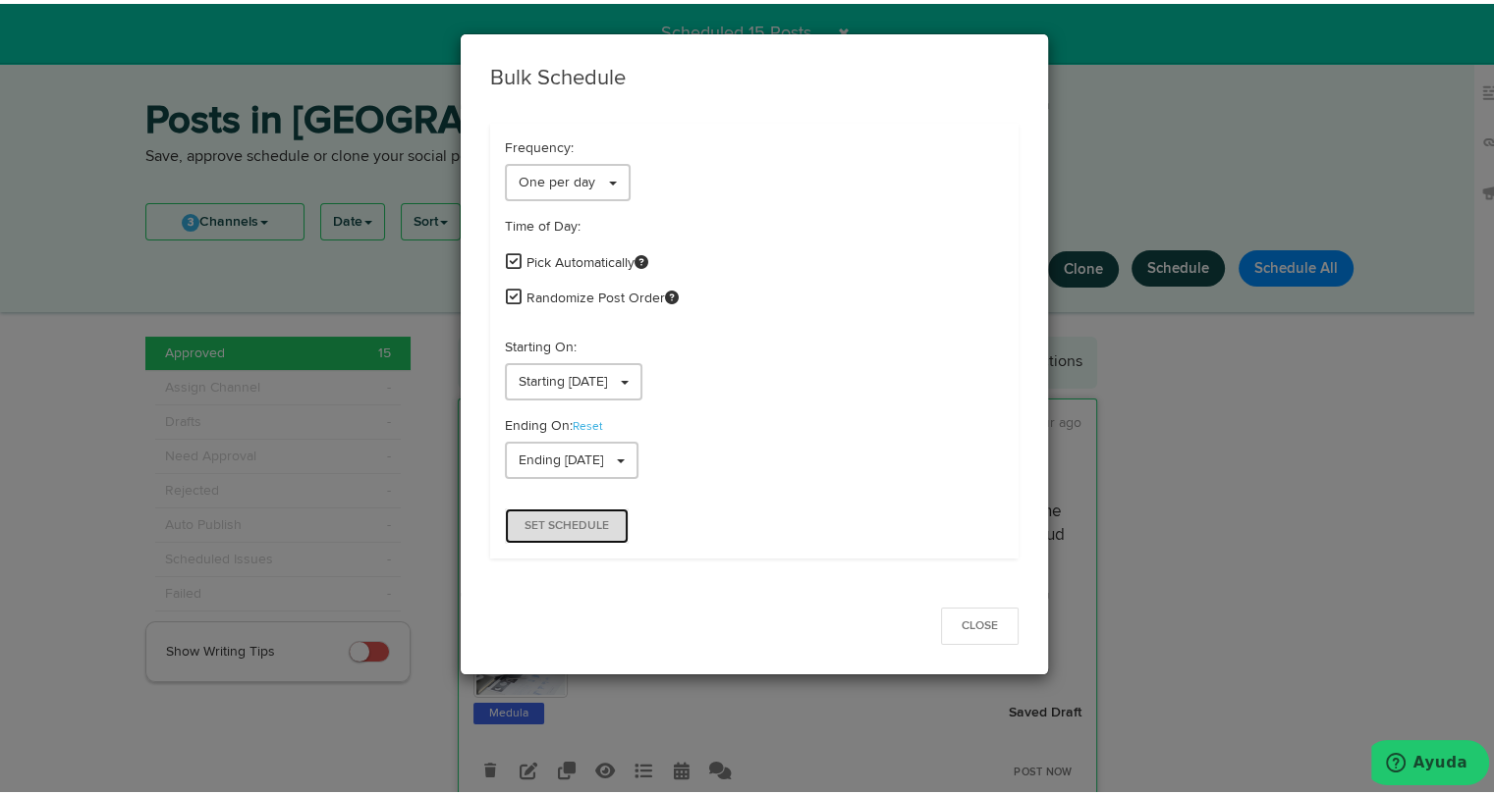
click at [587, 516] on span "Set Schedule" at bounding box center [566, 522] width 84 height 12
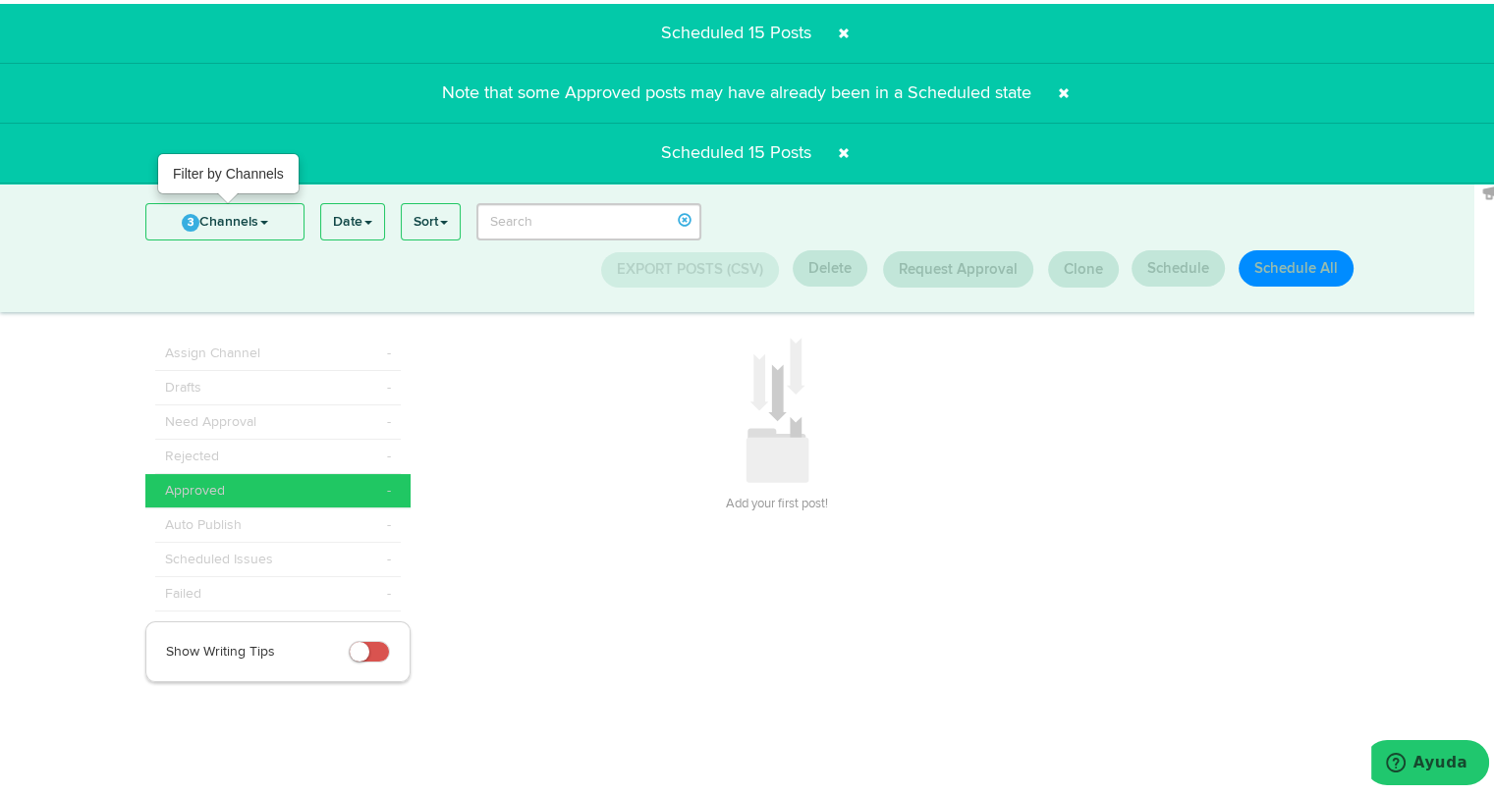
click at [236, 210] on link "3 Channels" at bounding box center [224, 217] width 157 height 35
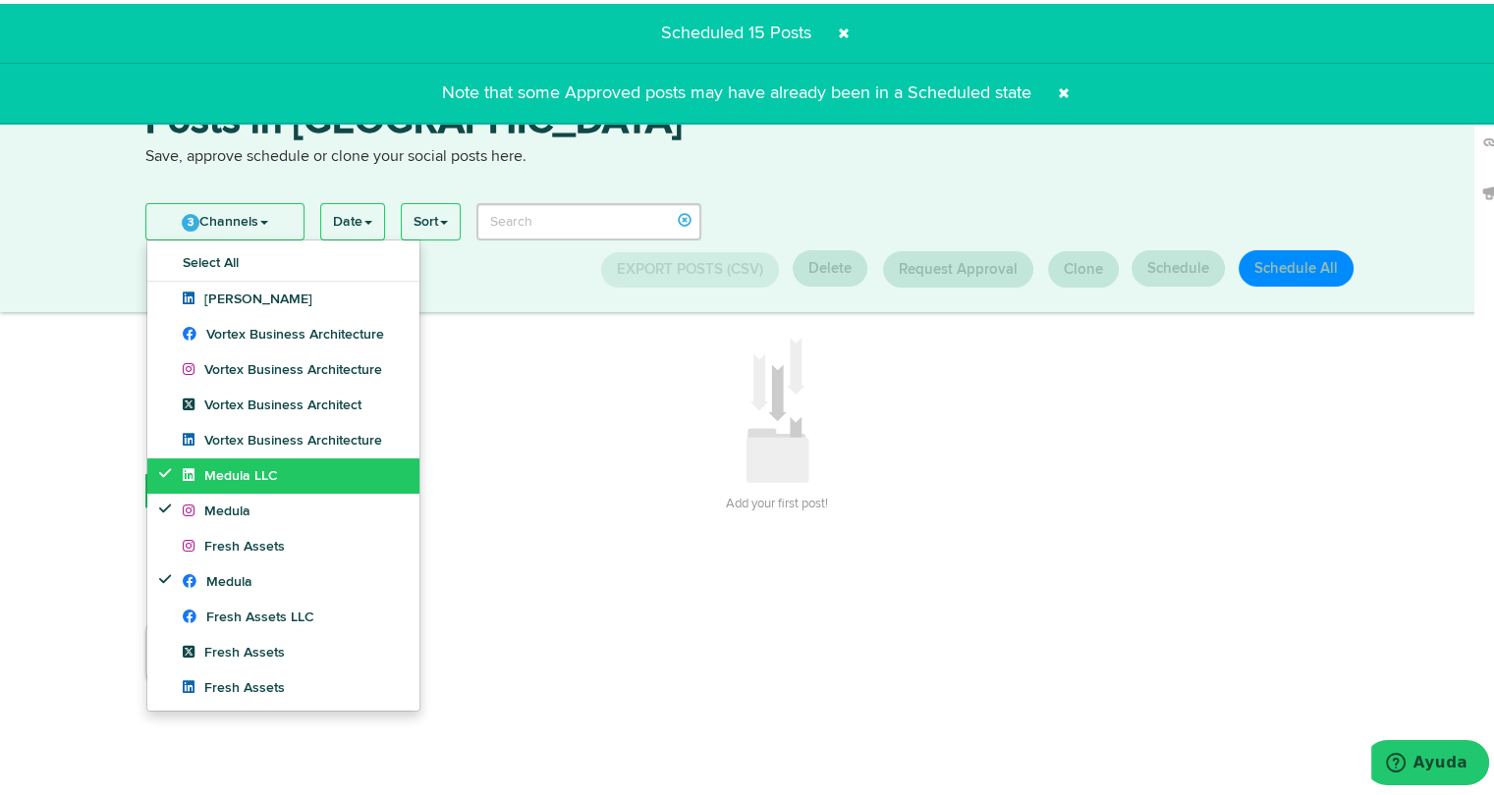
click at [193, 465] on span "Medula LLC" at bounding box center [230, 472] width 95 height 14
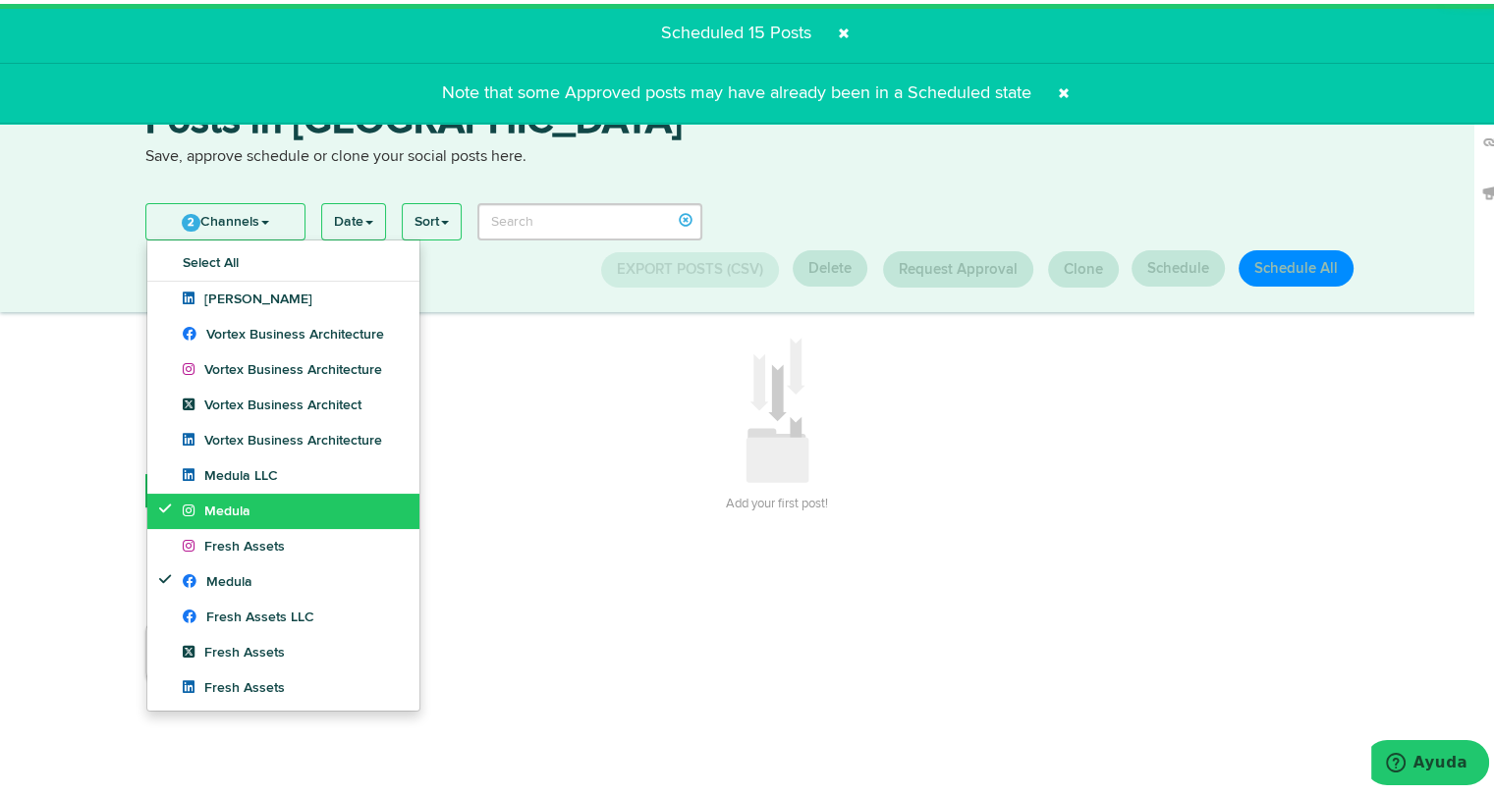
click at [190, 495] on link "Medula" at bounding box center [283, 507] width 272 height 35
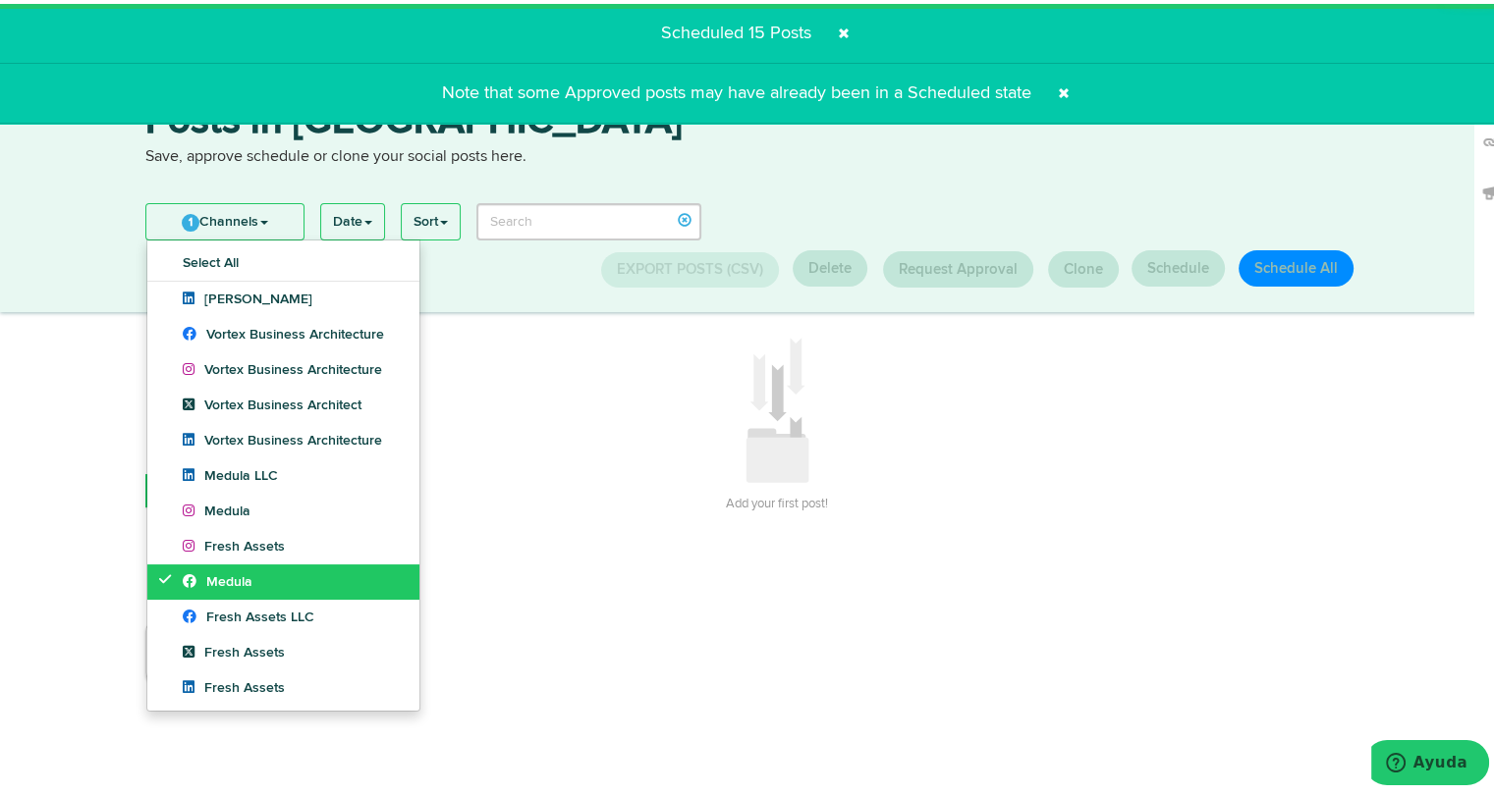
click at [192, 581] on icon at bounding box center [195, 577] width 24 height 14
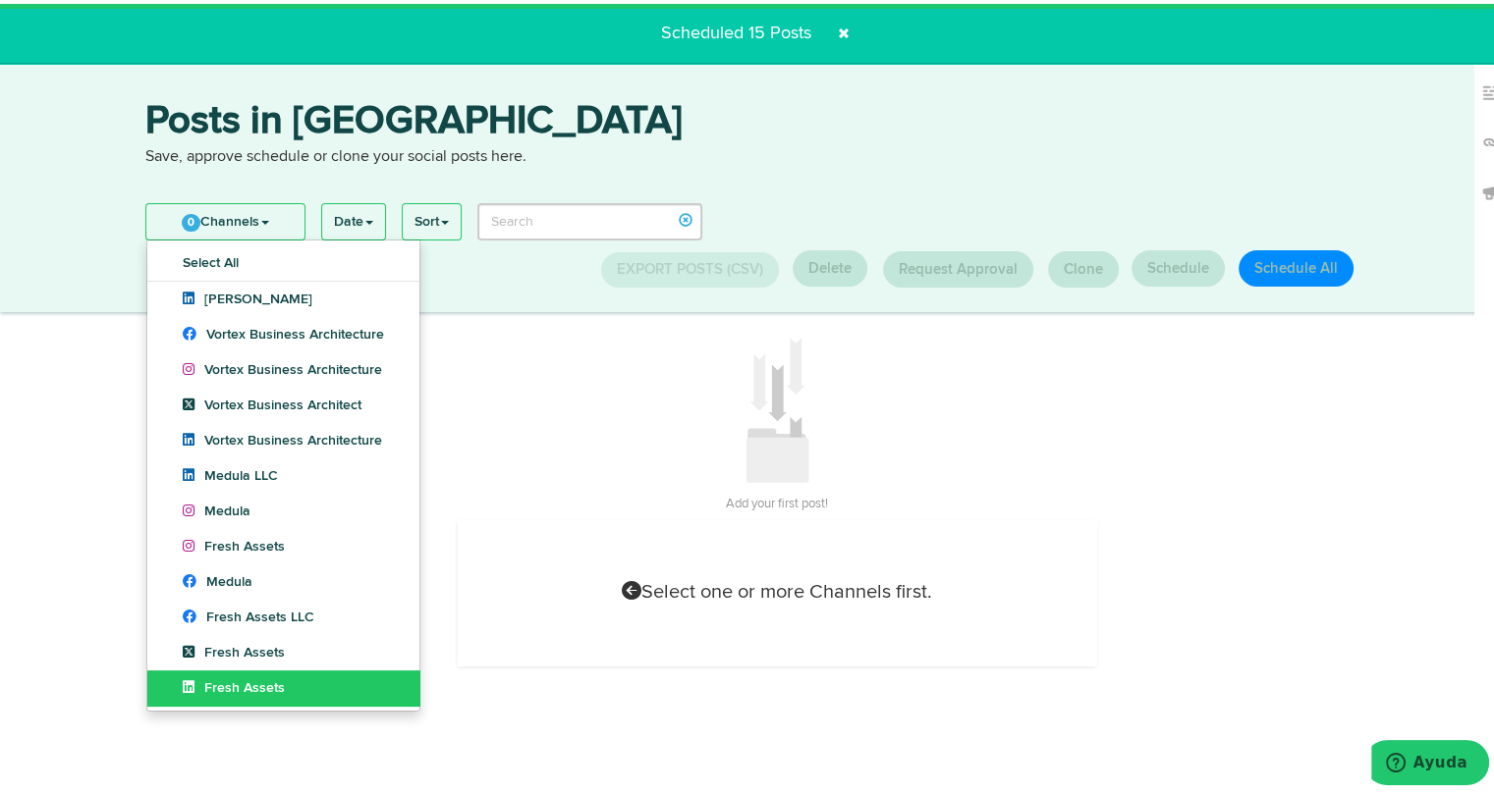
click at [191, 688] on icon at bounding box center [194, 684] width 22 height 14
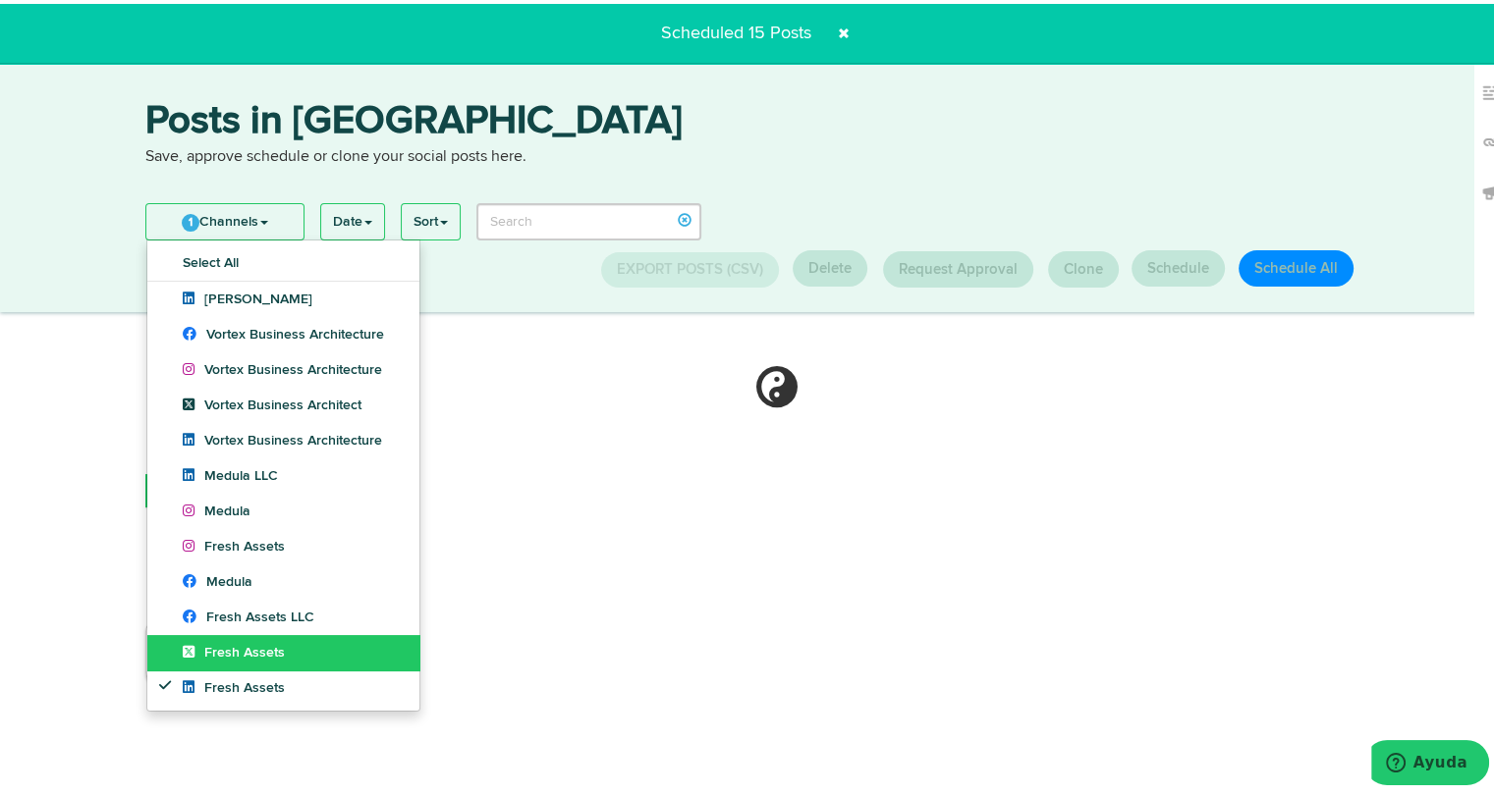
click at [196, 653] on span "Fresh Assets" at bounding box center [234, 649] width 102 height 14
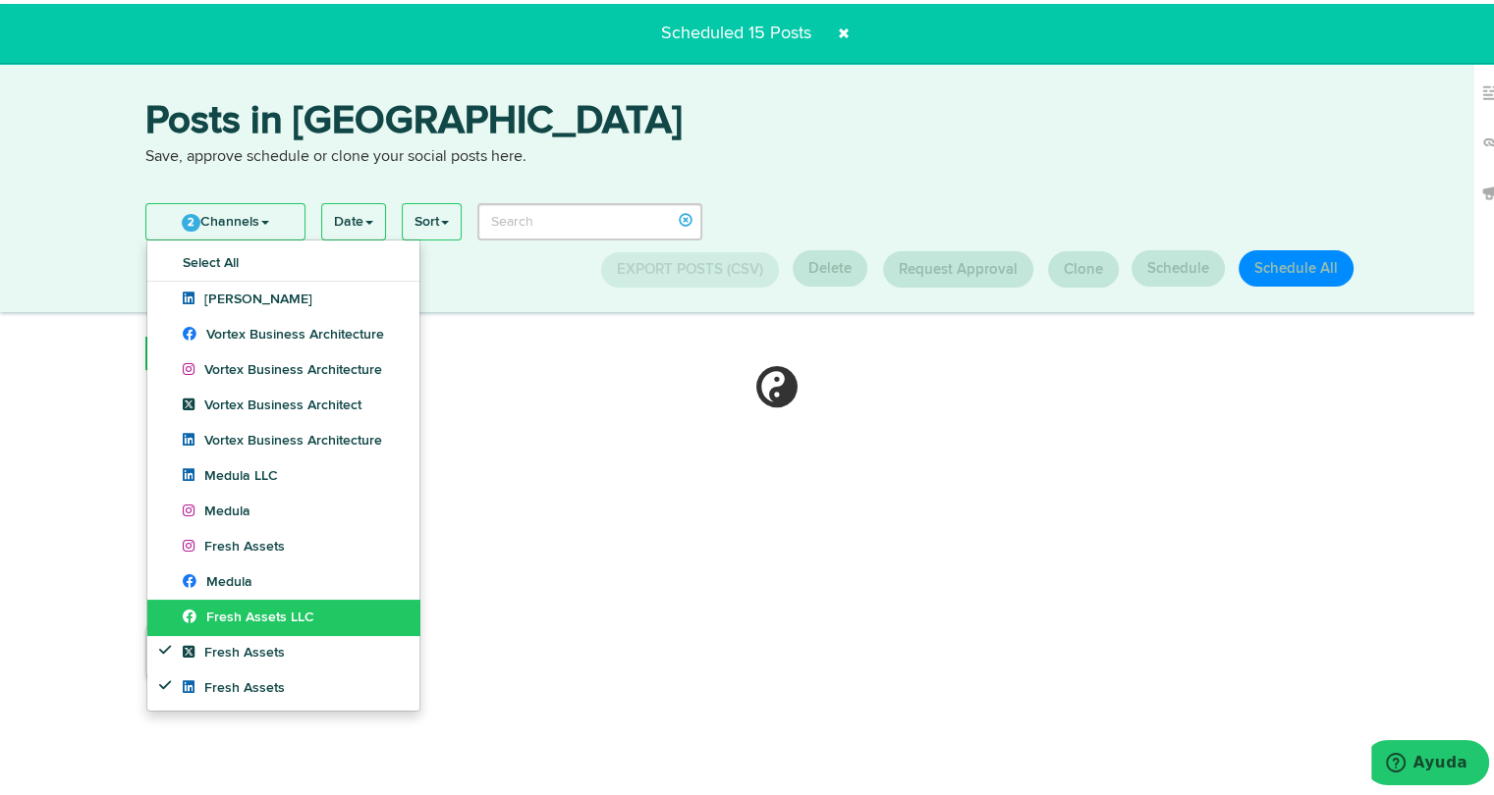
click at [199, 610] on span "Fresh Assets LLC" at bounding box center [249, 614] width 132 height 14
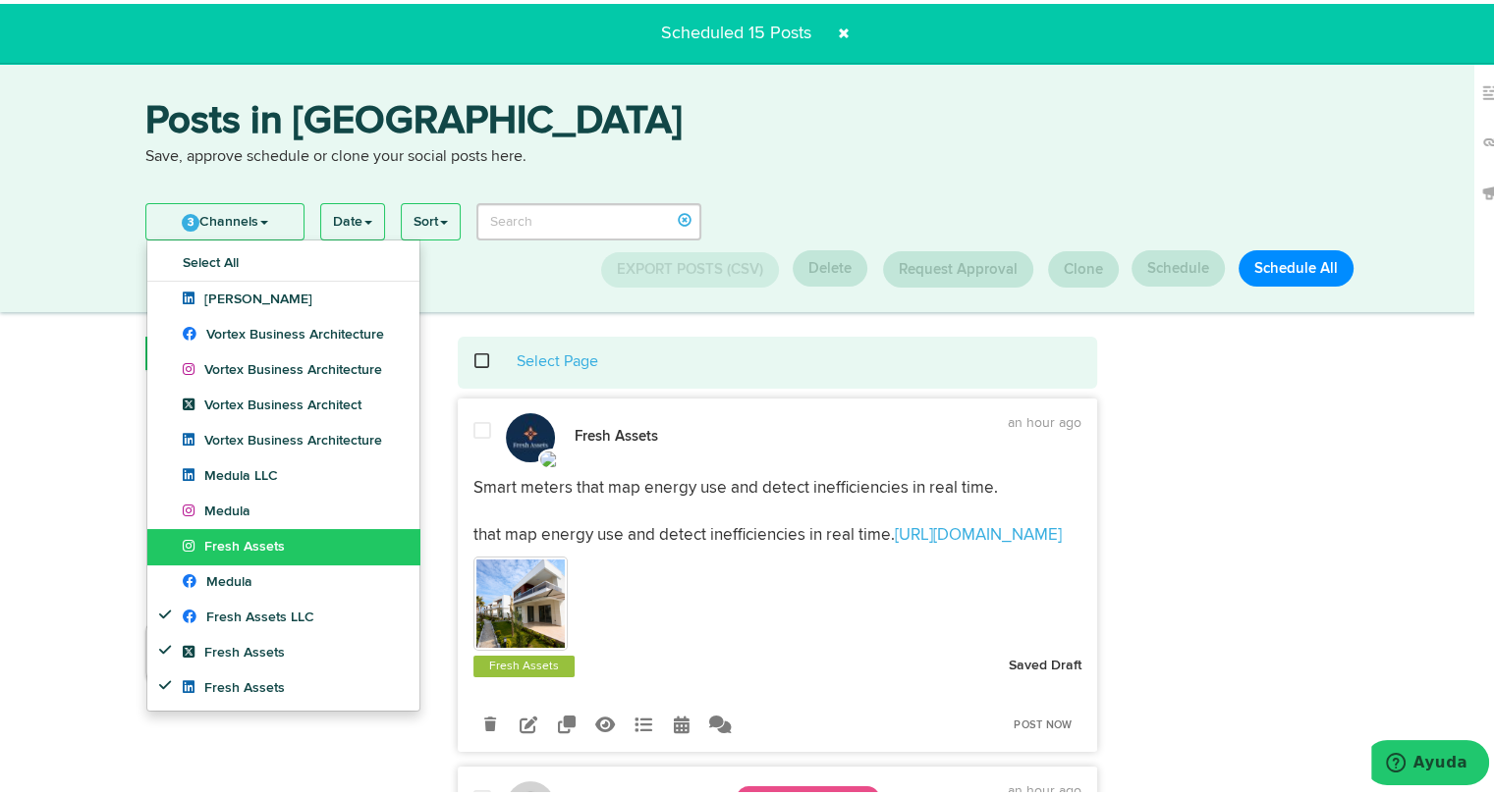
click at [206, 540] on span "Fresh Assets" at bounding box center [234, 543] width 102 height 14
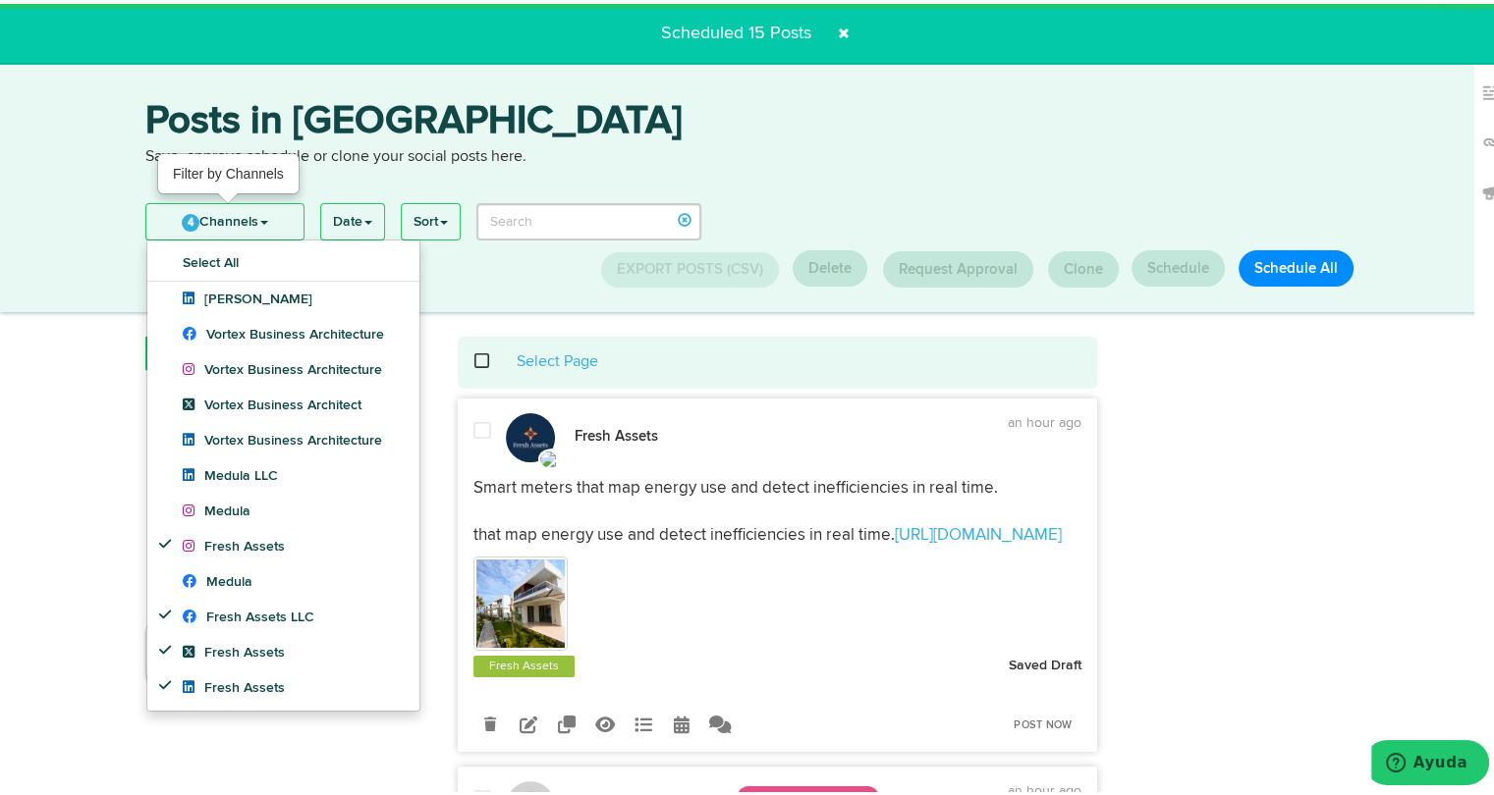
click at [233, 221] on link "4 Channels" at bounding box center [224, 217] width 157 height 35
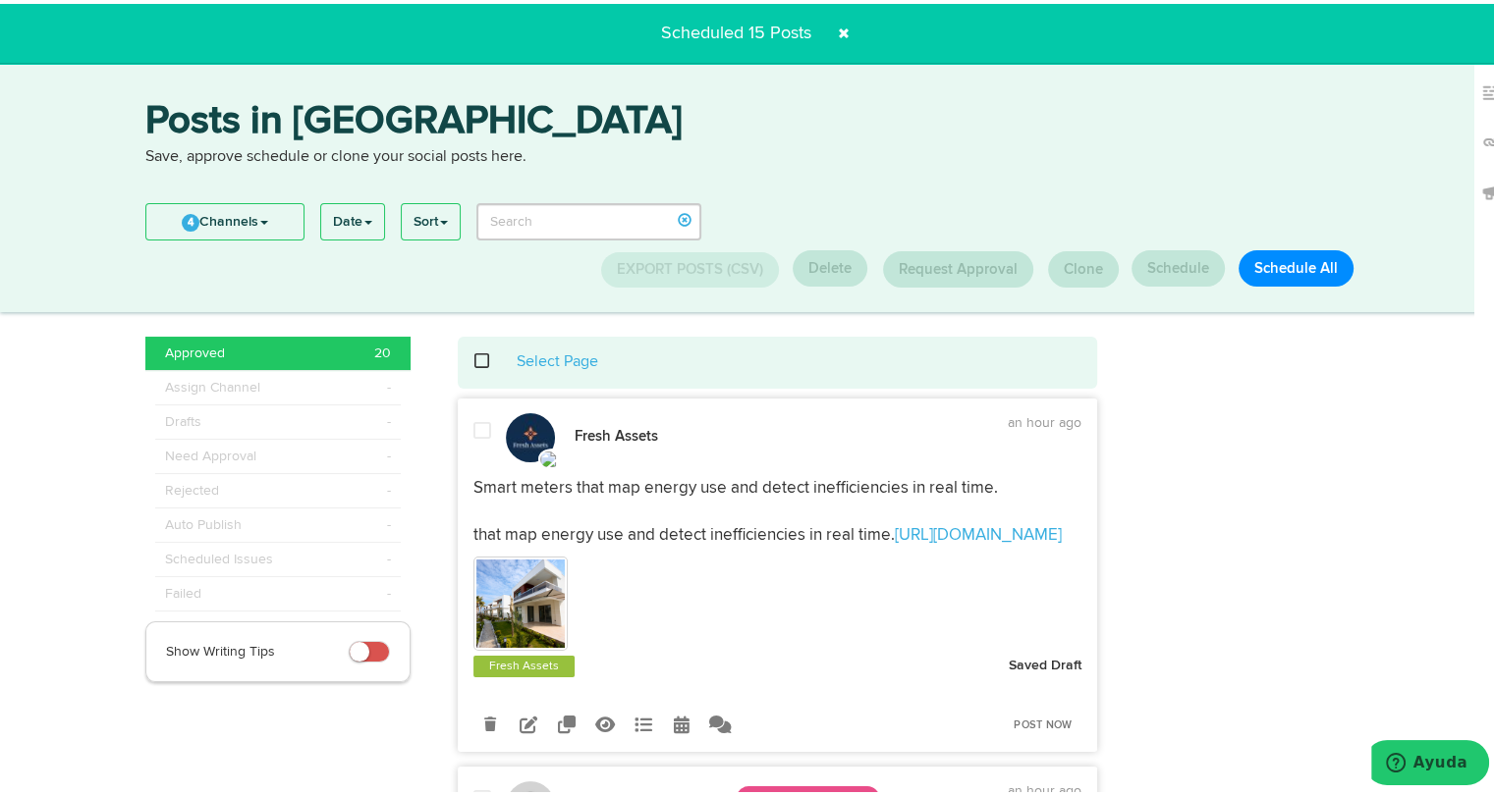
click at [472, 358] on span at bounding box center [492, 357] width 40 height 1
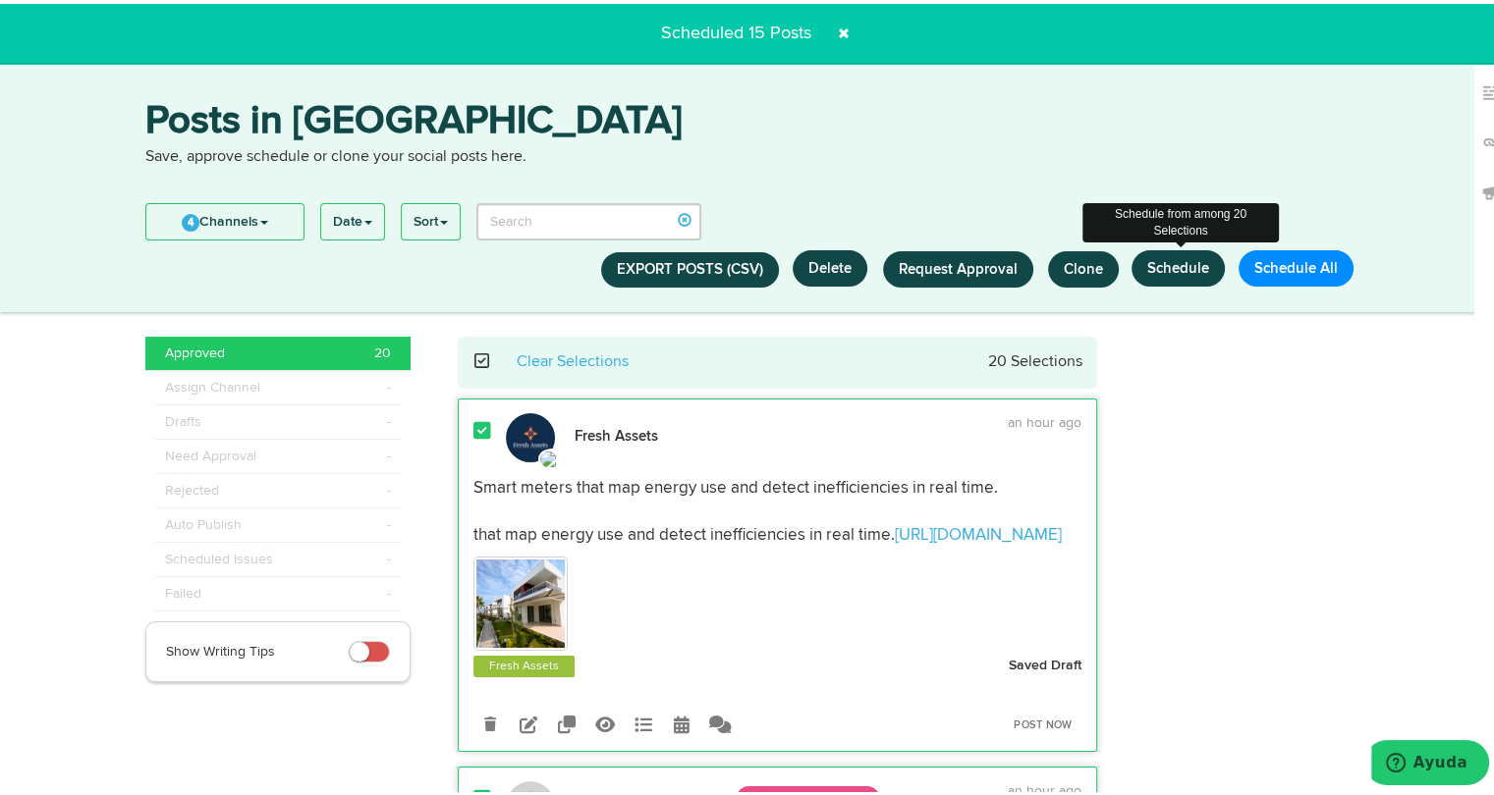
click at [1174, 268] on button "Schedule" at bounding box center [1177, 264] width 93 height 36
select select "11"
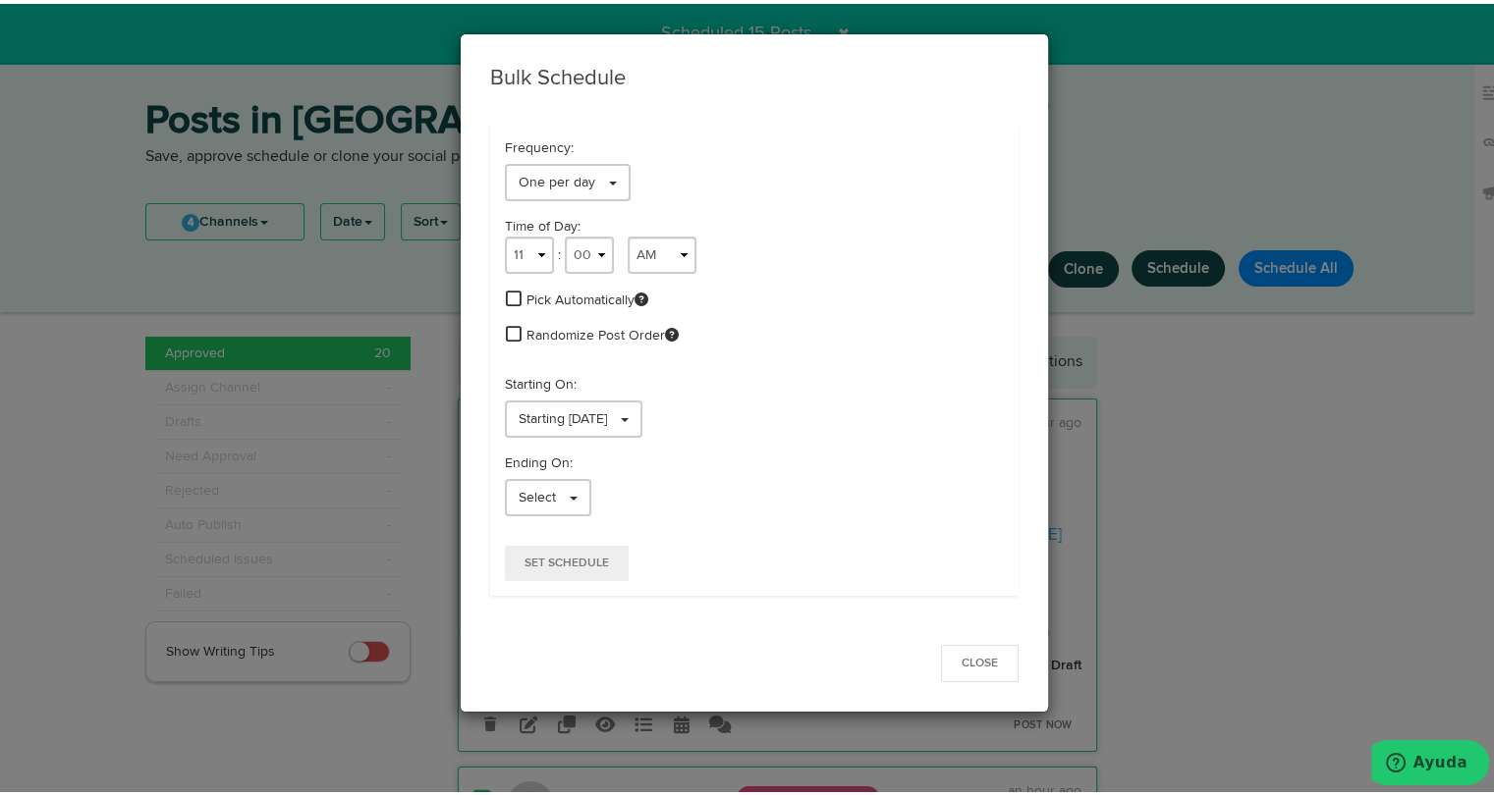
click at [506, 293] on span at bounding box center [514, 295] width 16 height 18
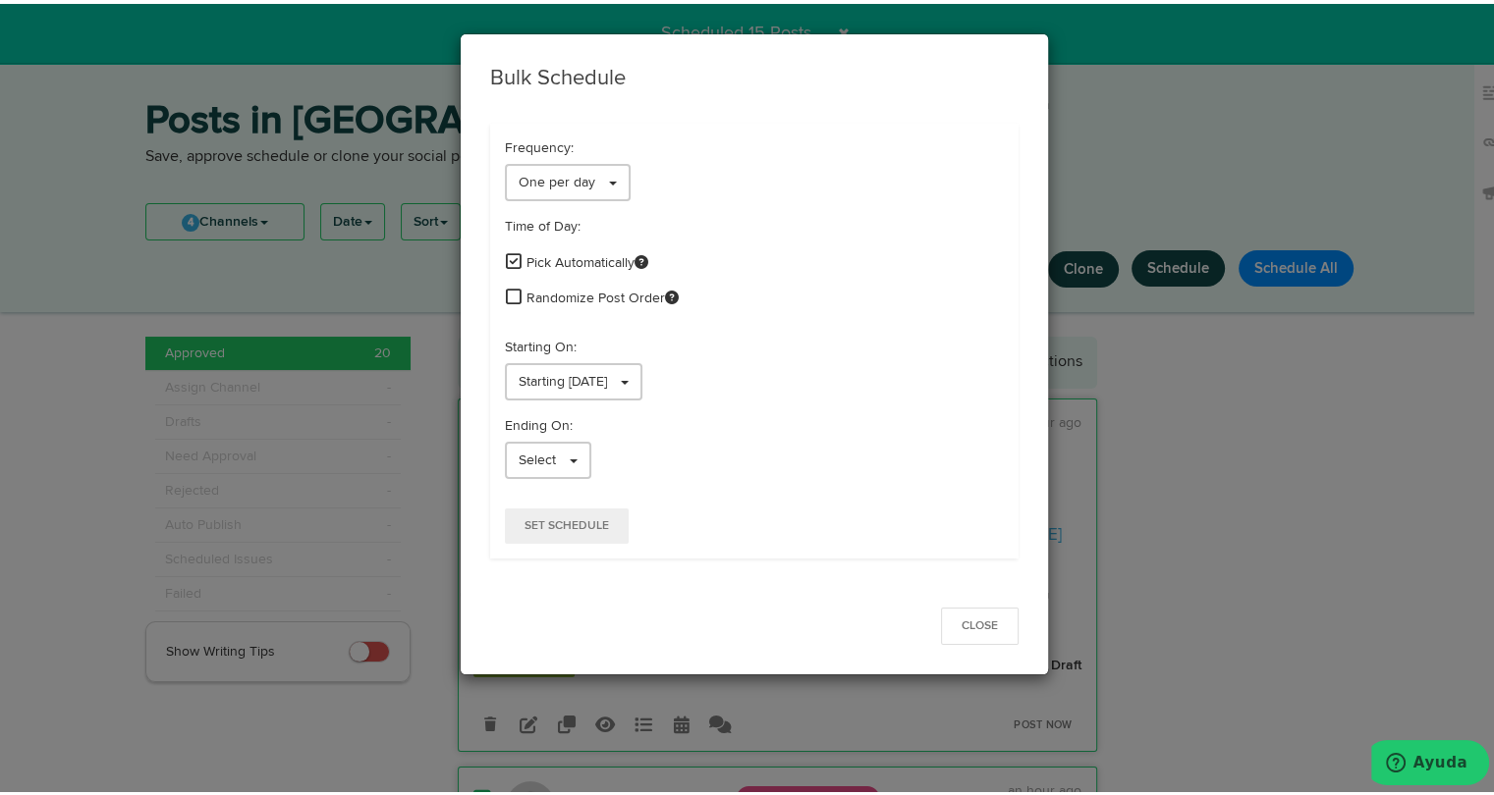
click at [506, 300] on span at bounding box center [514, 293] width 16 height 18
click at [550, 371] on span "Starting 08/22/2025" at bounding box center [562, 378] width 88 height 14
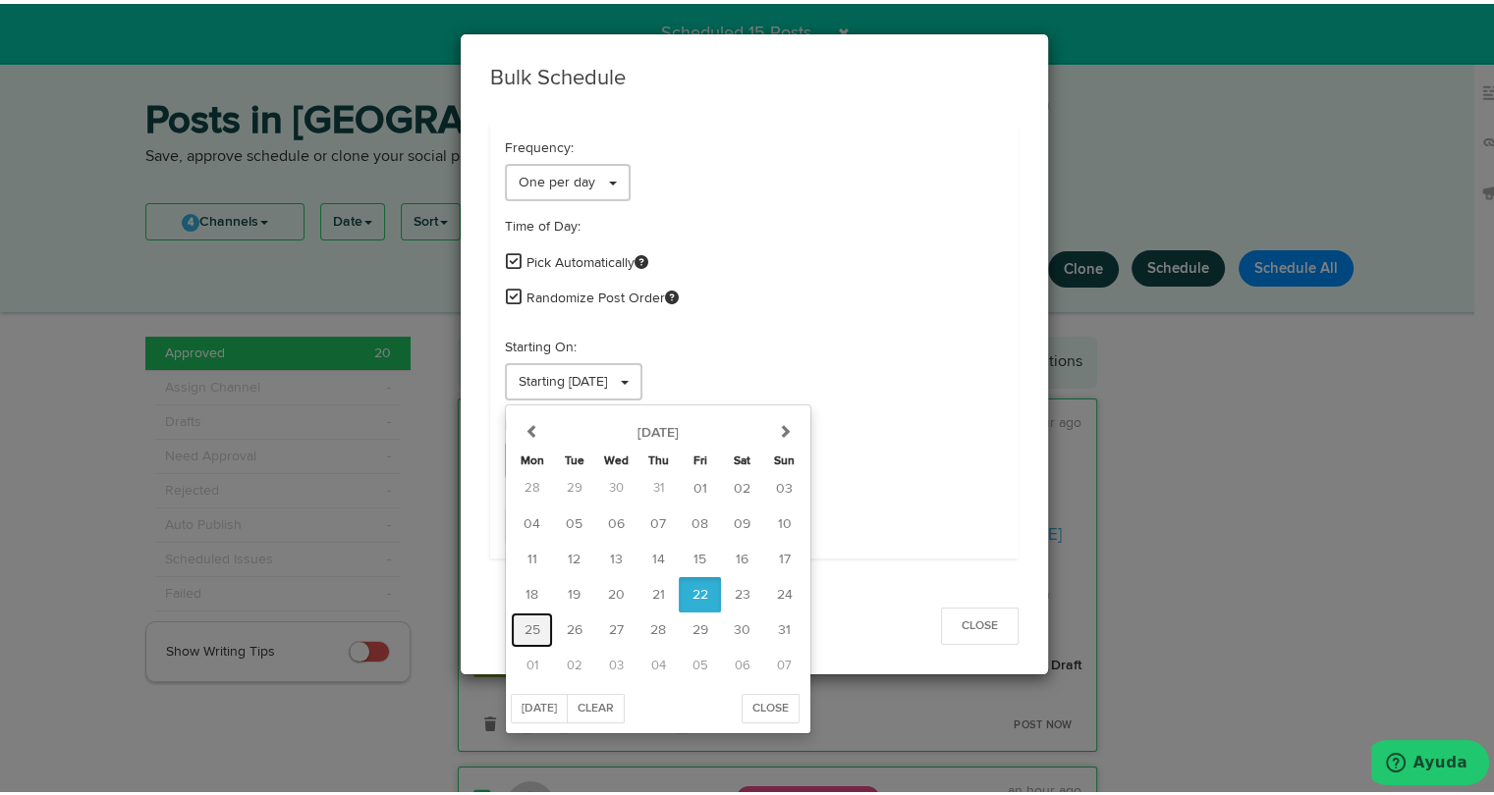
click at [511, 632] on button "25" at bounding box center [532, 626] width 42 height 35
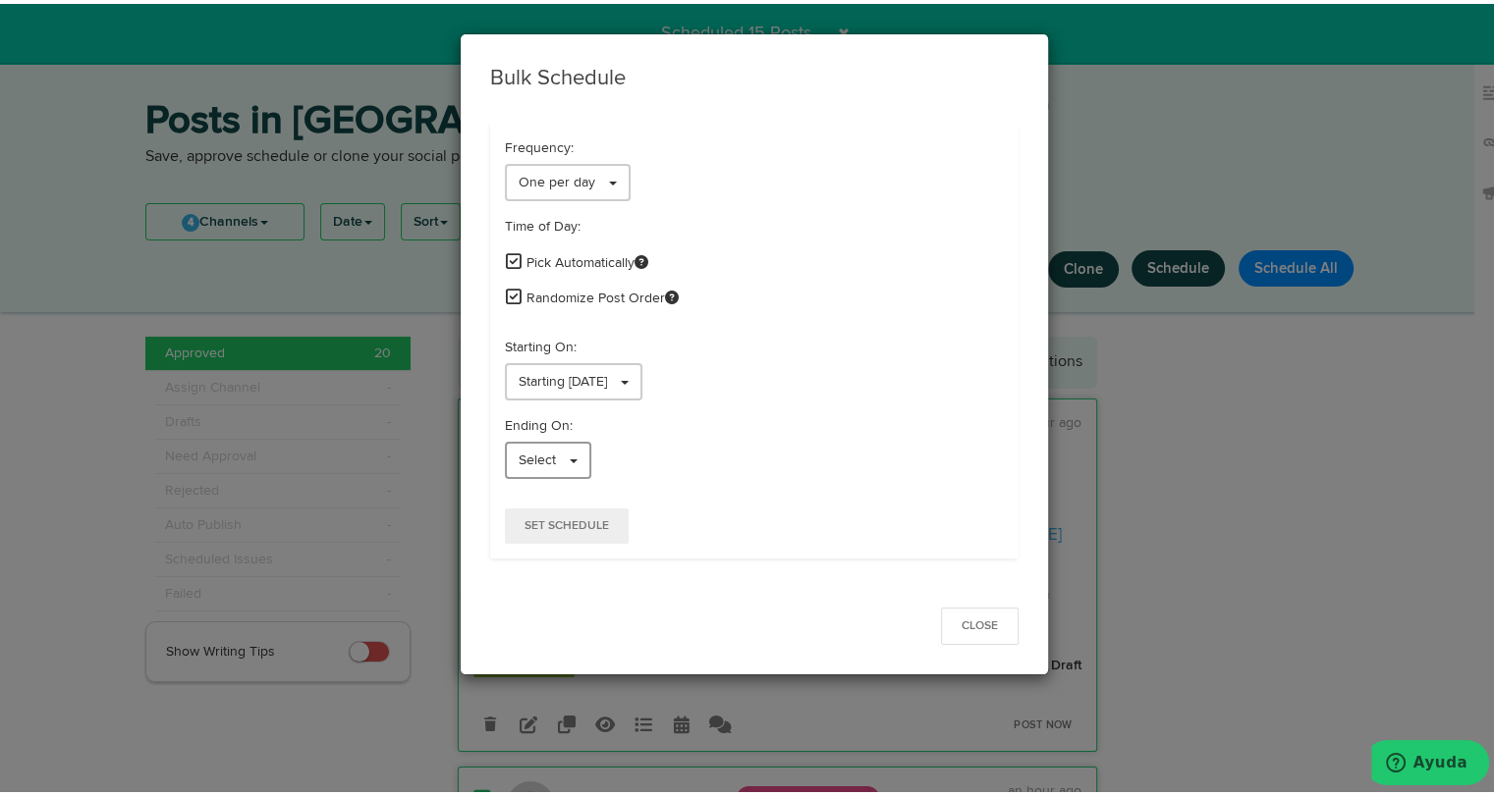
click at [518, 450] on span "Select" at bounding box center [536, 457] width 37 height 14
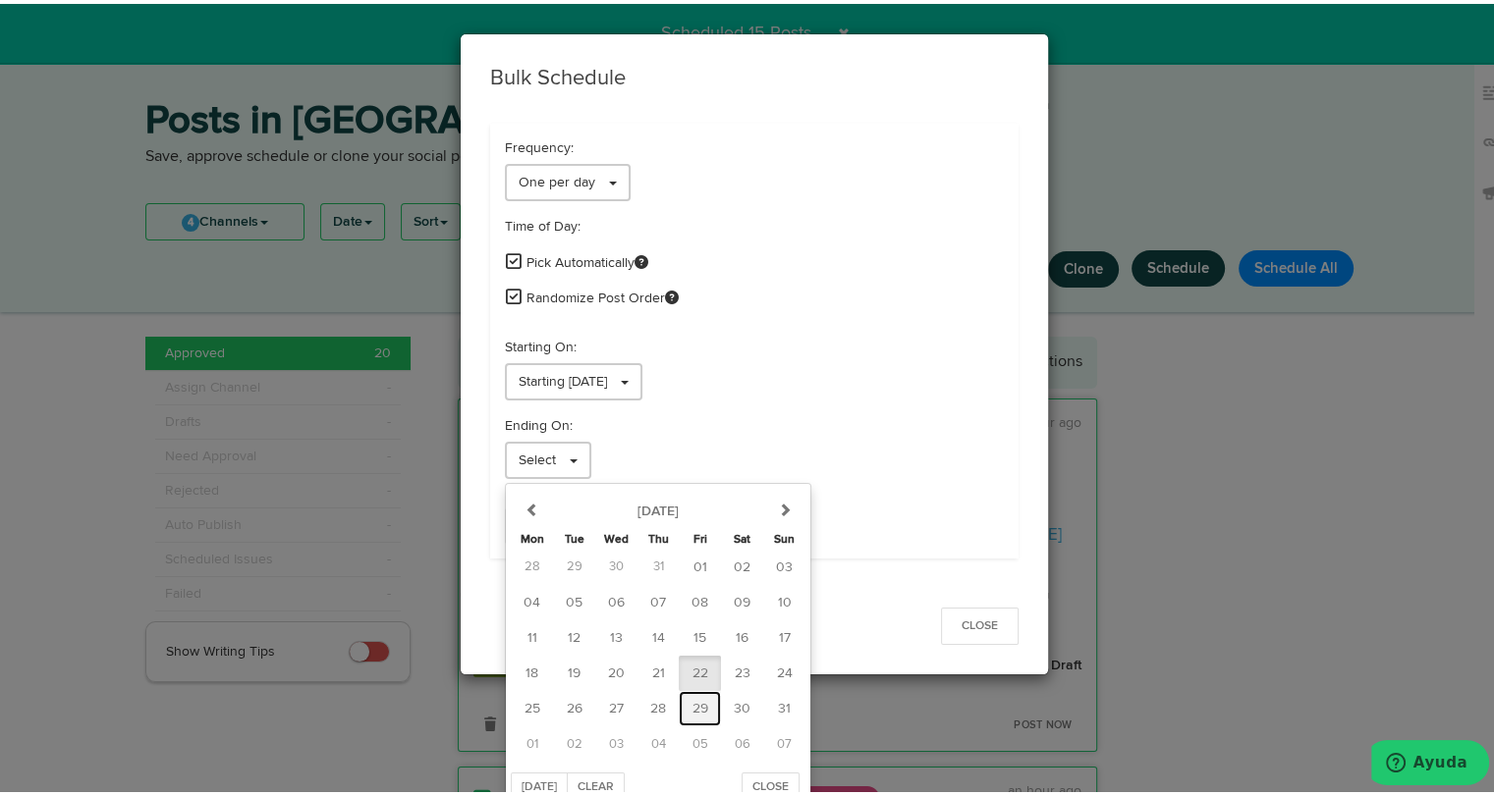
click at [692, 704] on span "29" at bounding box center [700, 705] width 16 height 14
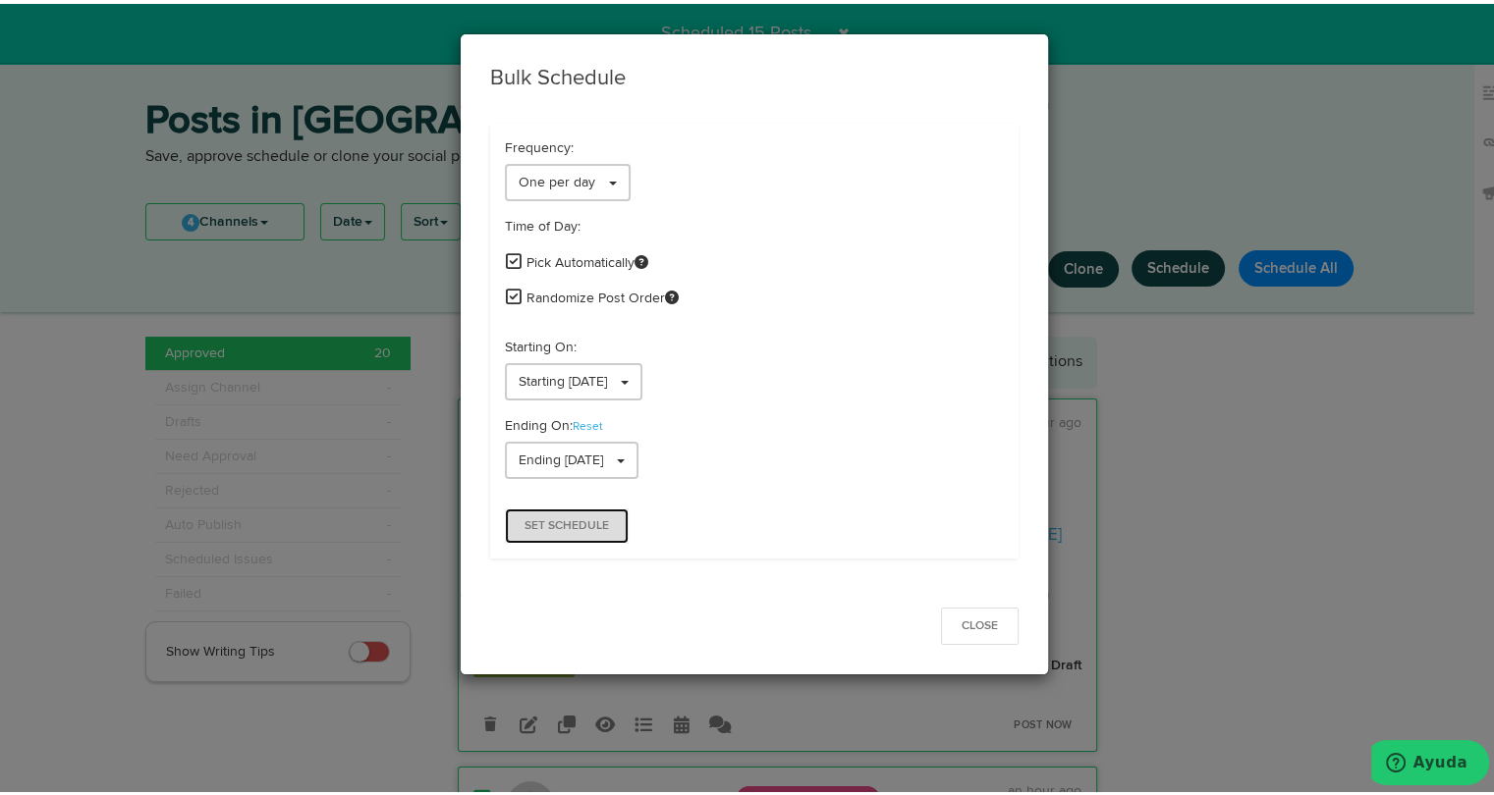
click at [609, 527] on button "Set Schedule" at bounding box center [567, 522] width 124 height 35
